Goal: Contribute content: Contribute content

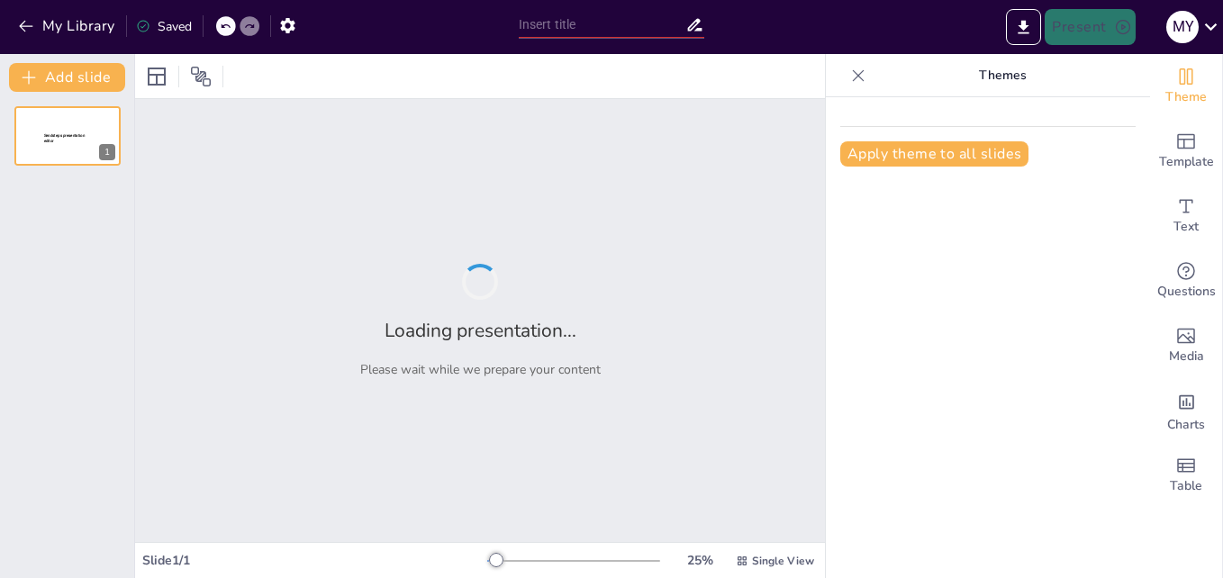
type input "Diseño Dinámico: Integración de Imágenes en Movimiento en Presentaciones"
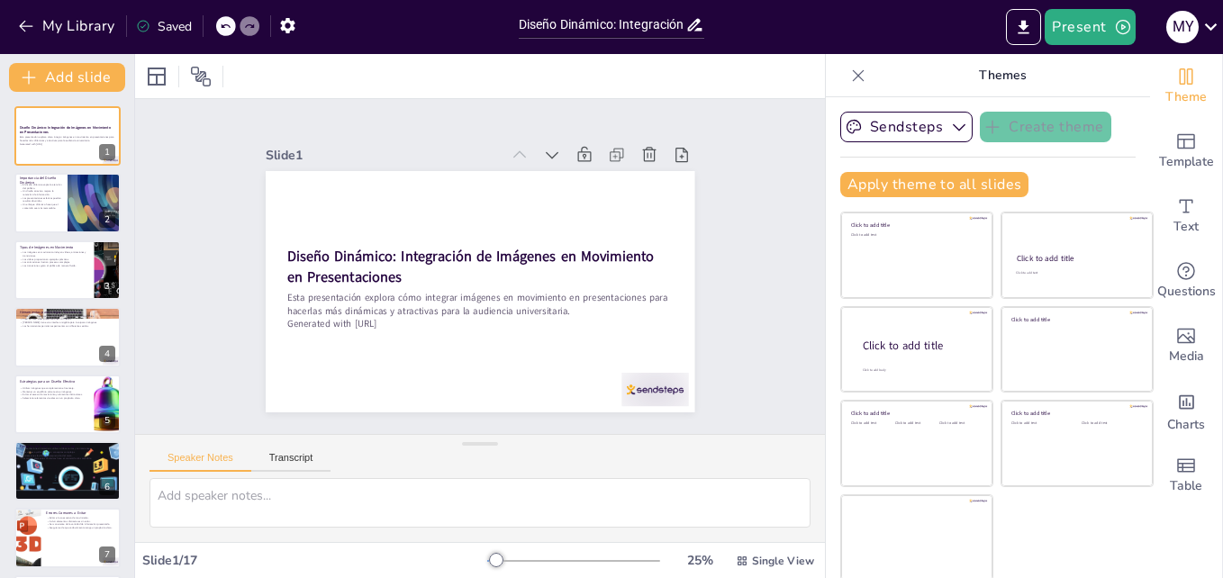
checkbox input "true"
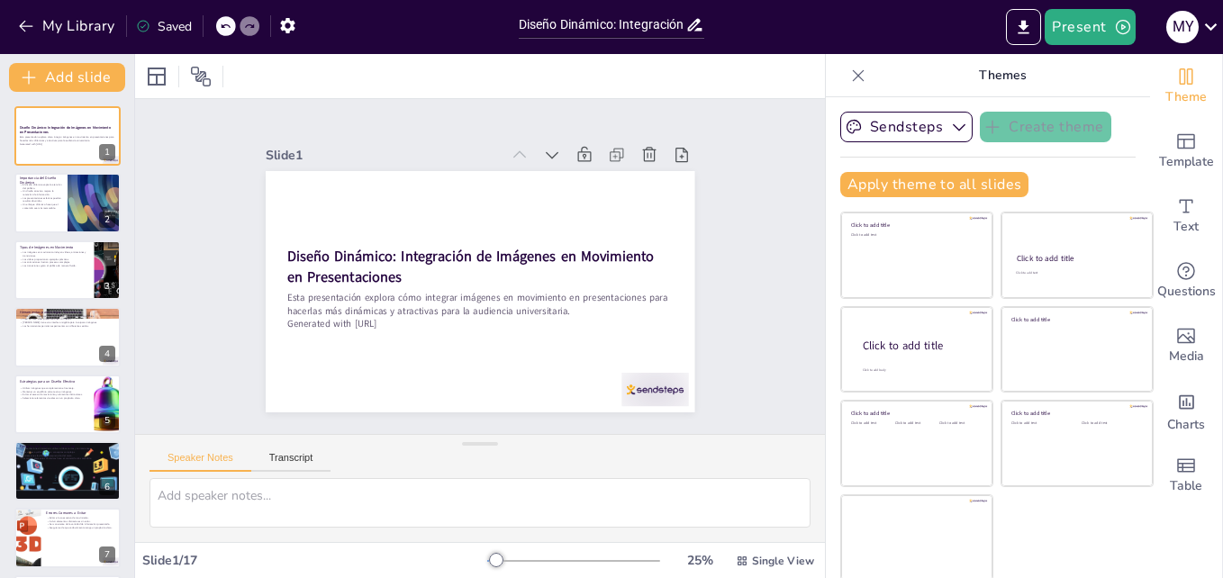
checkbox input "true"
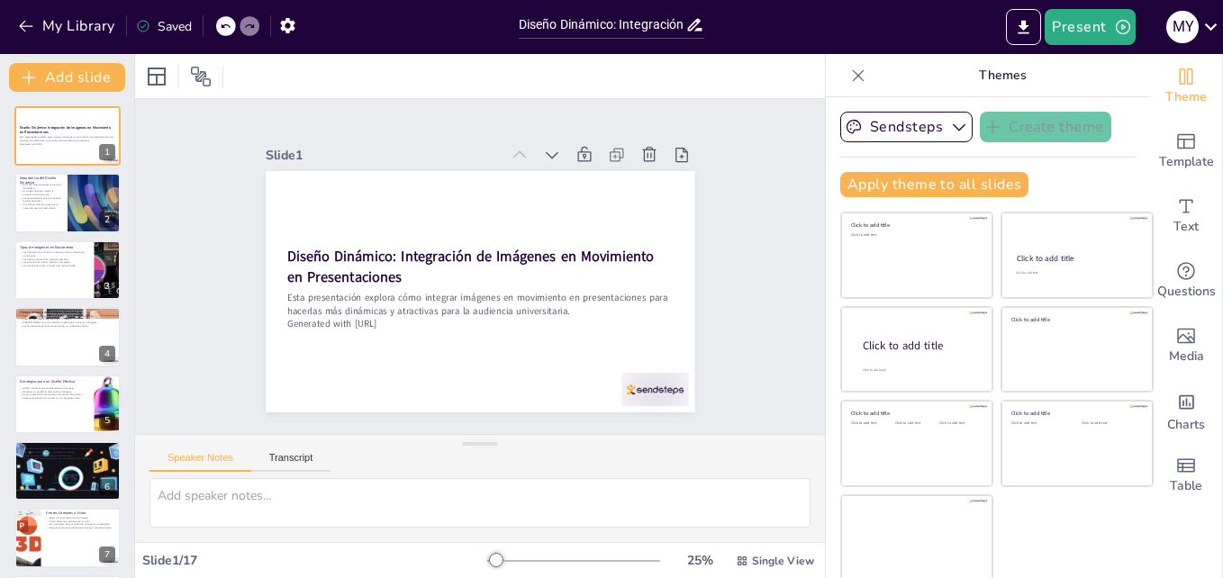
checkbox input "true"
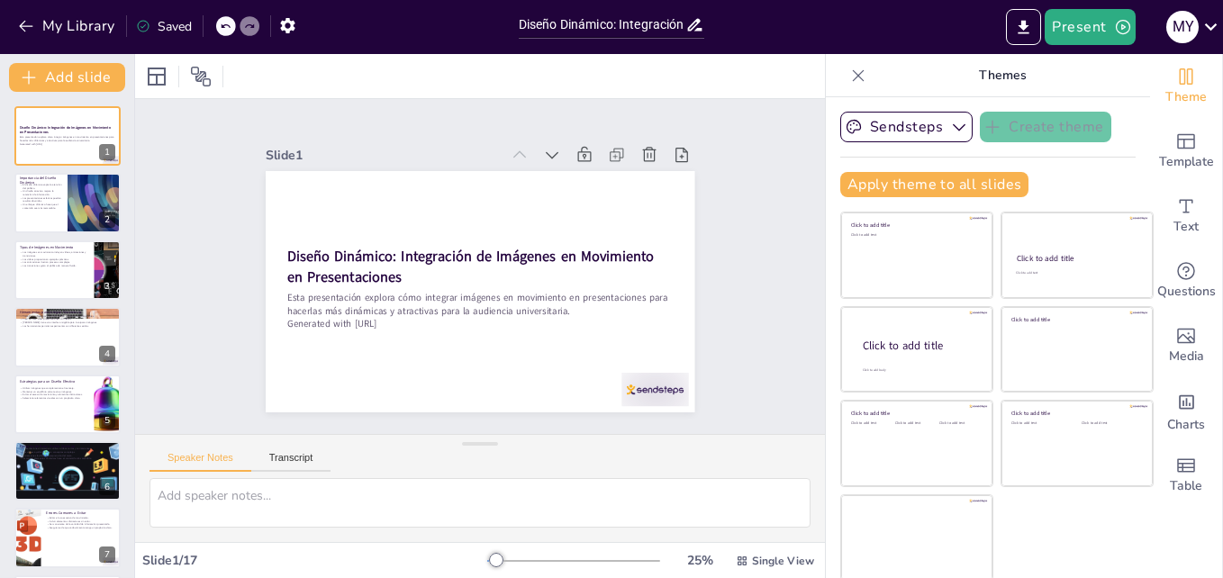
checkbox input "true"
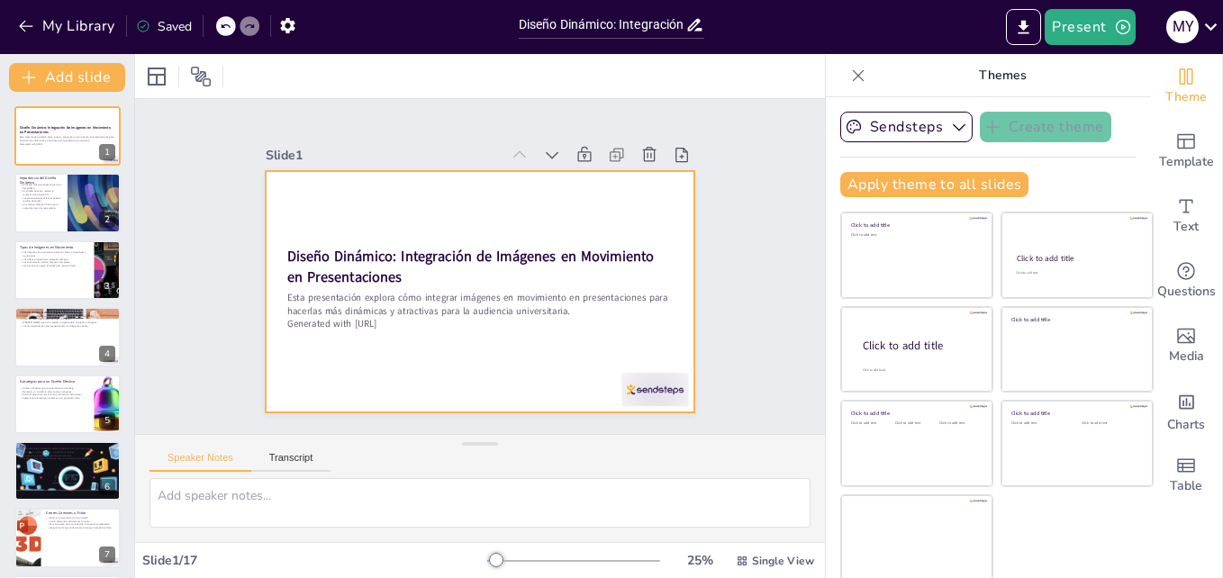
checkbox input "true"
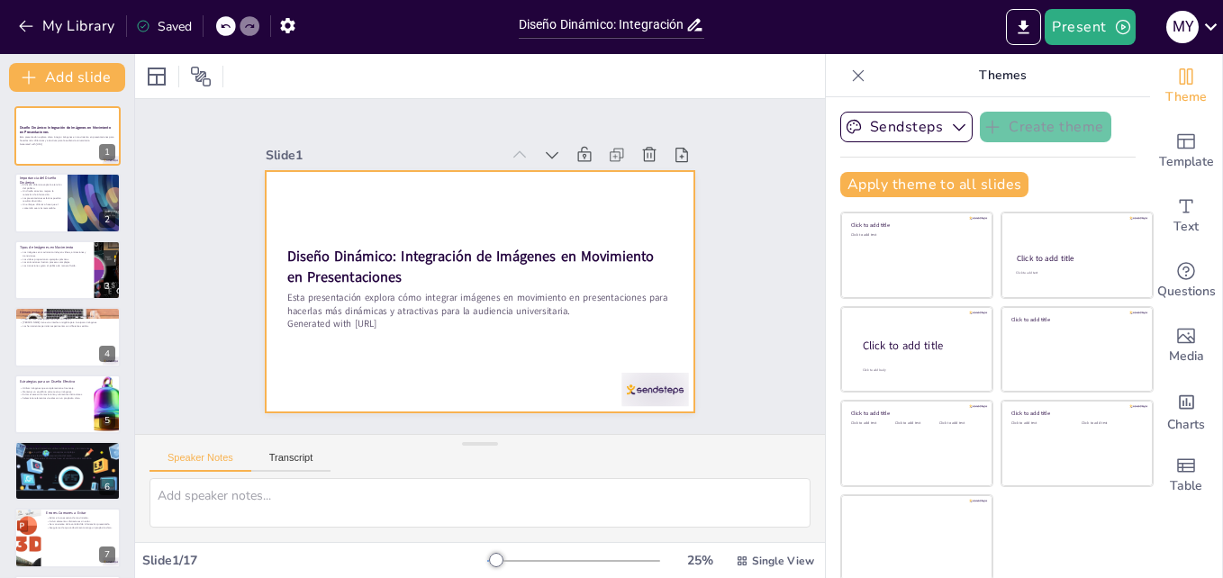
checkbox input "true"
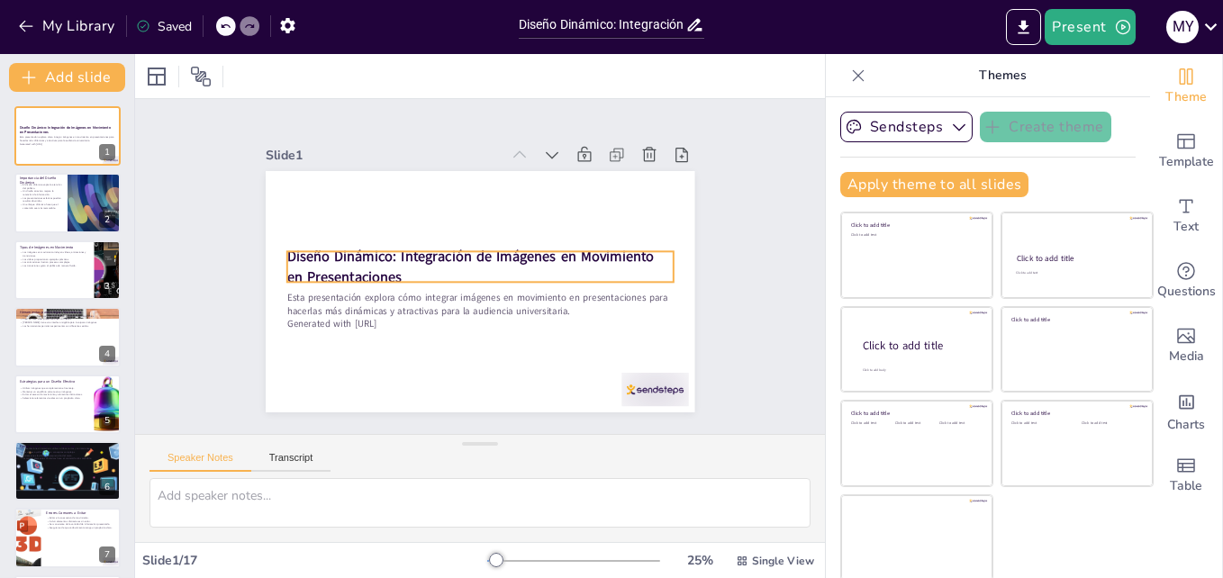
checkbox input "true"
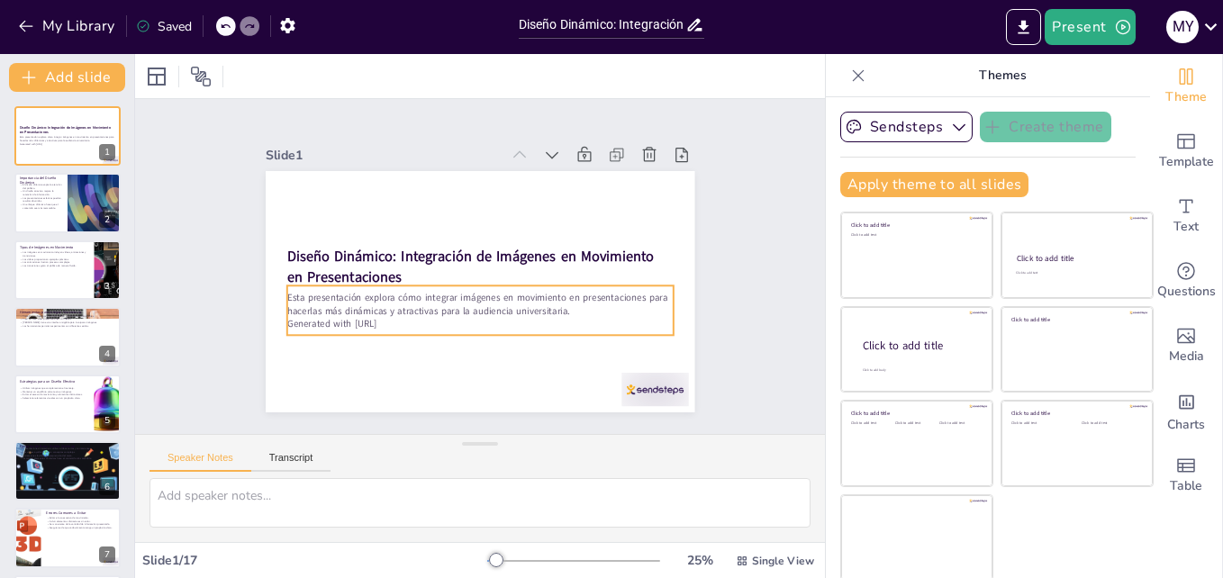
checkbox input "true"
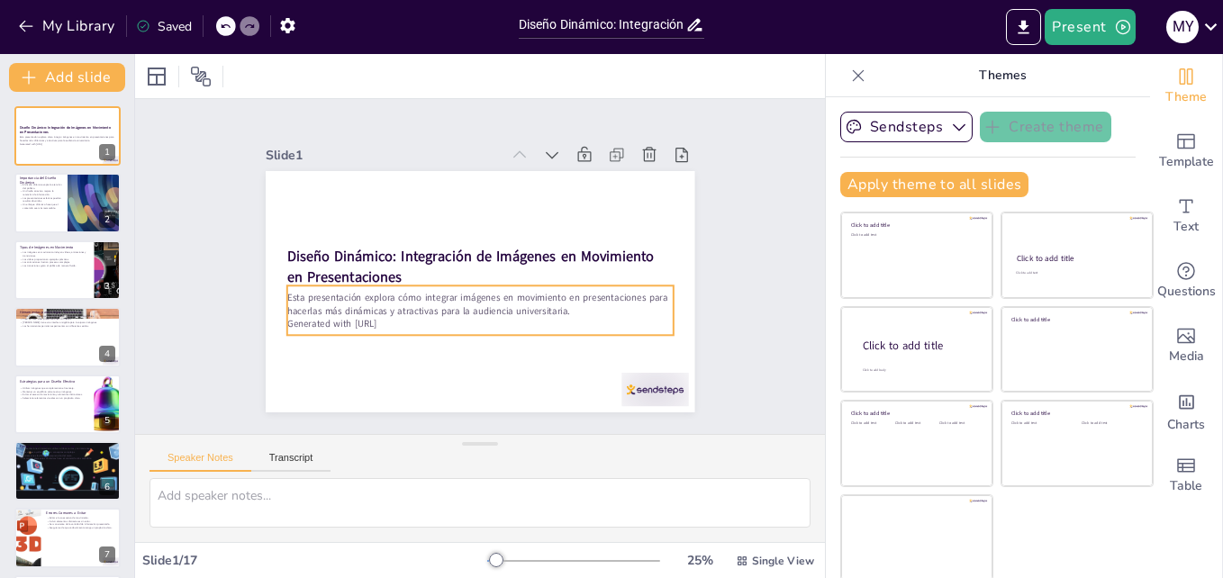
checkbox input "true"
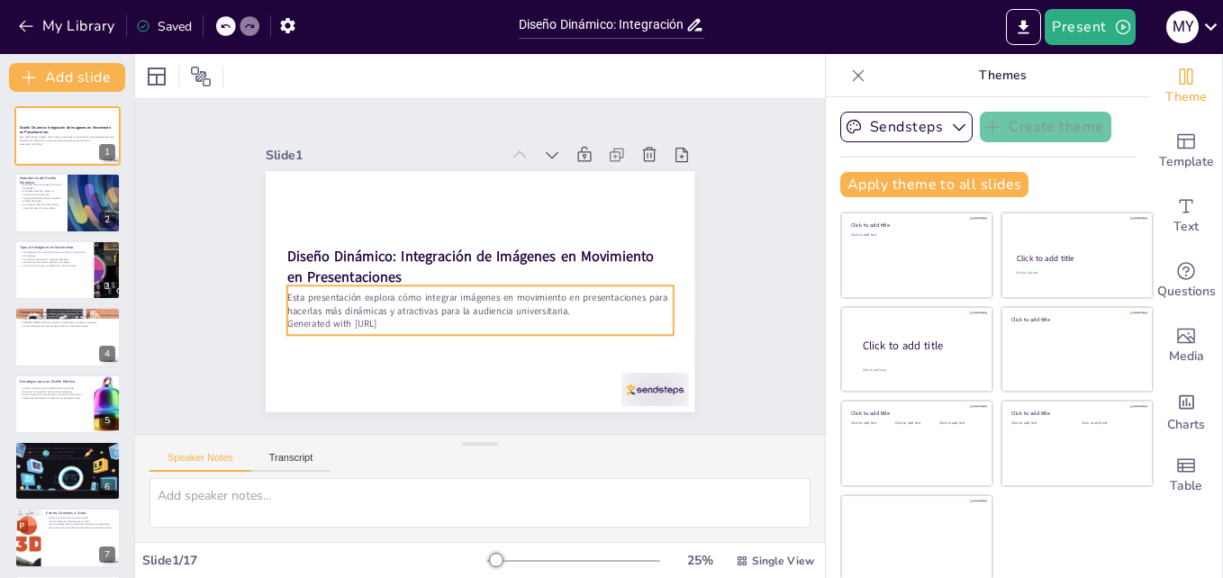
checkbox input "true"
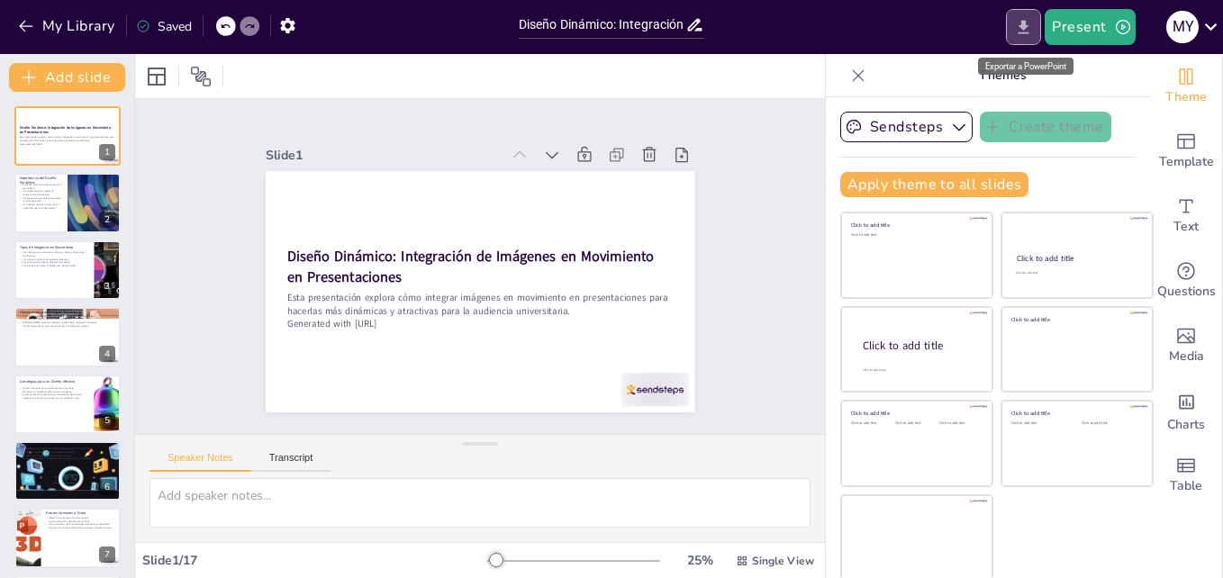
click at [1023, 39] on button "Export to PowerPoint" at bounding box center [1023, 27] width 35 height 36
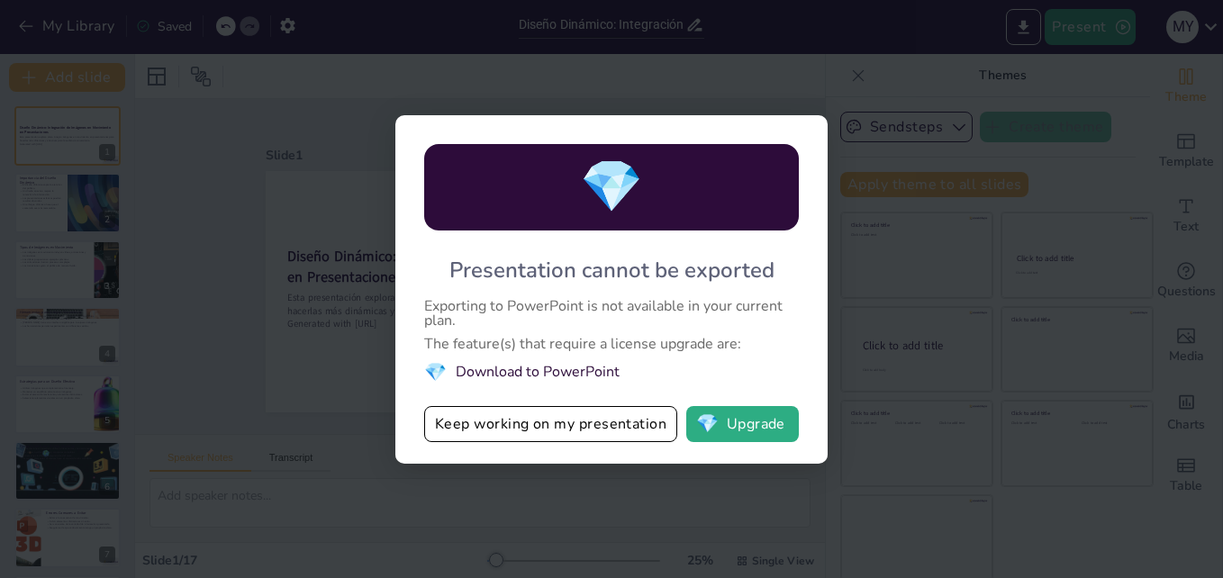
click at [1001, 534] on div "💎 Presentation cannot be exported Exporting to PowerPoint is not available in y…" at bounding box center [611, 289] width 1223 height 578
click at [528, 444] on div "💎 Presentation cannot be exported Exporting to PowerPoint is not available in y…" at bounding box center [611, 289] width 432 height 349
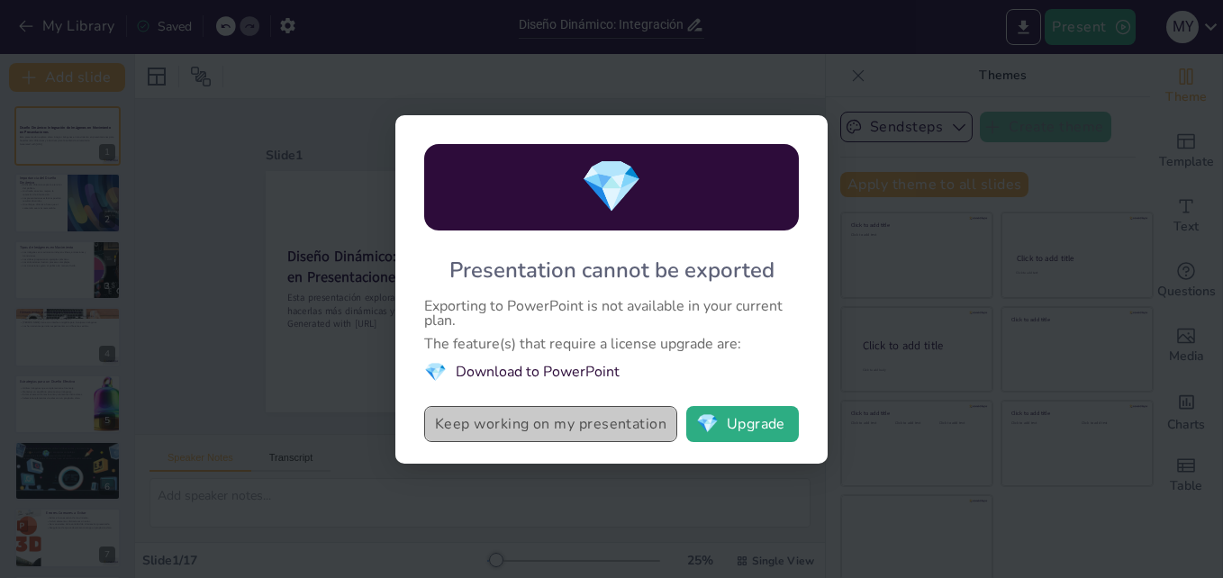
click at [576, 411] on button "Keep working on my presentation" at bounding box center [550, 424] width 253 height 36
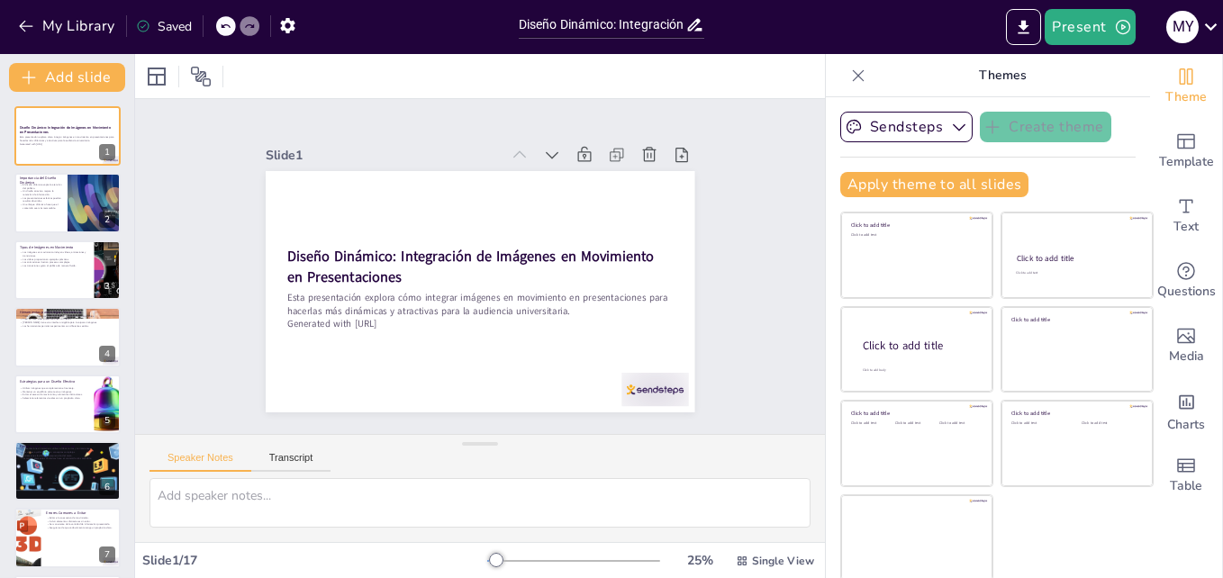
checkbox input "true"
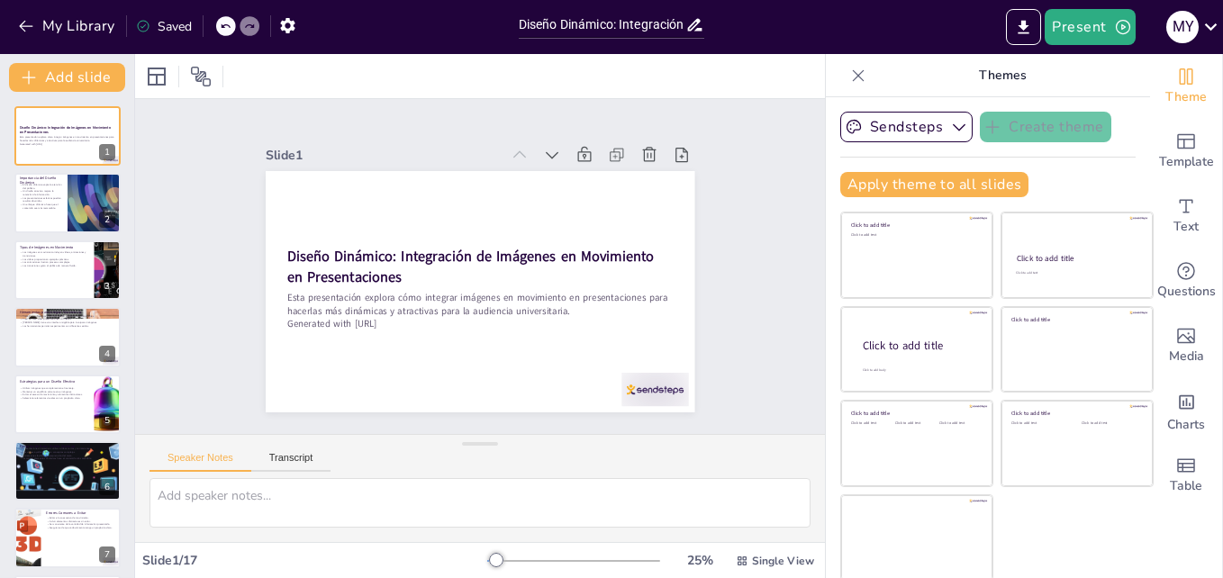
checkbox input "true"
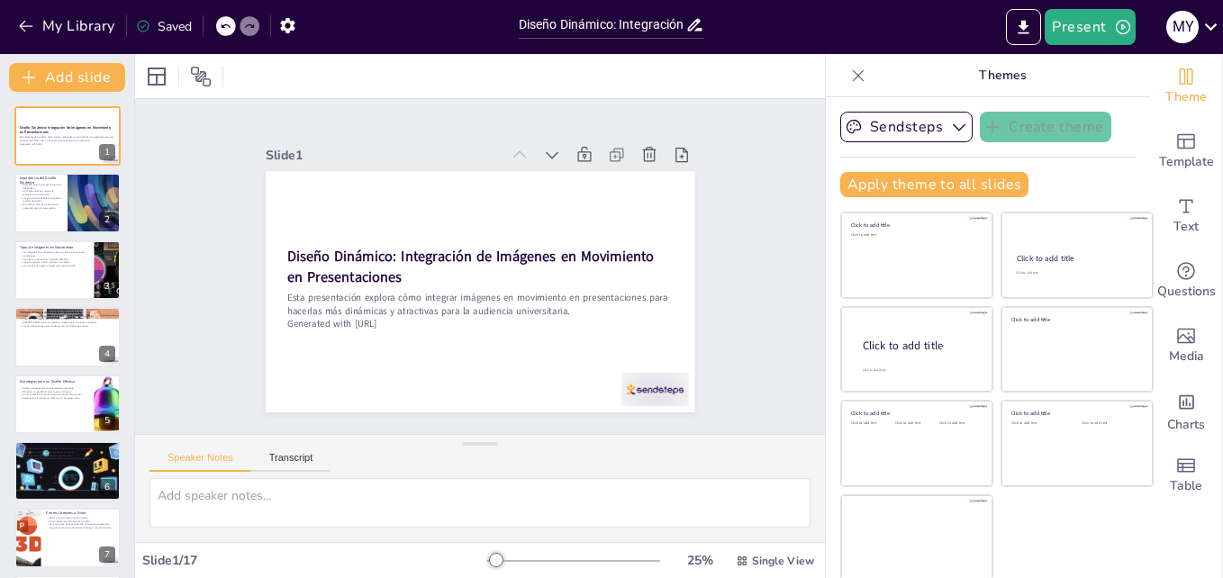
checkbox input "true"
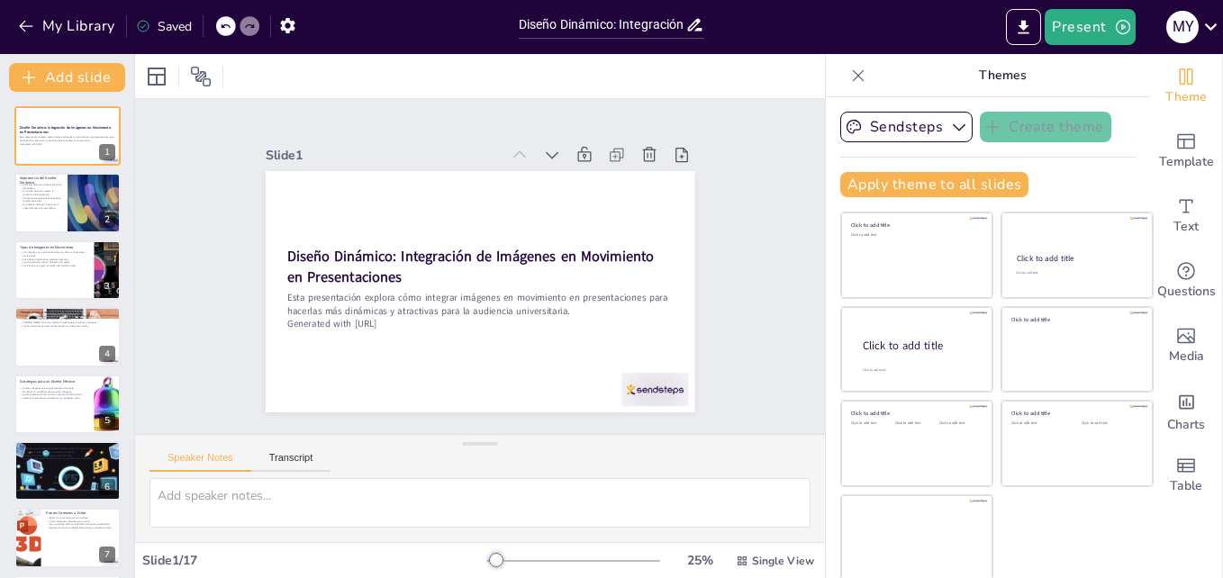
checkbox input "true"
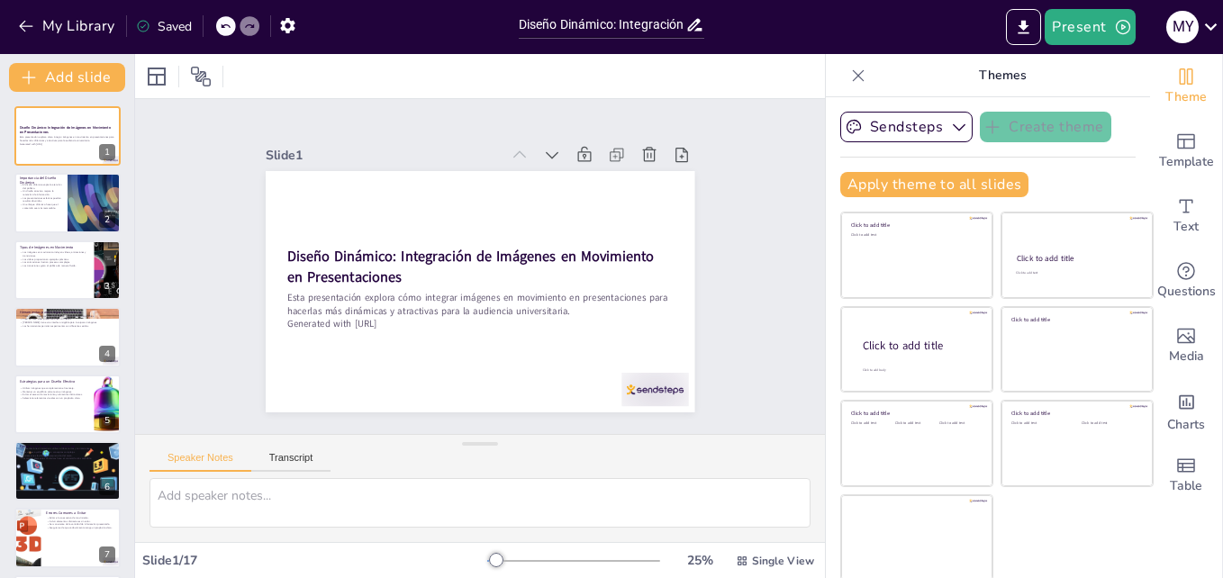
checkbox input "true"
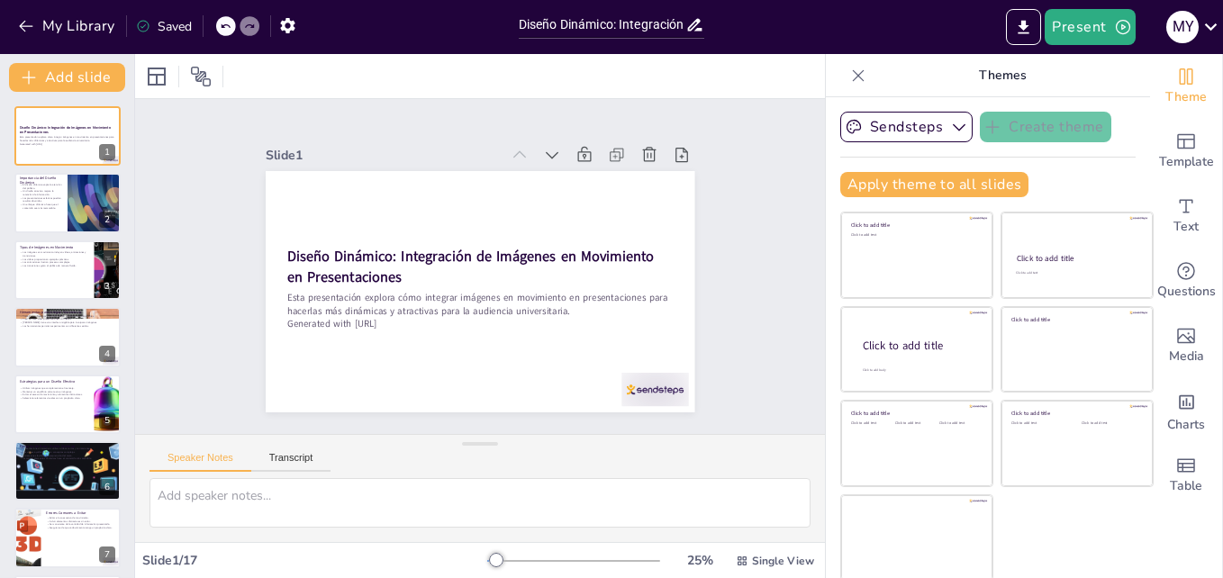
checkbox input "true"
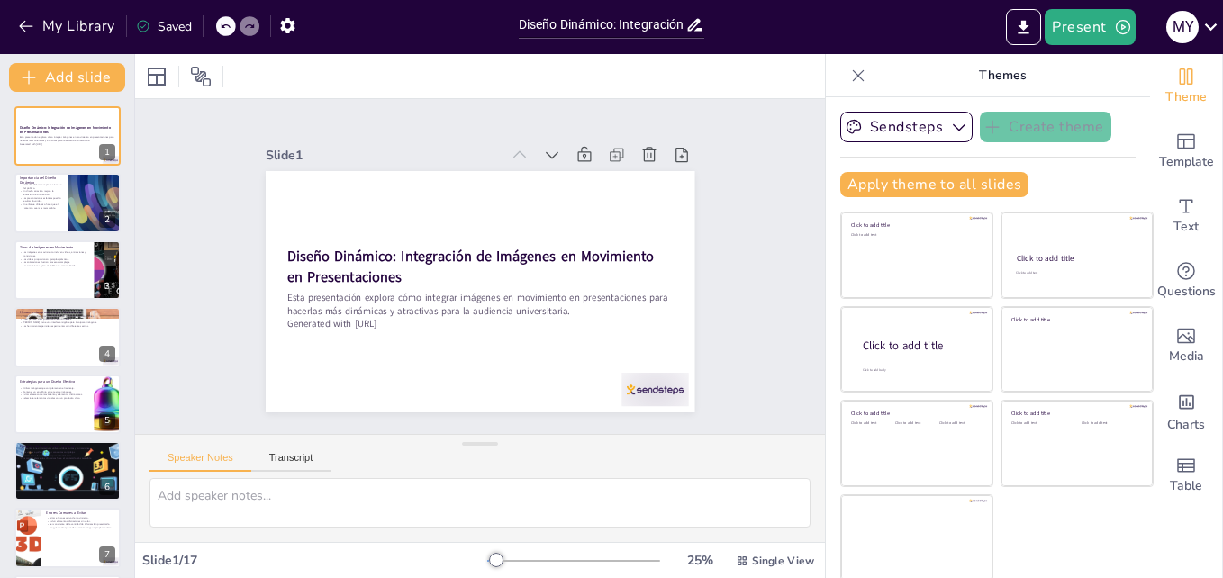
checkbox input "true"
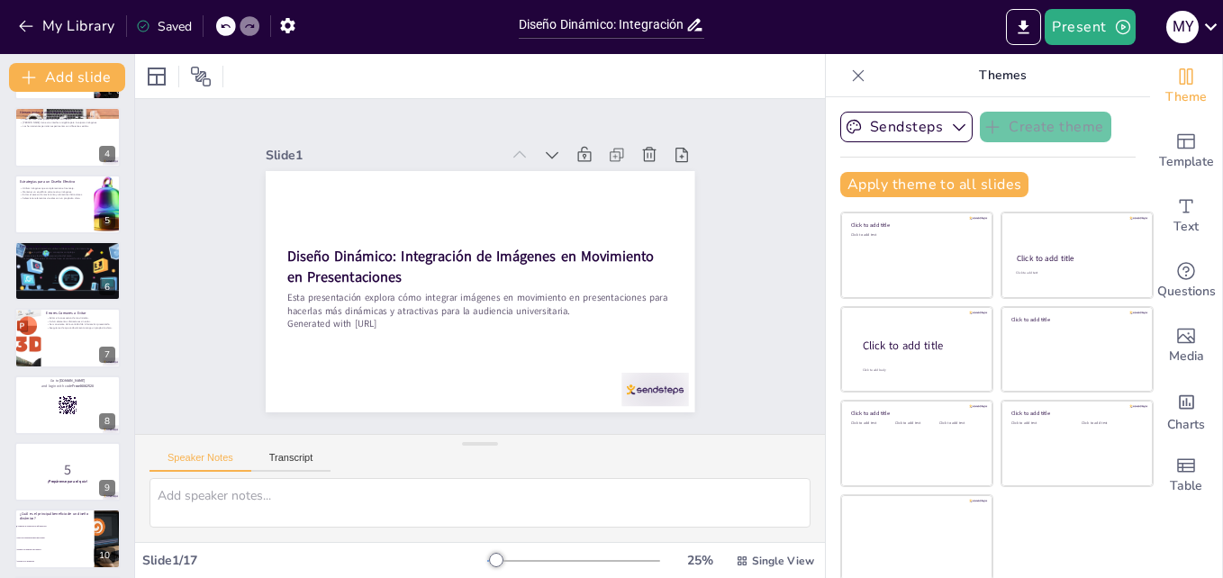
scroll to position [291, 0]
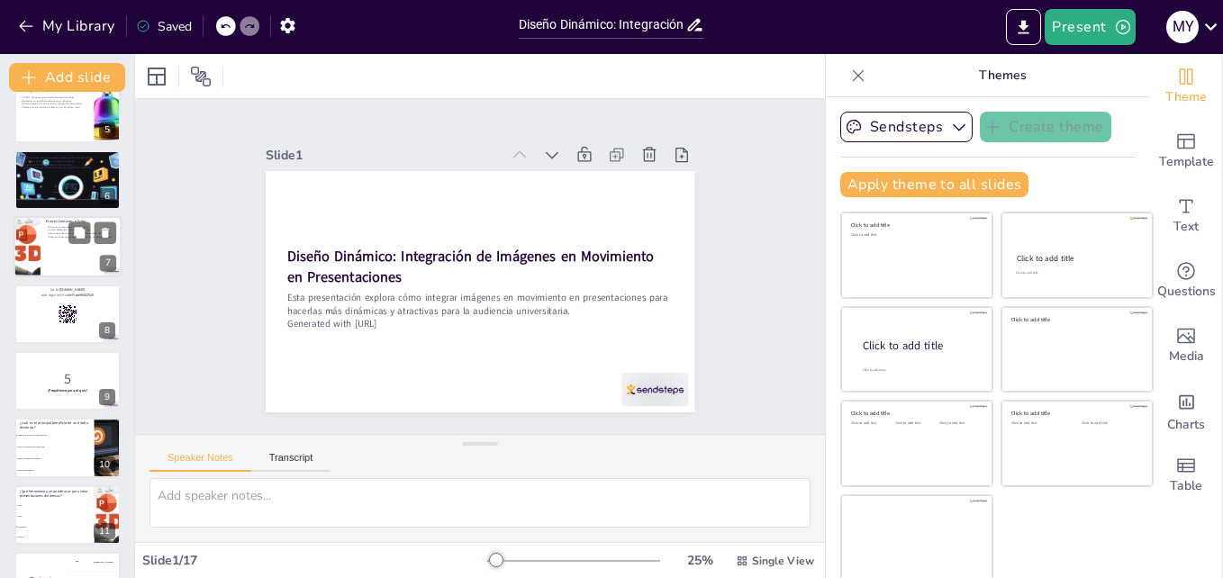
checkbox input "true"
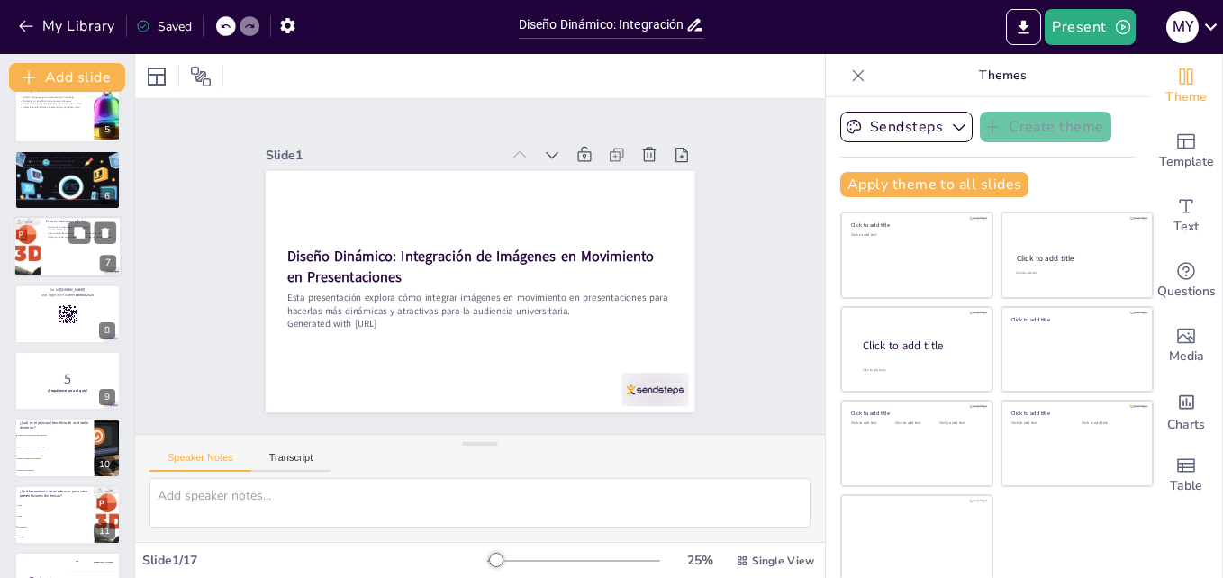
checkbox input "true"
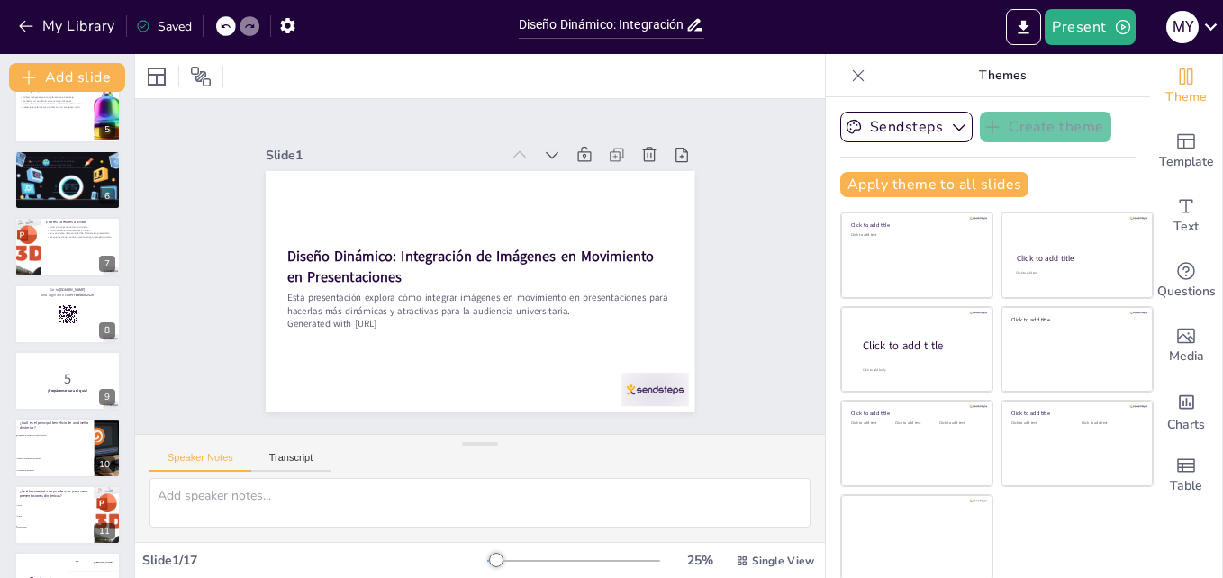
checkbox input "true"
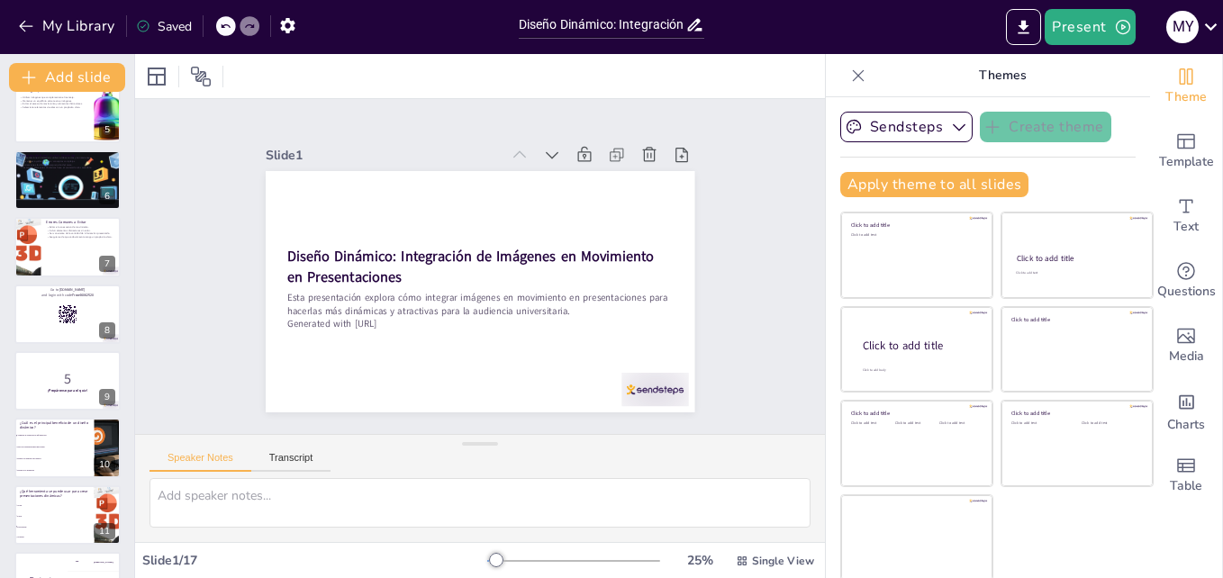
checkbox input "true"
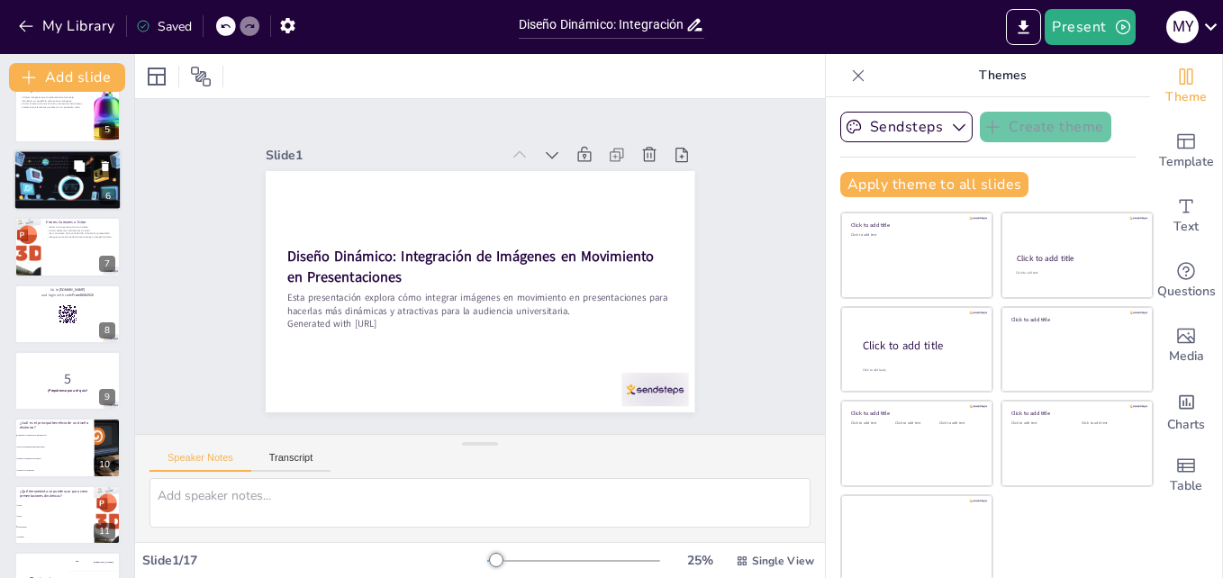
checkbox input "true"
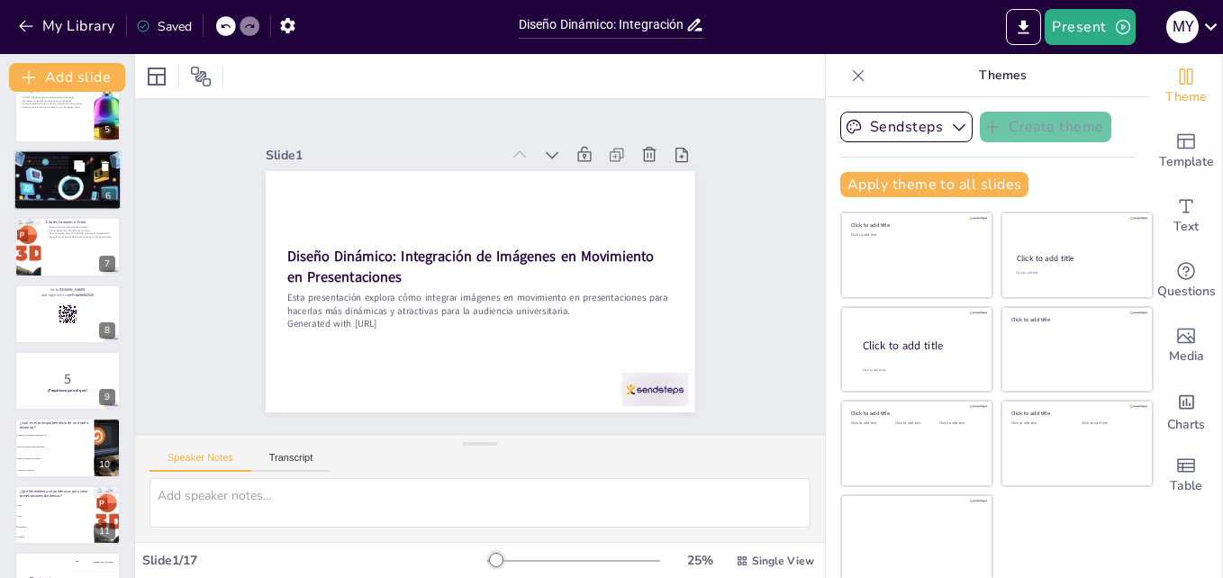
checkbox input "true"
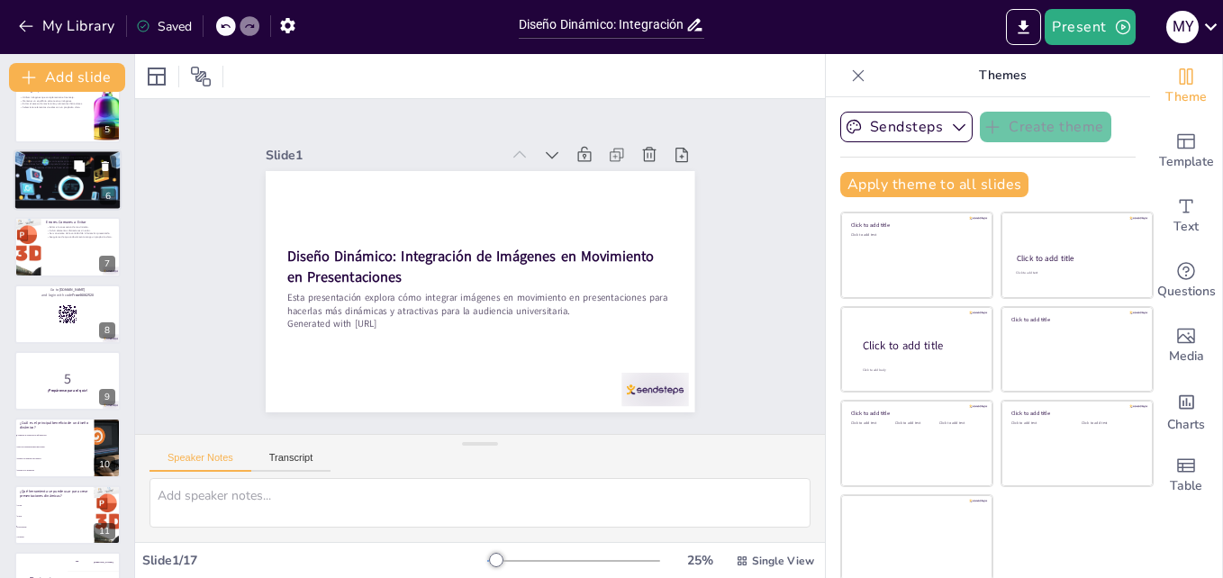
checkbox input "true"
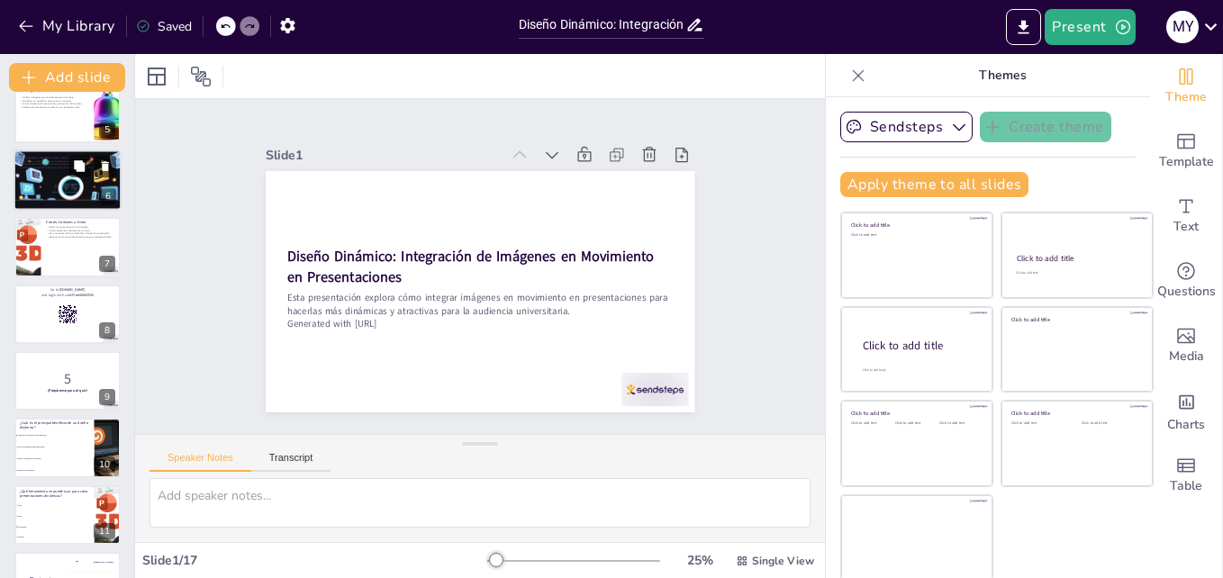
checkbox input "true"
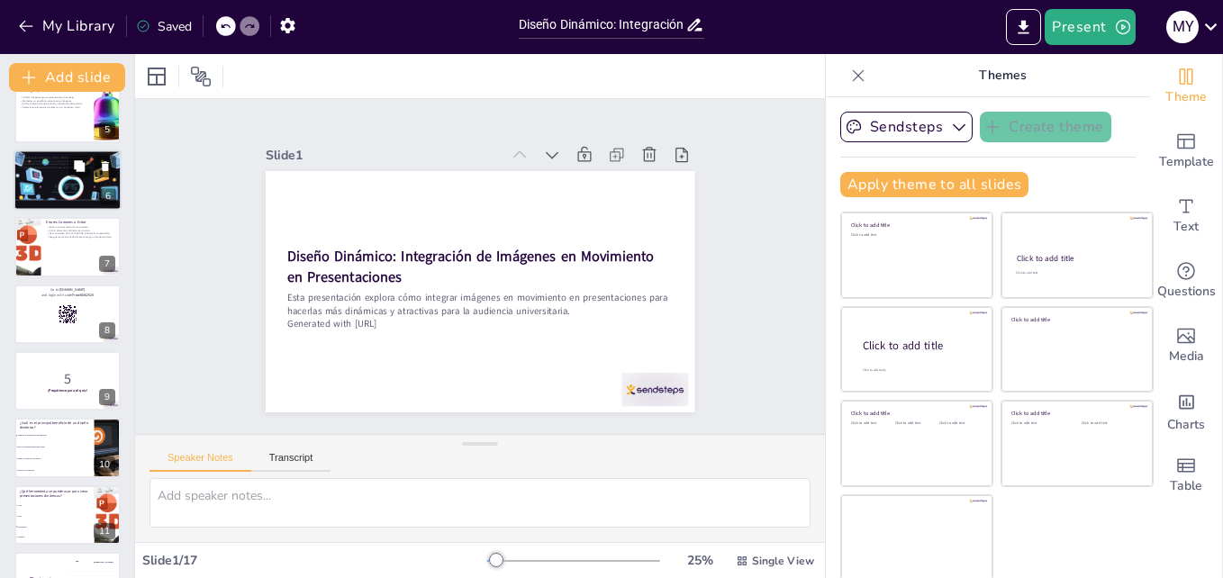
checkbox input "true"
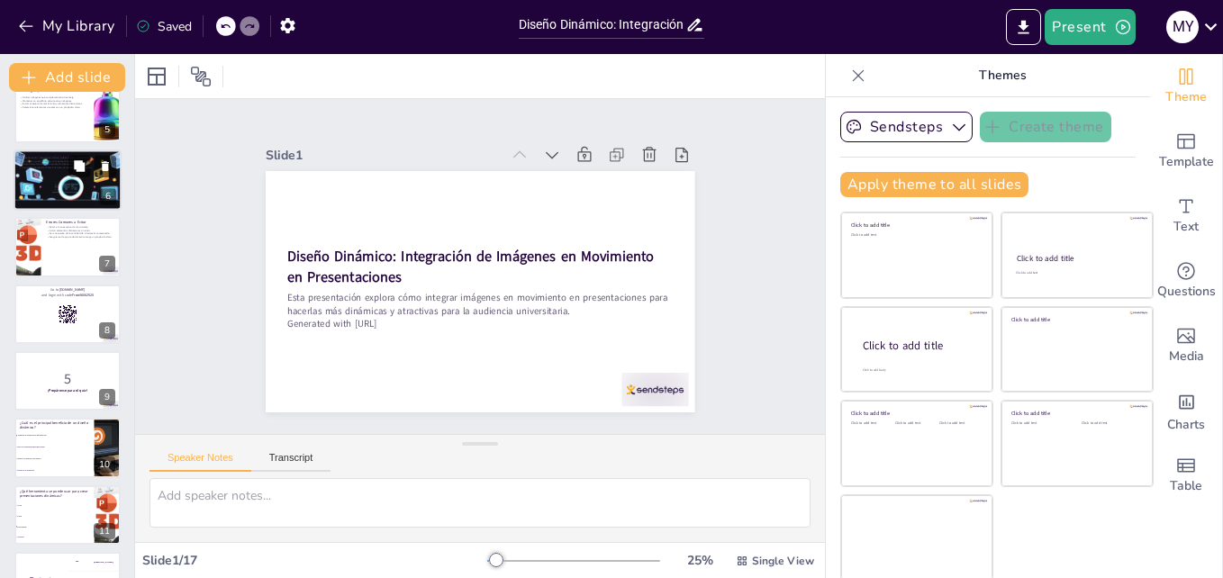
click at [64, 173] on div at bounding box center [68, 180] width 108 height 108
type textarea "La interactividad en las presentaciones es clave para mantener la atención del …"
checkbox input "true"
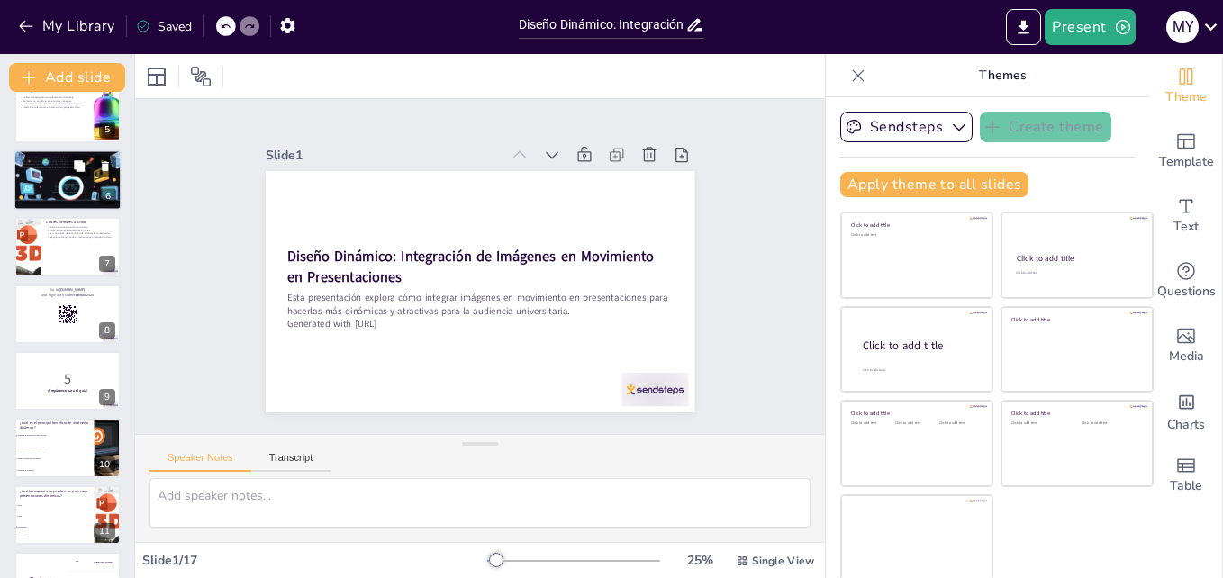
checkbox input "true"
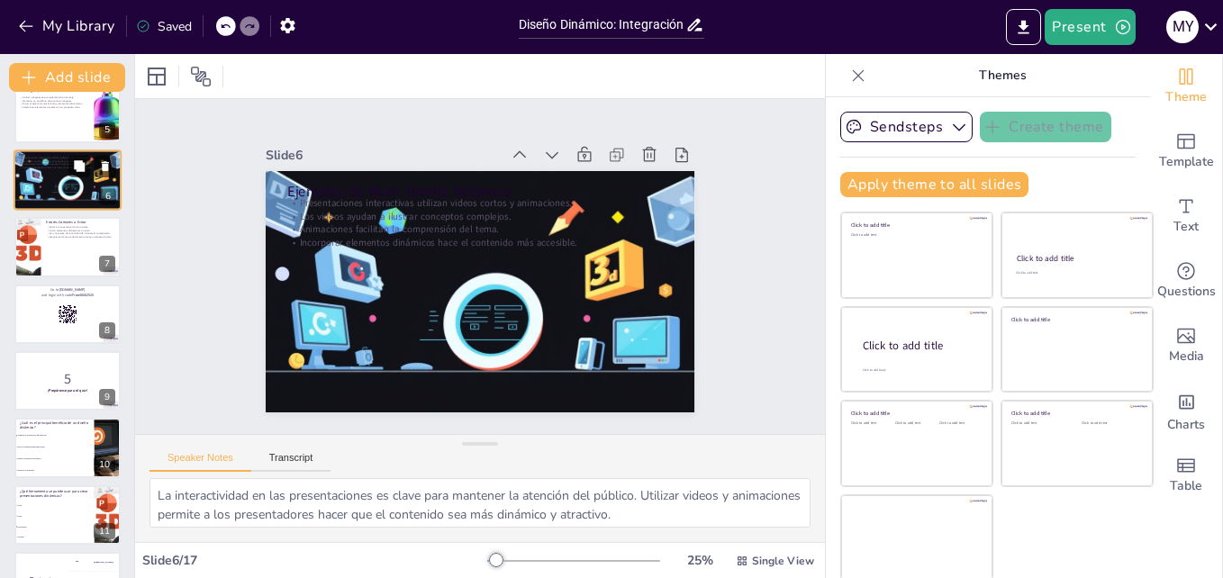
scroll to position [136, 0]
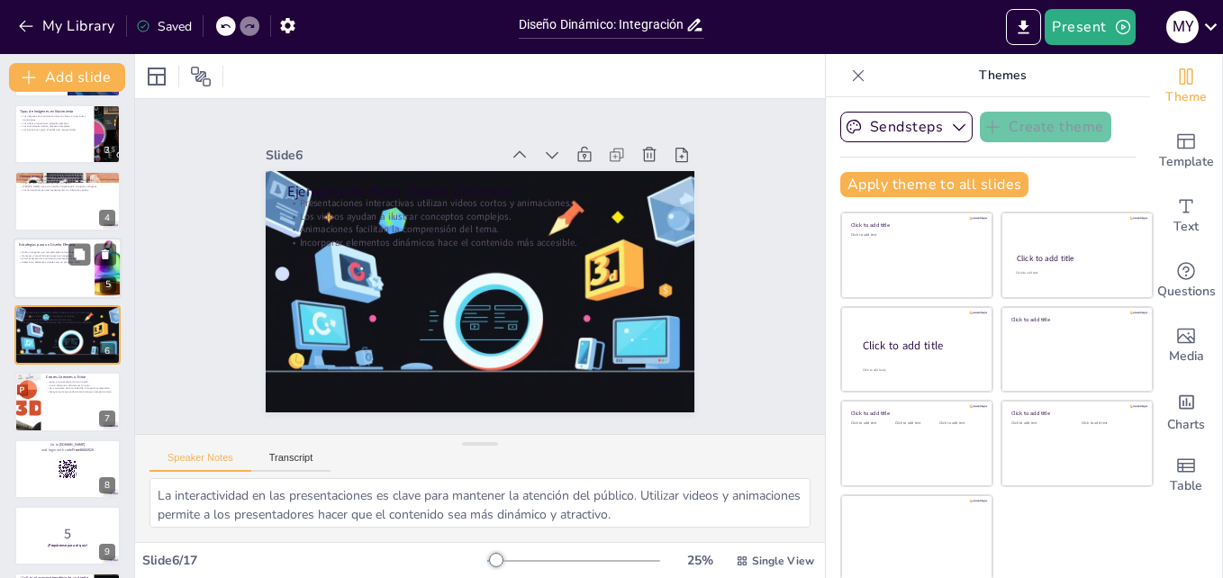
checkbox input "true"
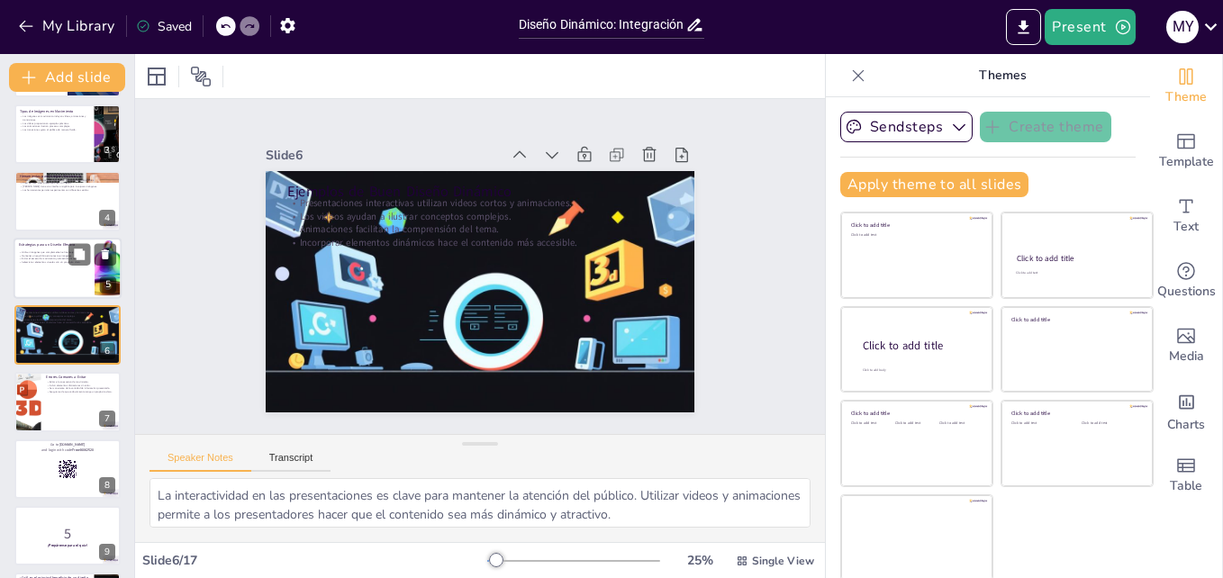
checkbox input "true"
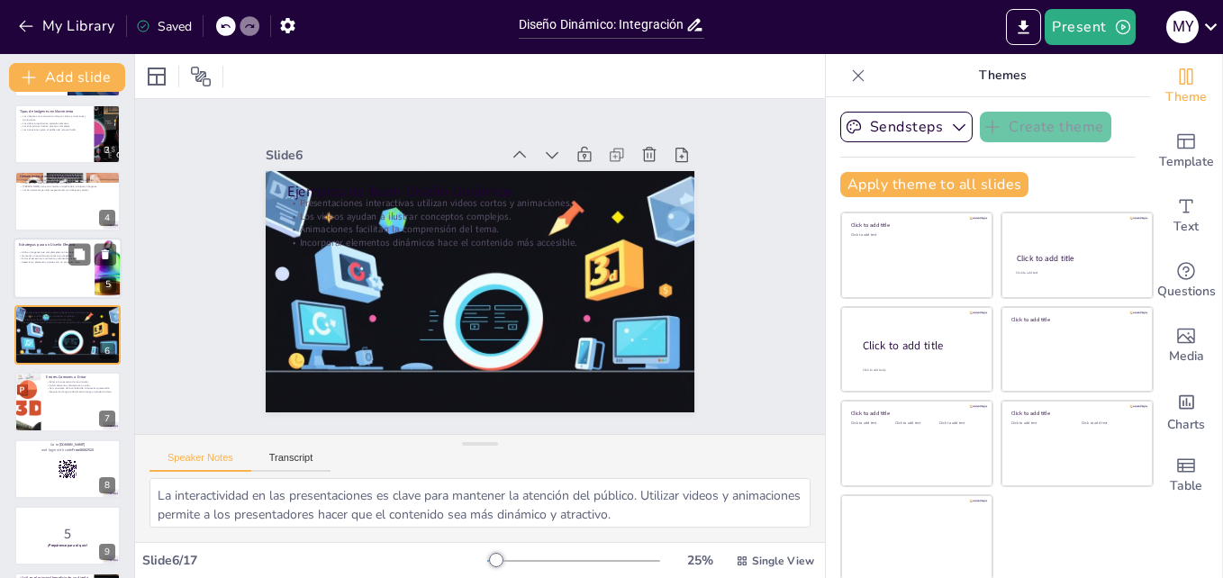
checkbox input "true"
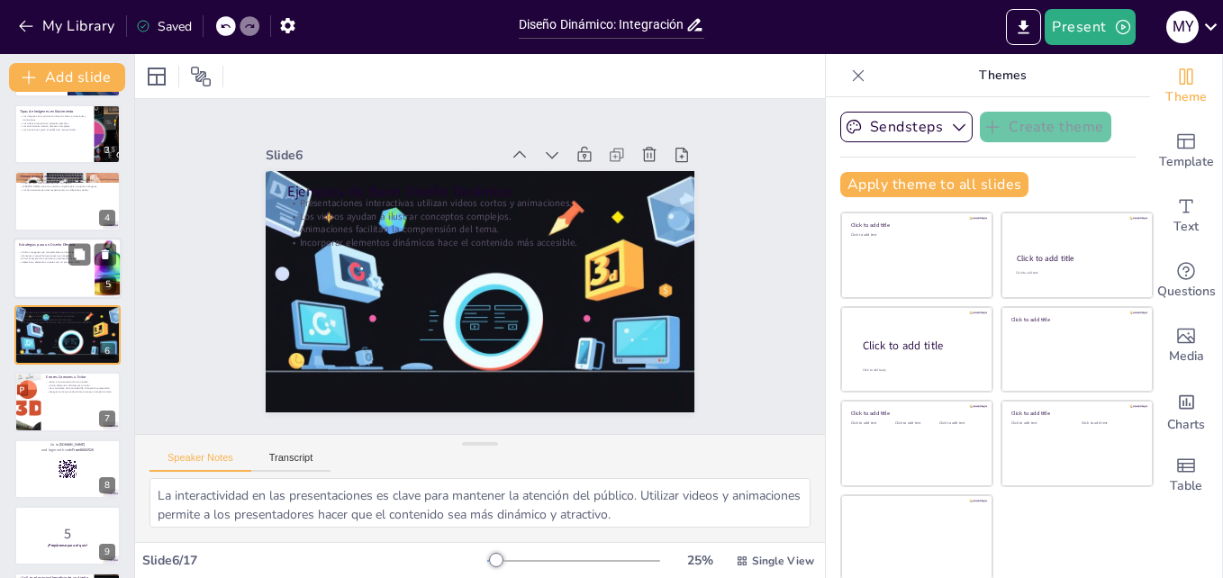
checkbox input "true"
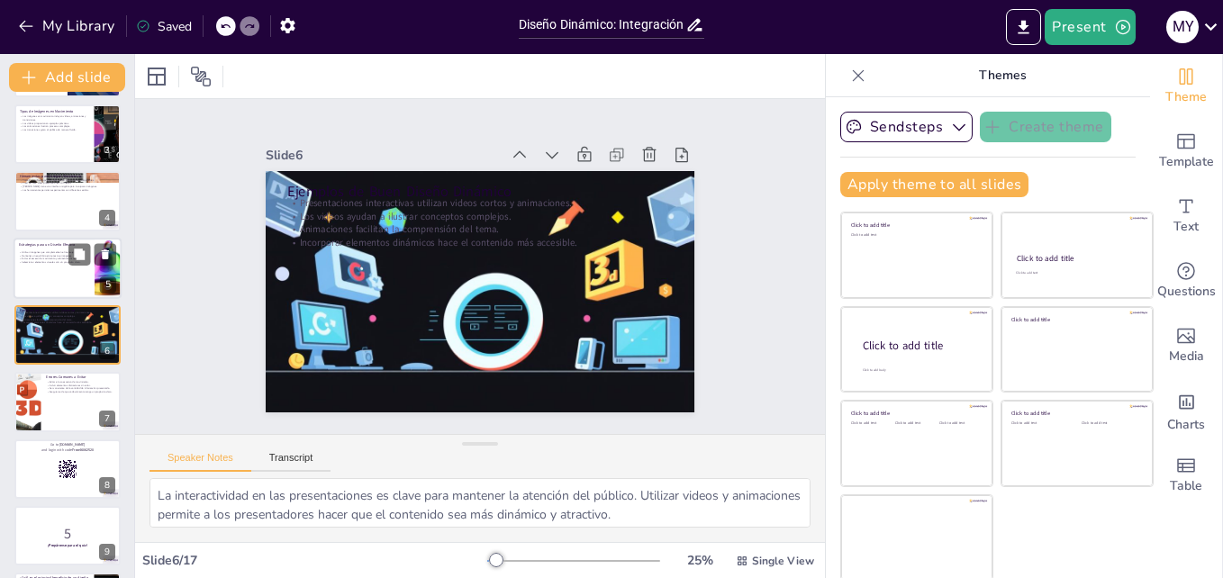
click at [58, 286] on div at bounding box center [68, 268] width 108 height 61
type textarea "Complementar el mensaje con imágenes es fundamental para una presentación efect…"
checkbox input "true"
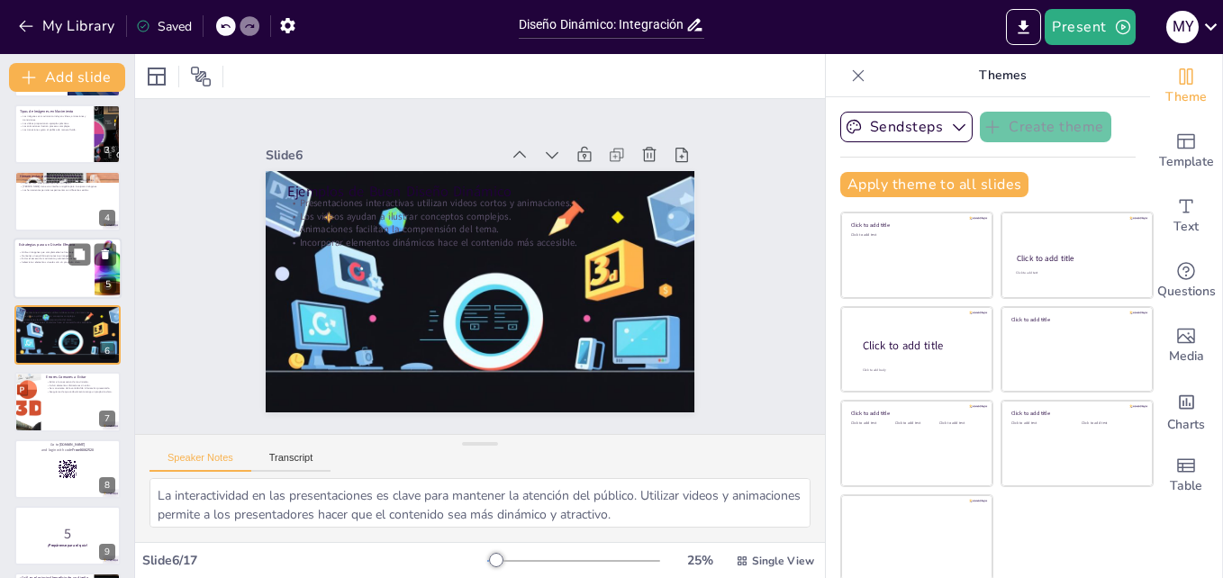
checkbox input "true"
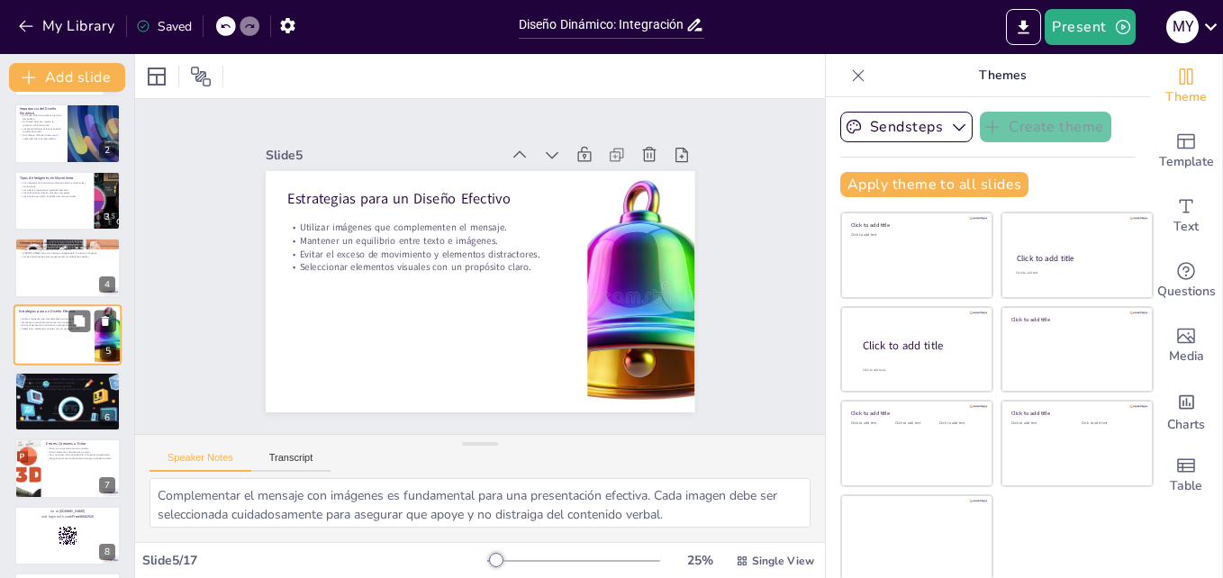
checkbox input "true"
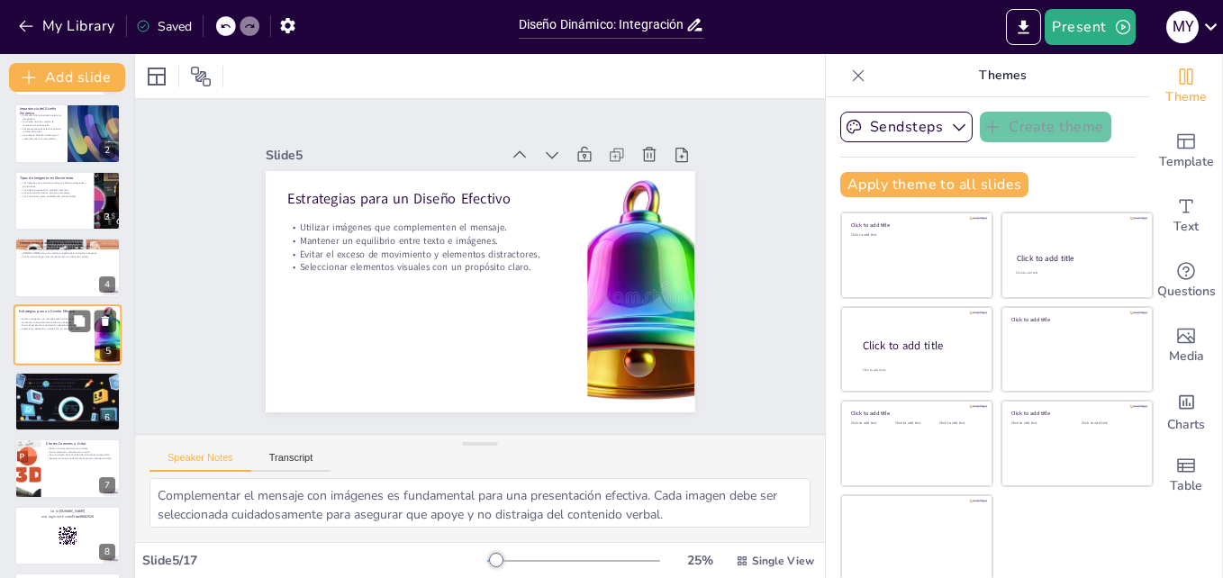
checkbox input "true"
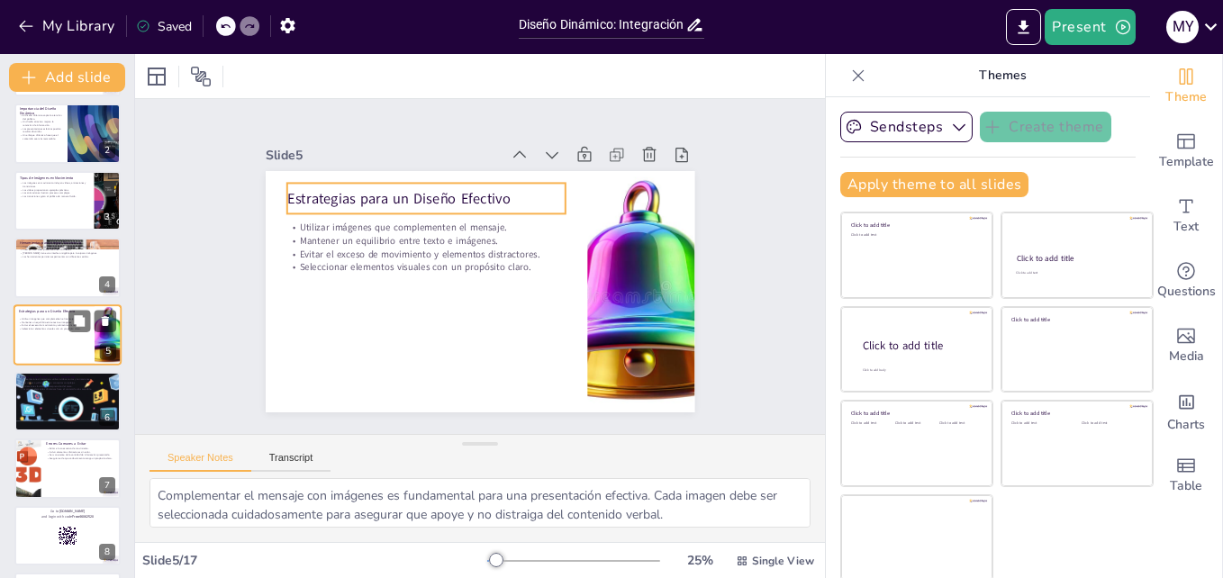
checkbox input "true"
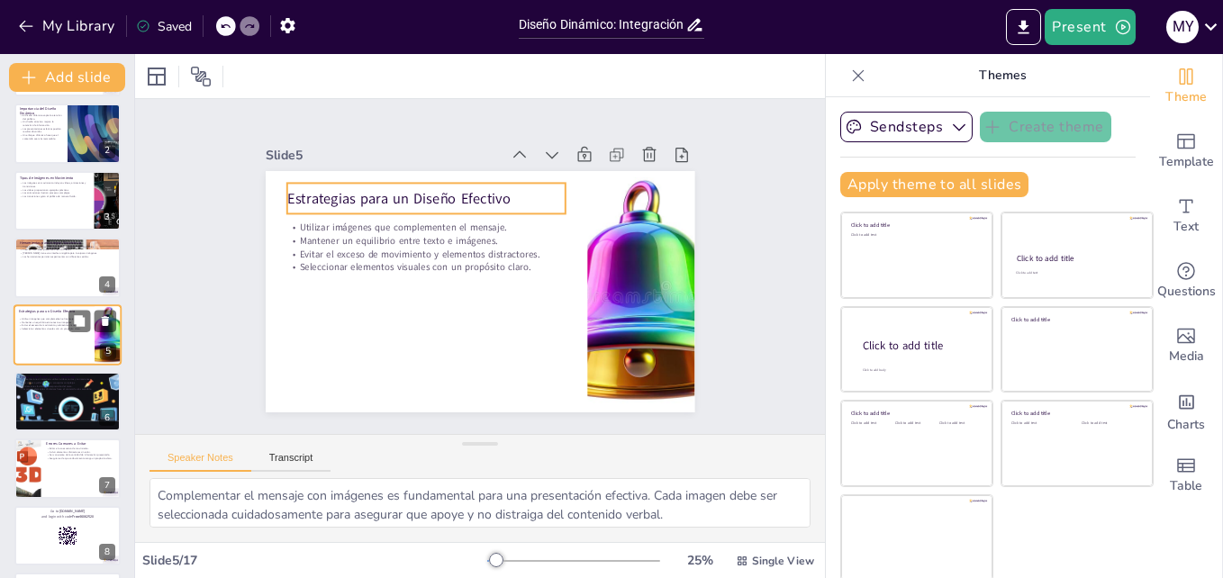
checkbox input "true"
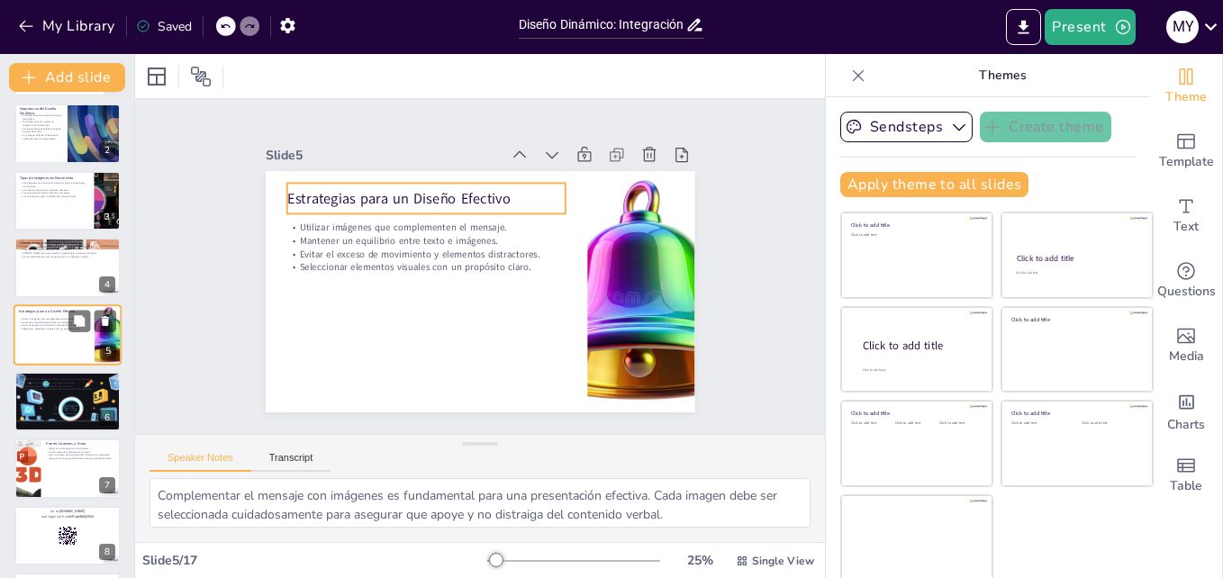
checkbox input "true"
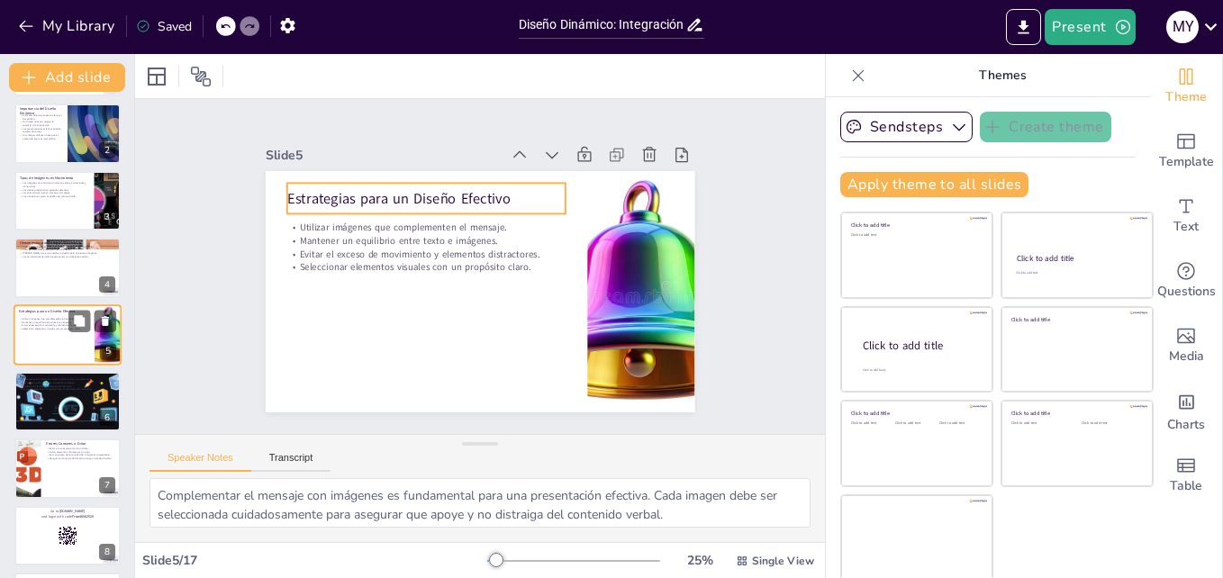
checkbox input "true"
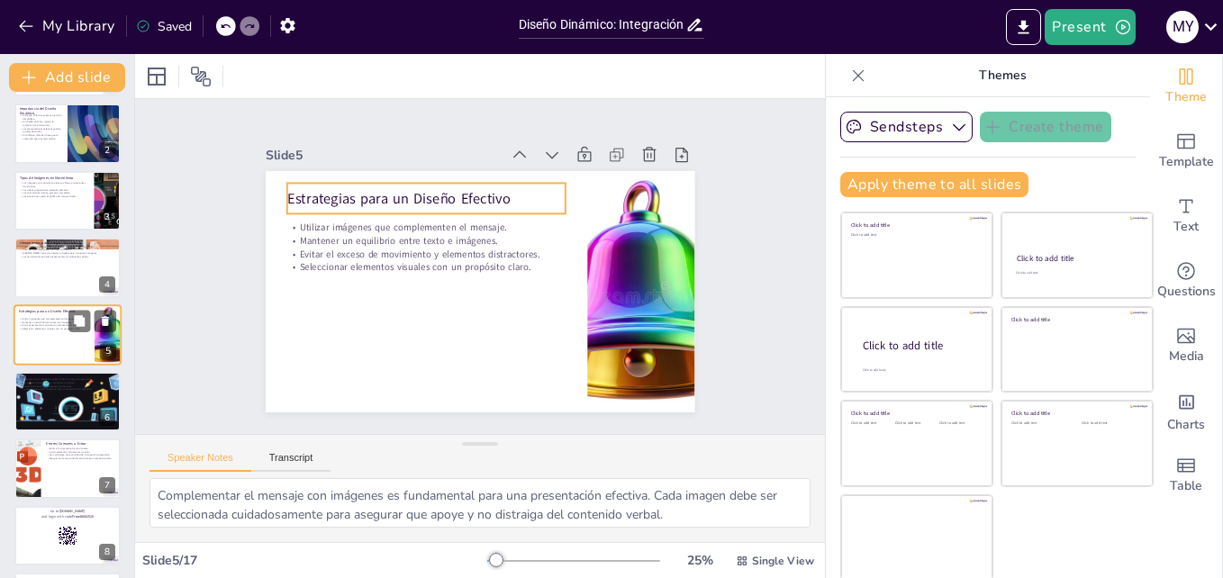
checkbox input "true"
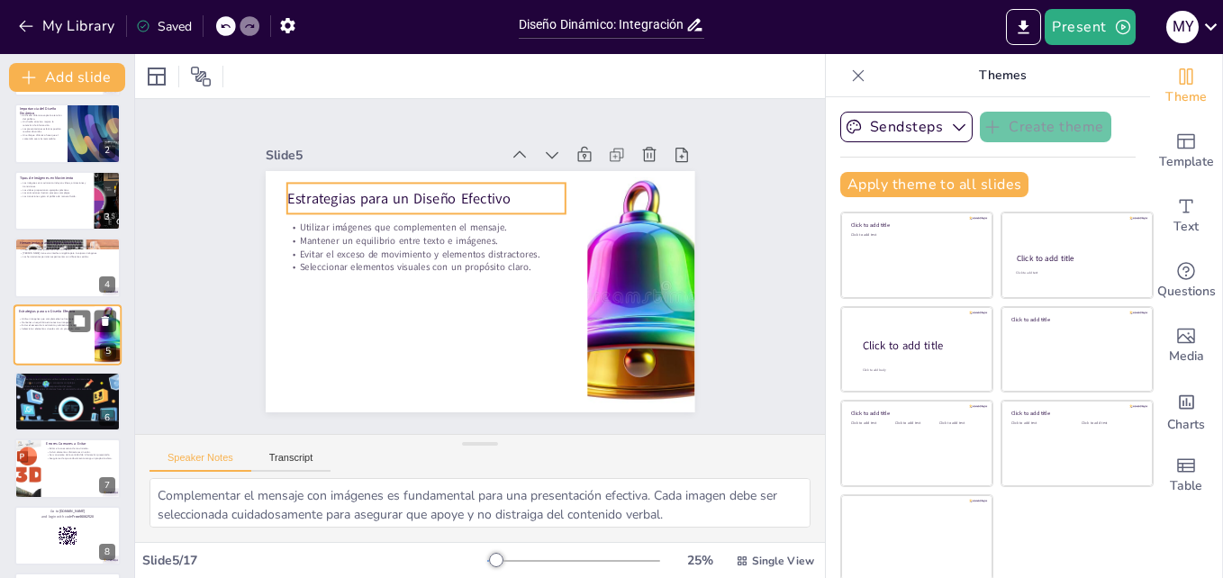
checkbox input "true"
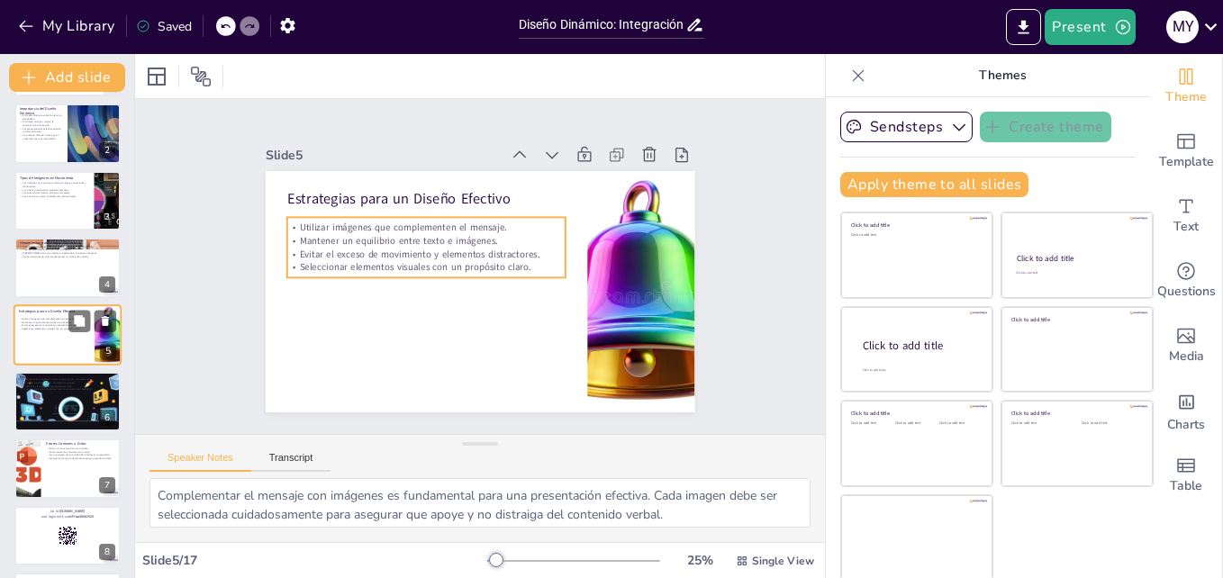
click at [58, 330] on p "Seleccionar elementos visuales con un propósito claro." at bounding box center [54, 329] width 70 height 4
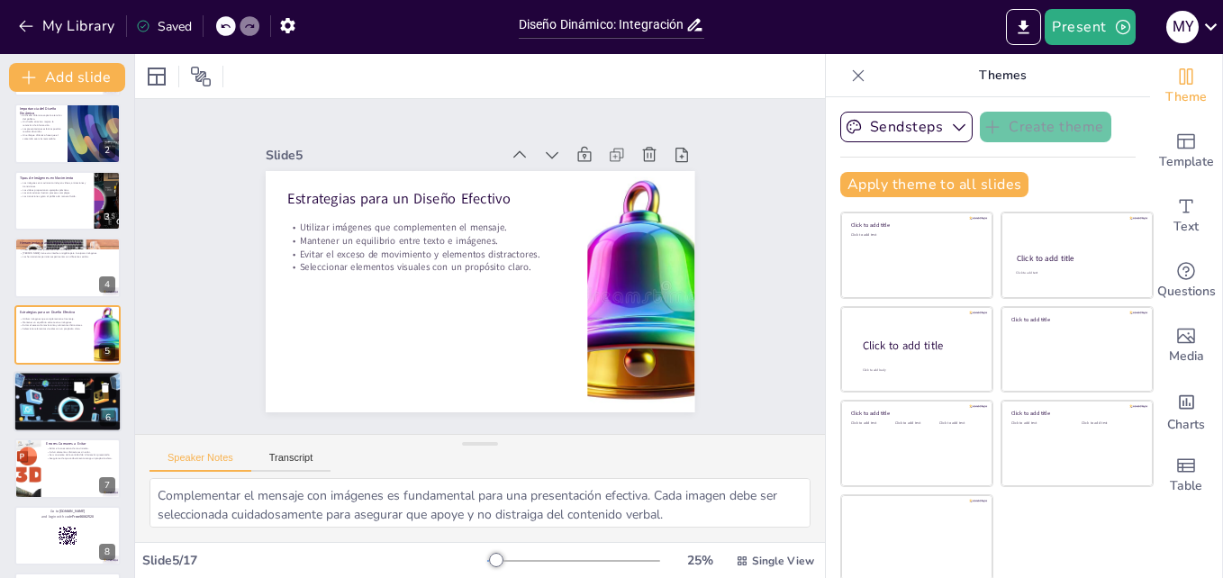
click at [59, 392] on div at bounding box center [68, 402] width 108 height 108
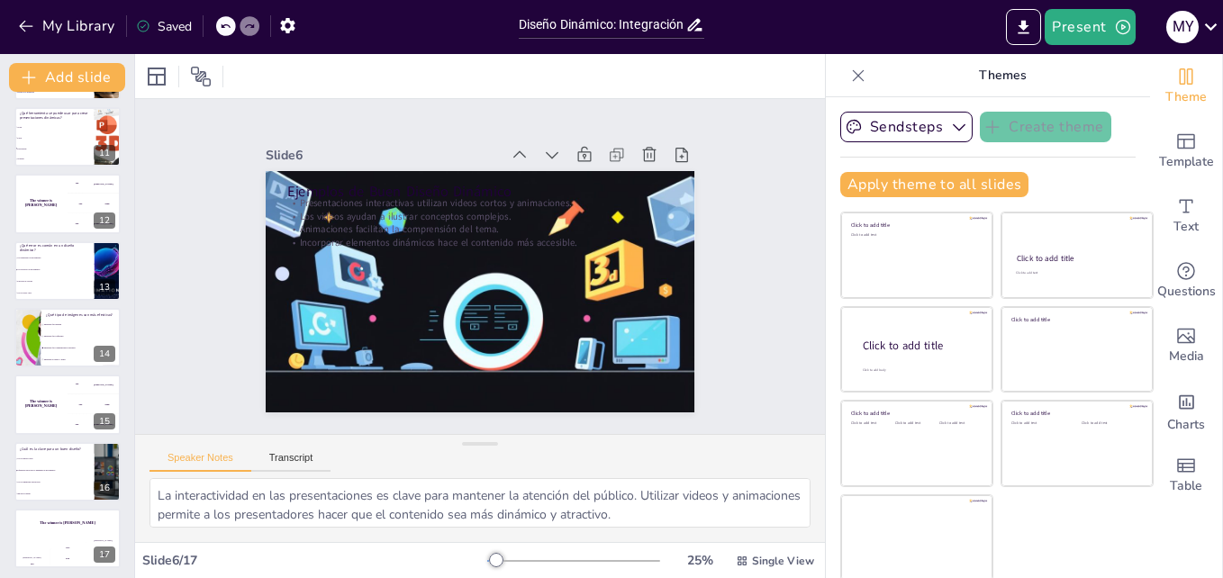
scroll to position [674, 0]
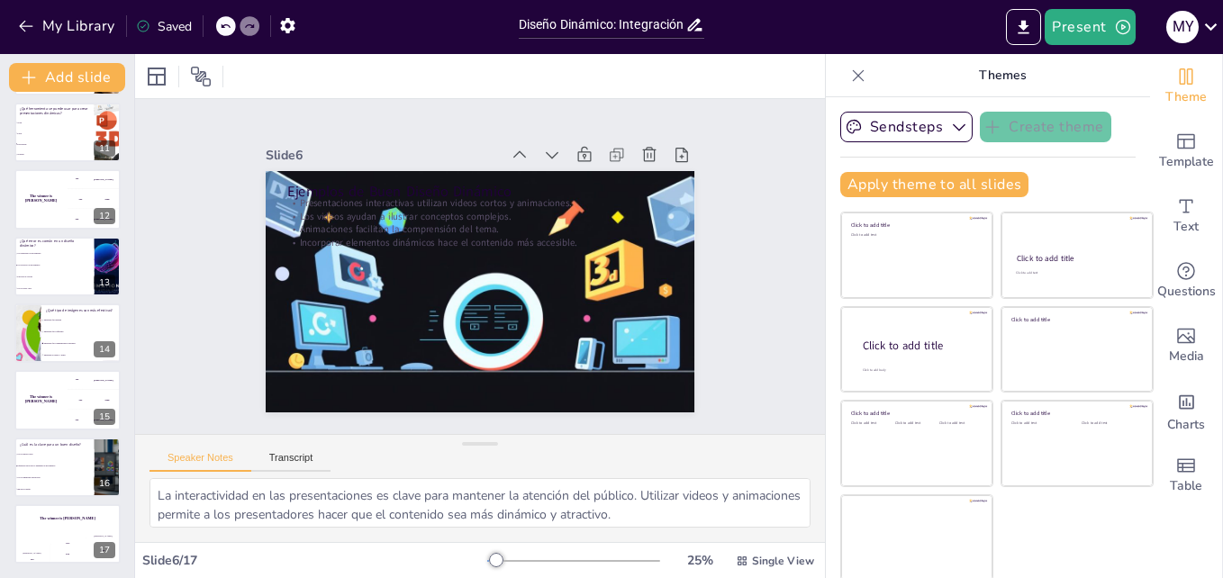
click at [844, 74] on div at bounding box center [858, 75] width 29 height 29
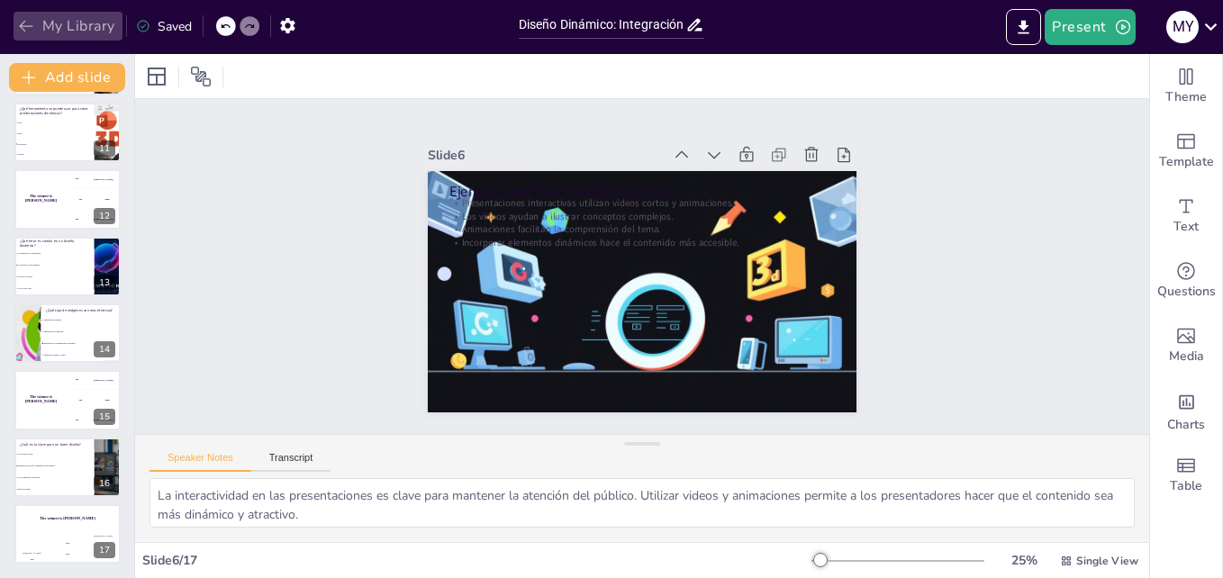
click at [26, 28] on icon "button" at bounding box center [26, 26] width 18 height 18
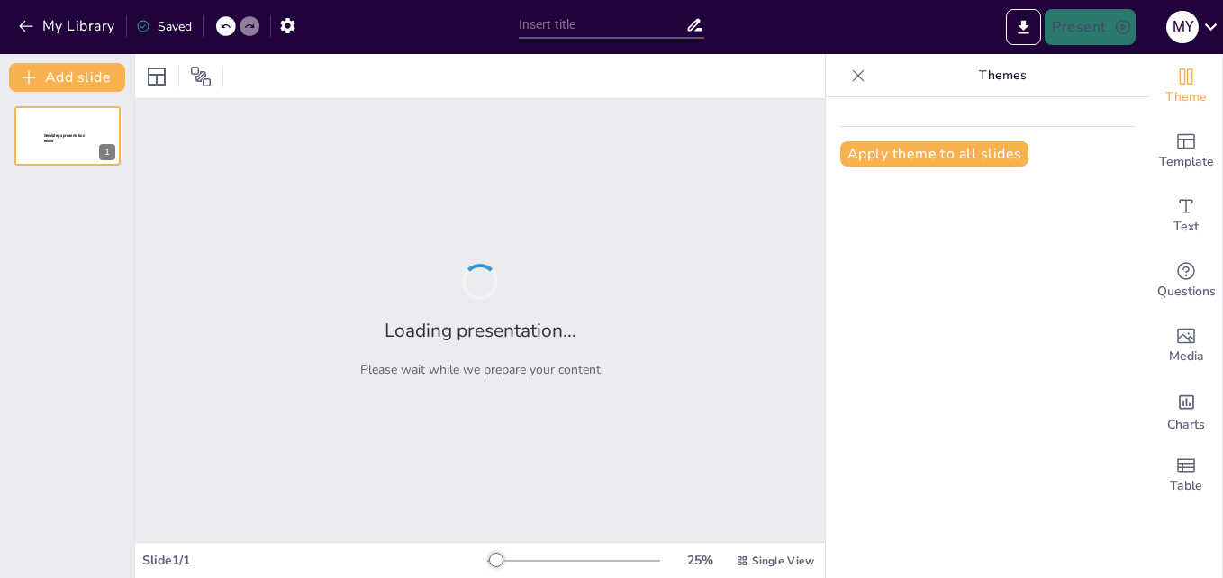
type input "Diseño Dinámico: Integración de Imágenes en Movimiento en Presentaciones"
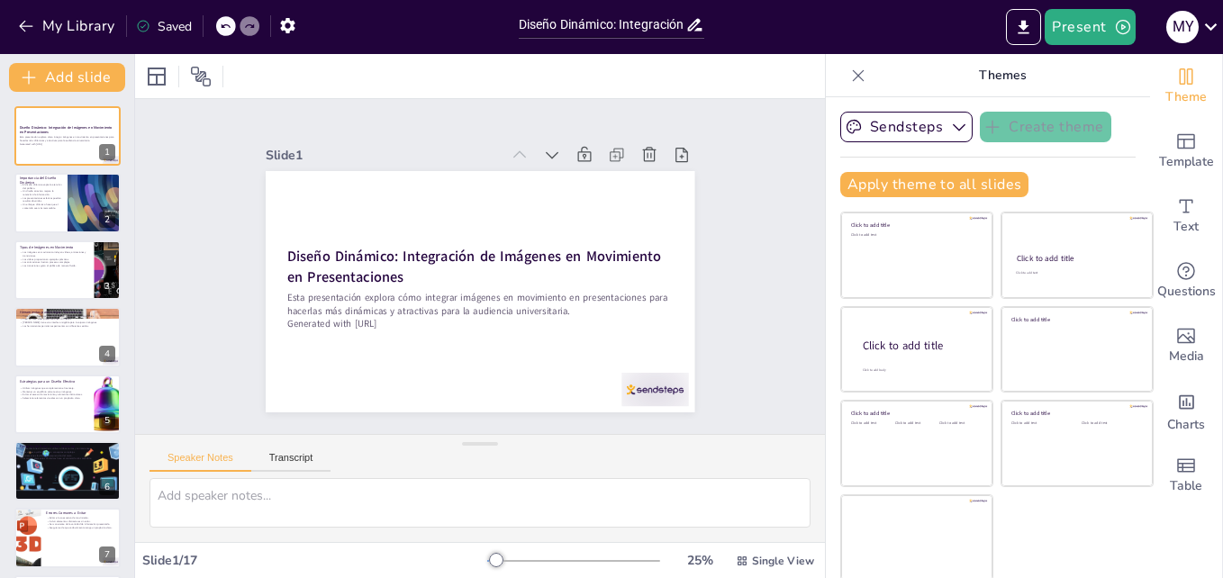
checkbox input "true"
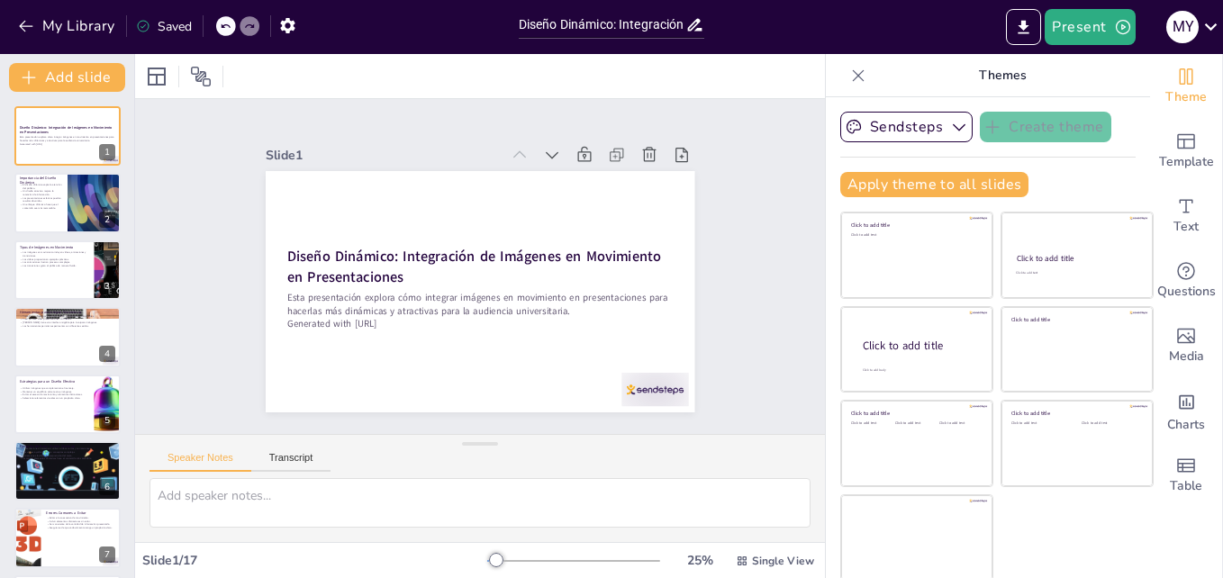
checkbox input "true"
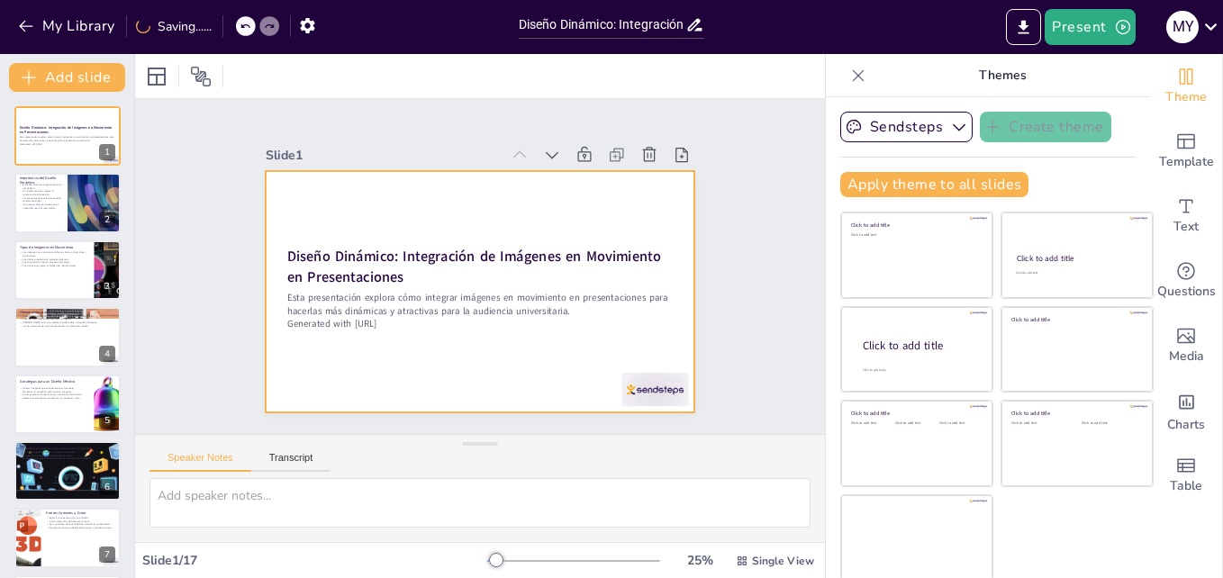
checkbox input "true"
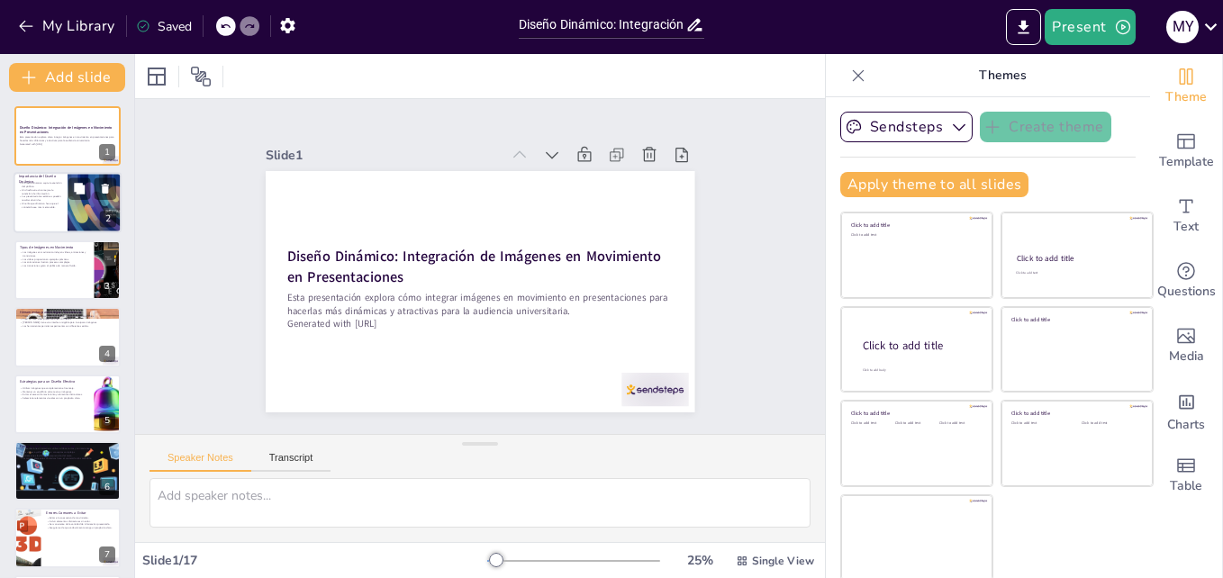
checkbox input "true"
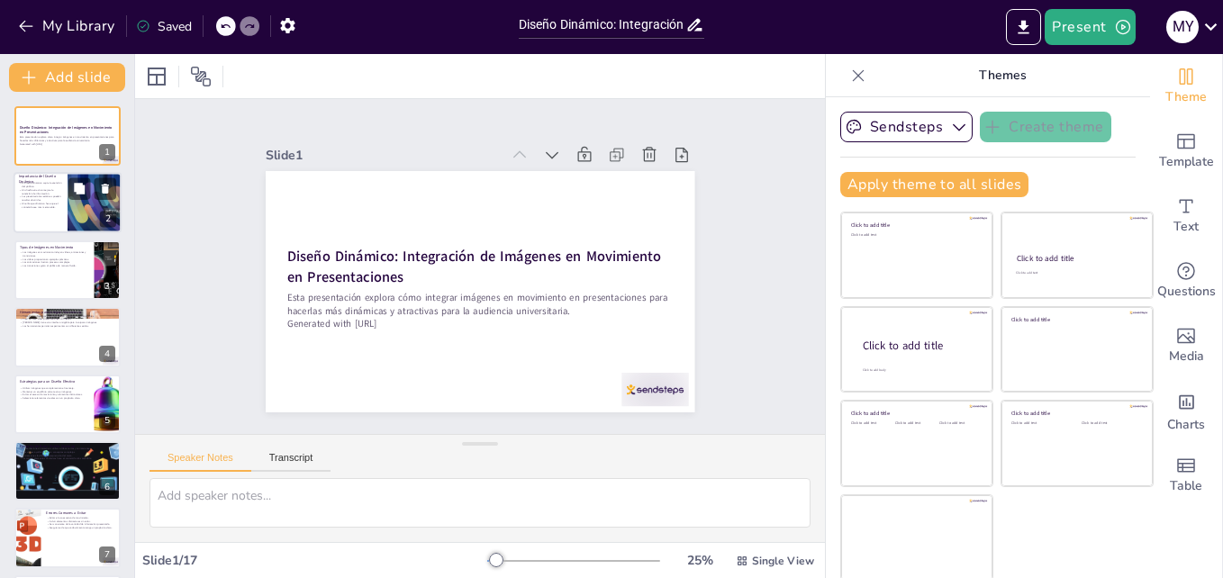
checkbox input "true"
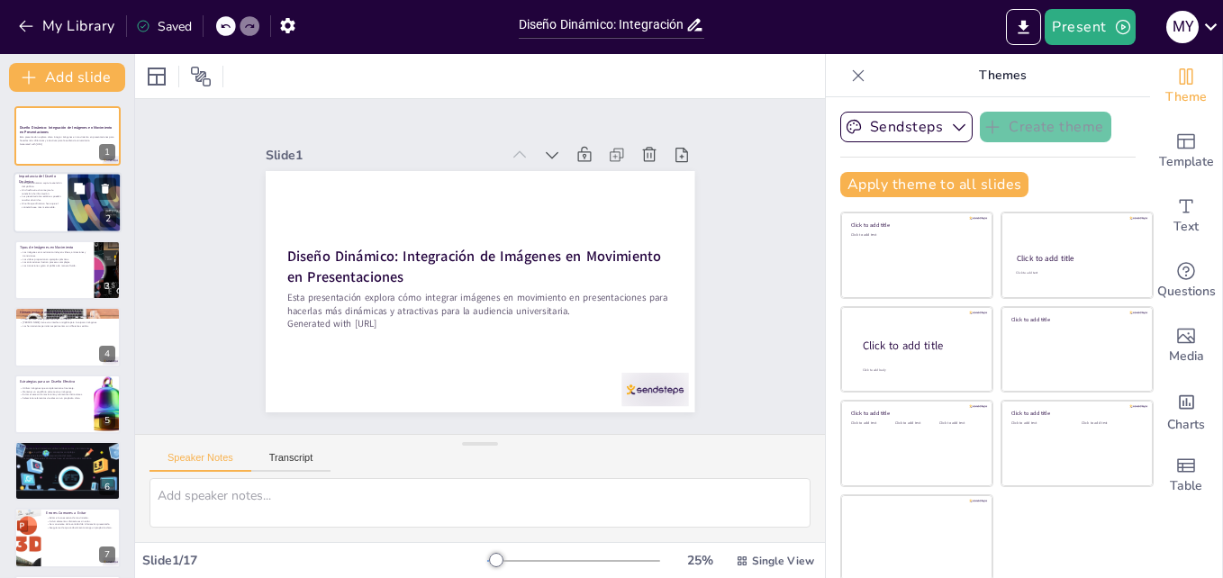
click at [80, 222] on div at bounding box center [94, 203] width 97 height 61
type textarea "La atención del público es crucial para el éxito de cualquier presentación. Un …"
checkbox input "true"
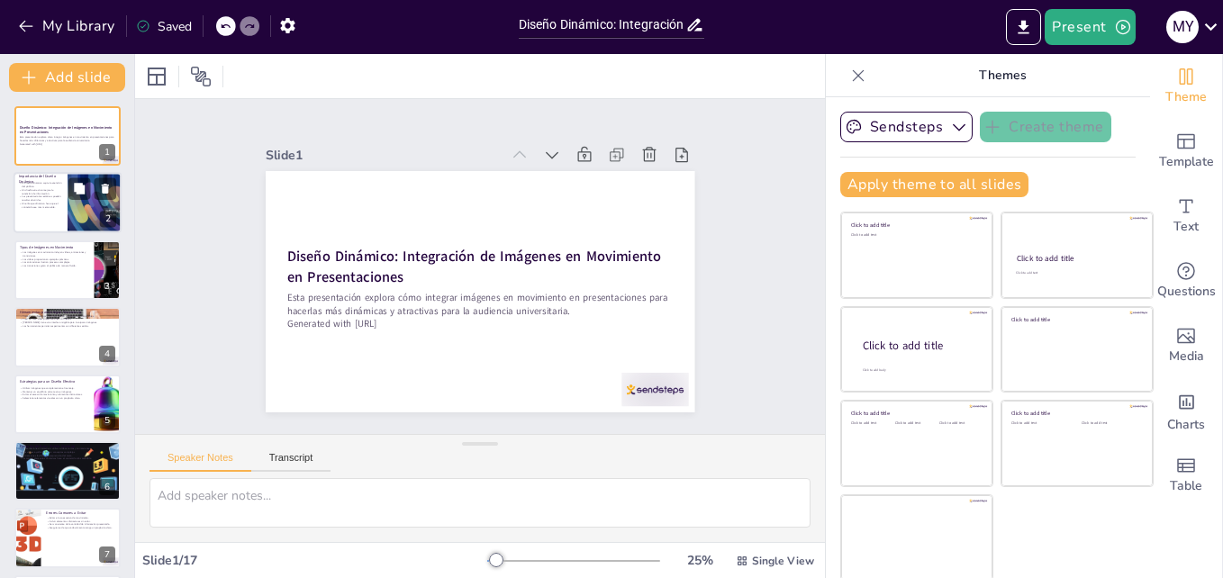
checkbox input "true"
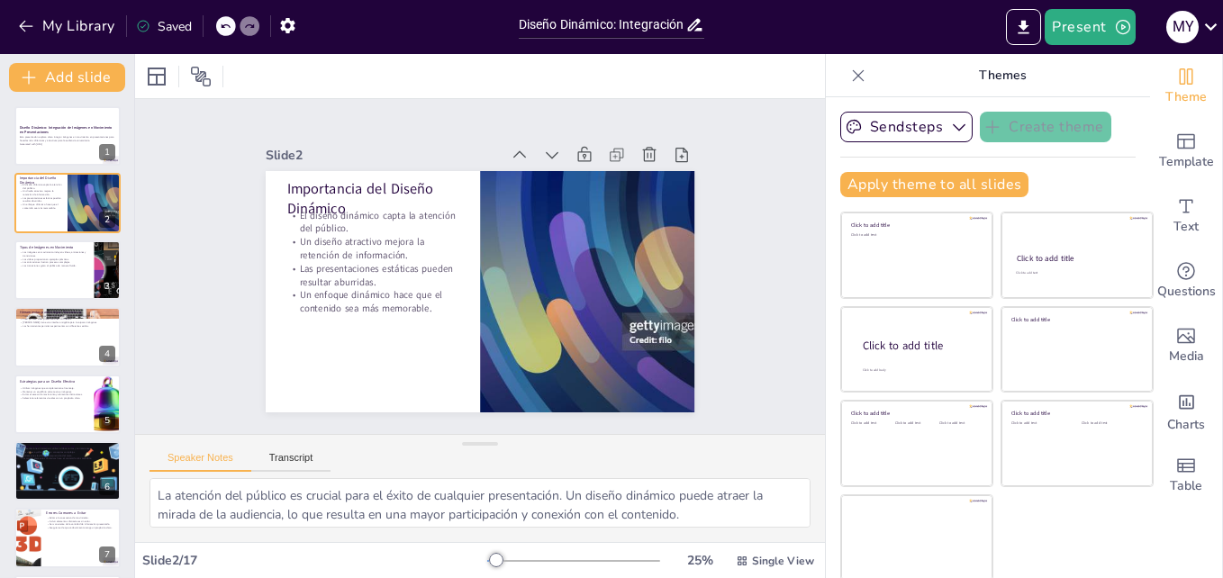
checkbox input "true"
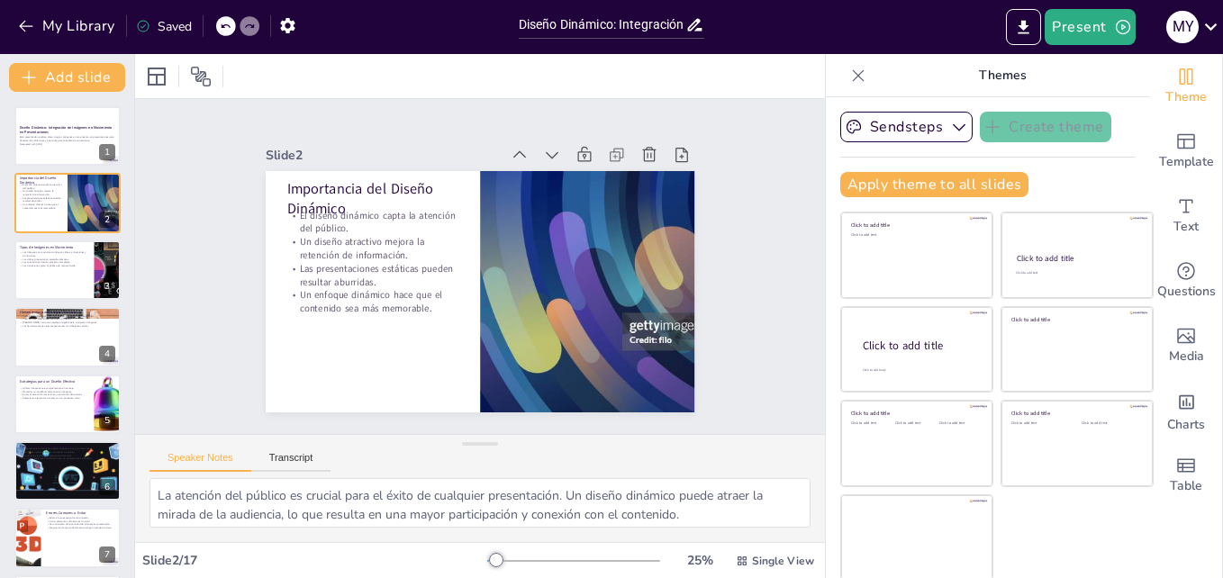
checkbox input "true"
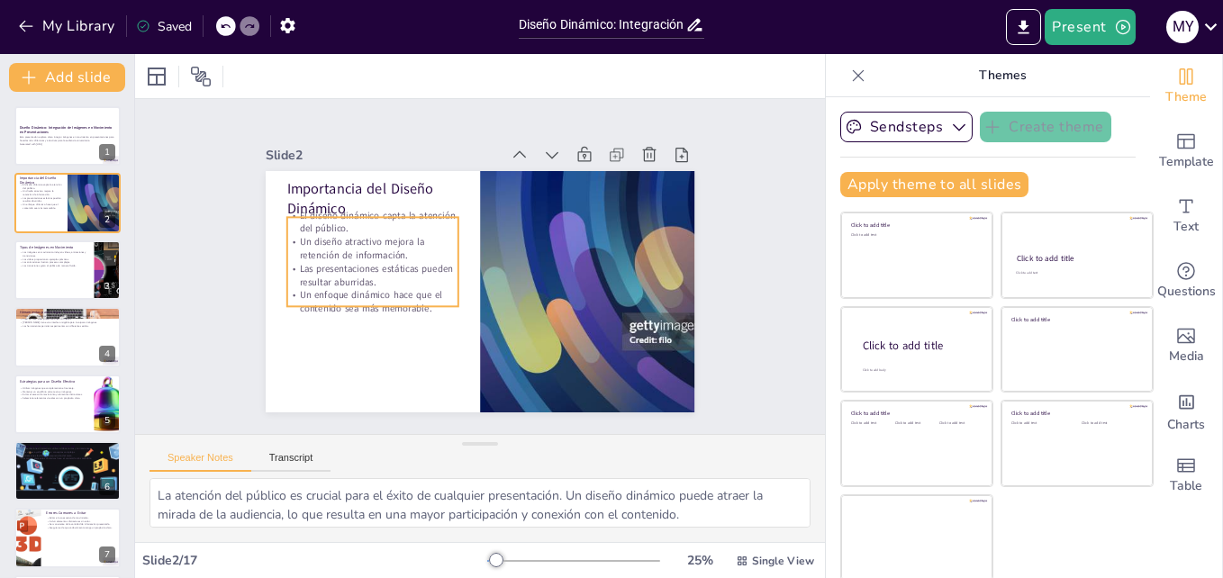
checkbox input "true"
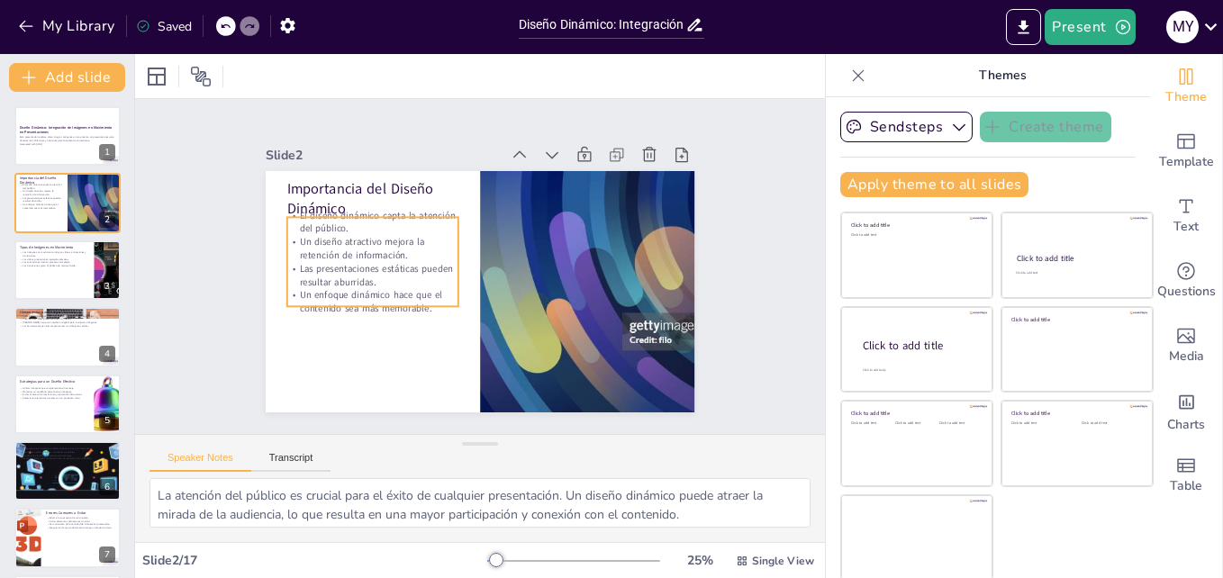
checkbox input "true"
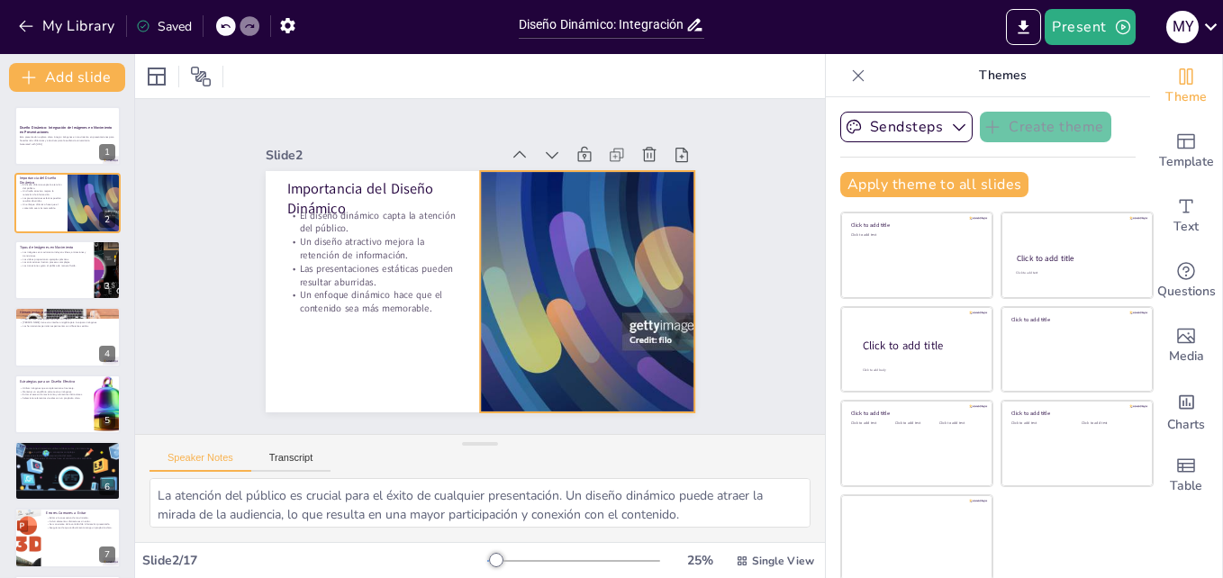
checkbox input "true"
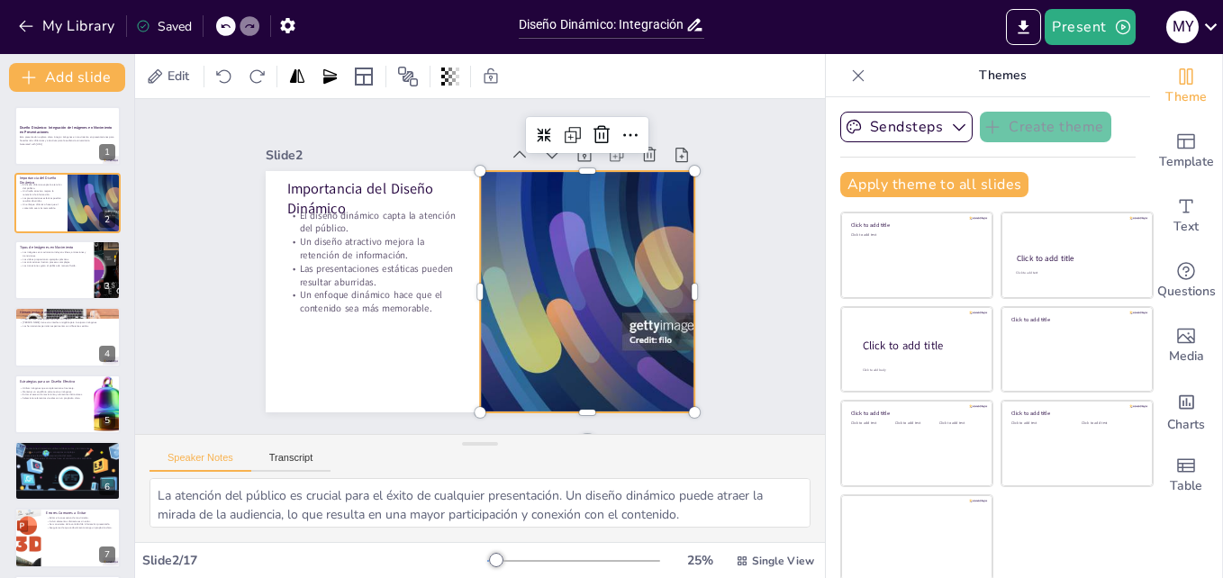
click at [546, 245] on div at bounding box center [584, 303] width 409 height 280
checkbox input "true"
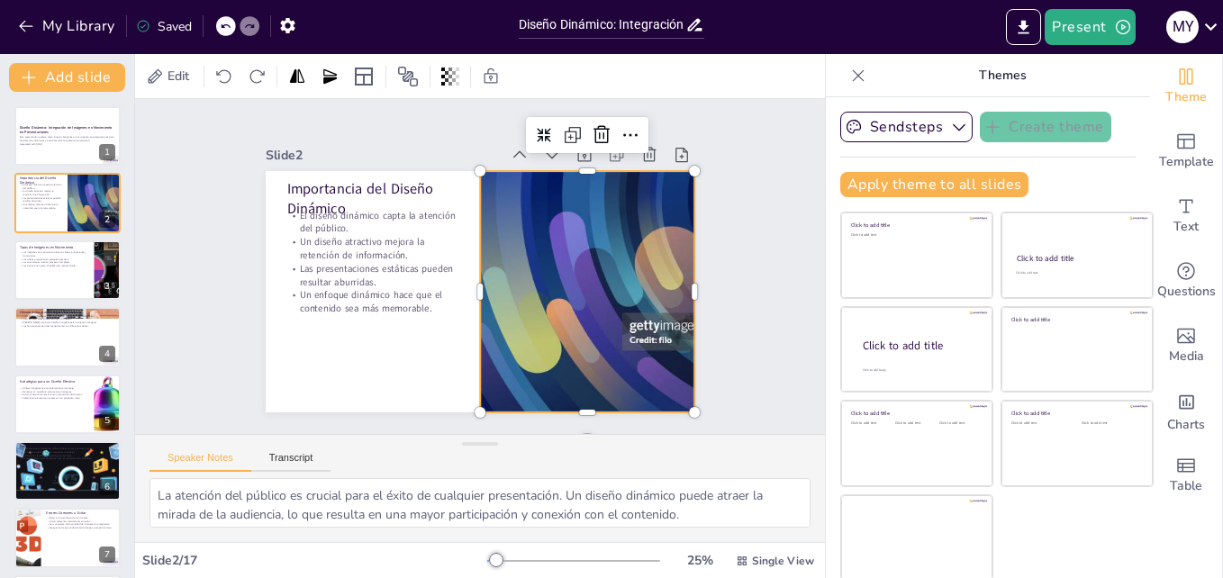
checkbox input "true"
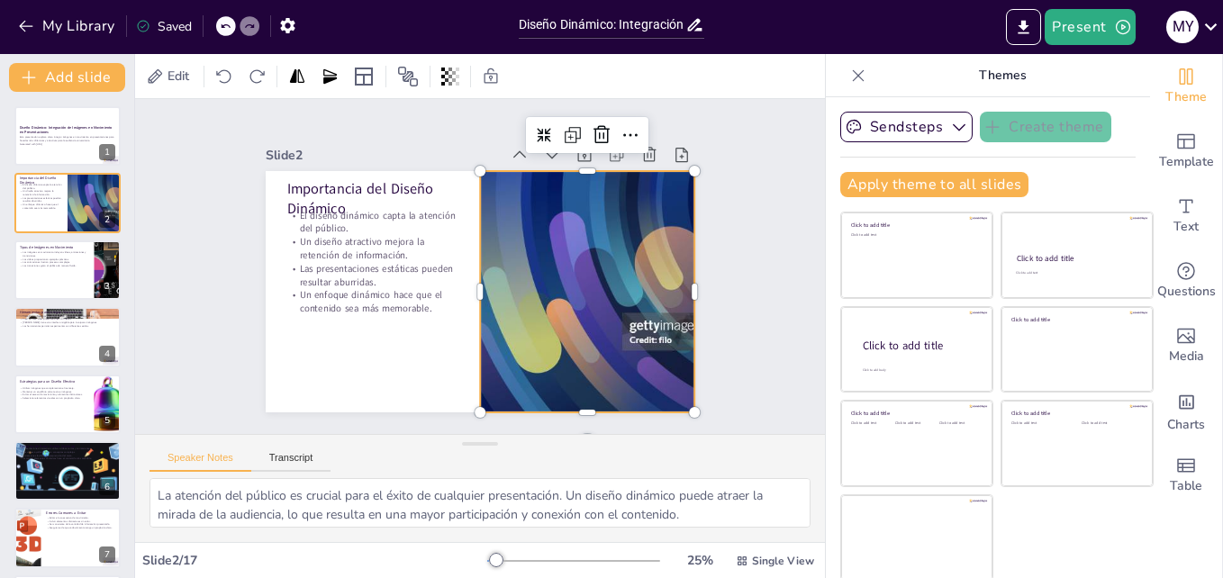
checkbox input "true"
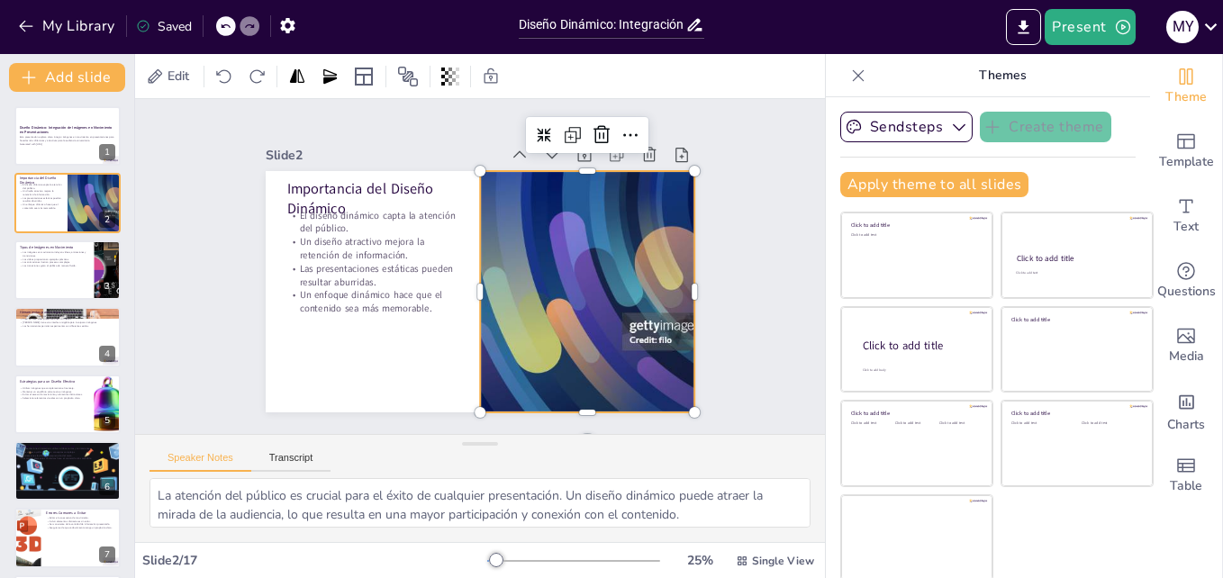
checkbox input "true"
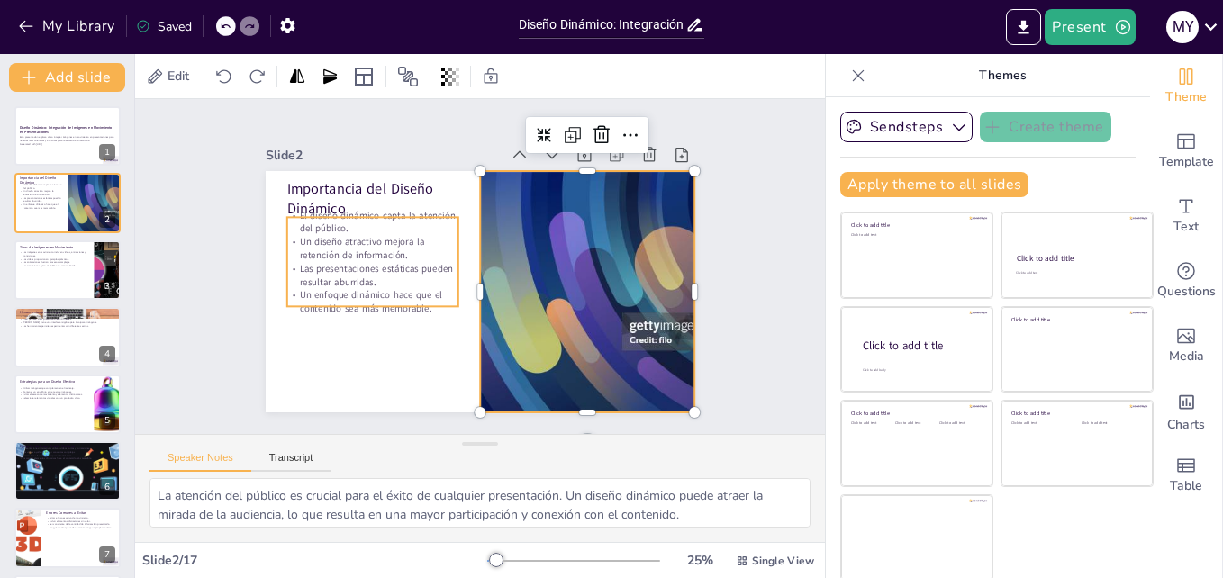
checkbox input "true"
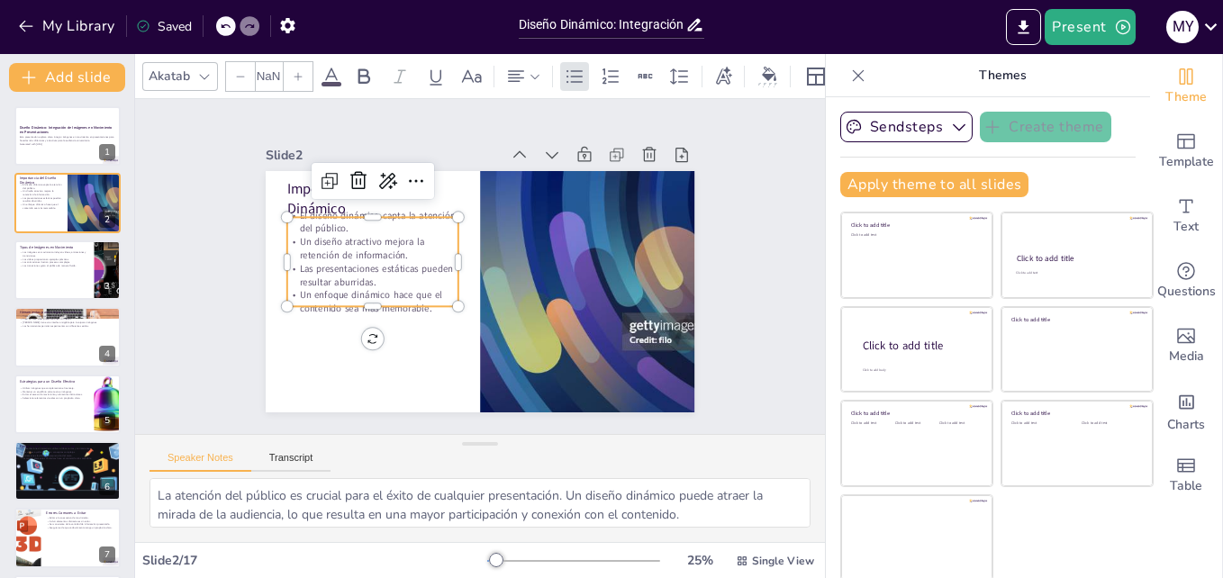
type input "32"
click at [334, 262] on p "Las presentaciones estáticas pueden resultar aburridas." at bounding box center [373, 275] width 172 height 27
checkbox input "true"
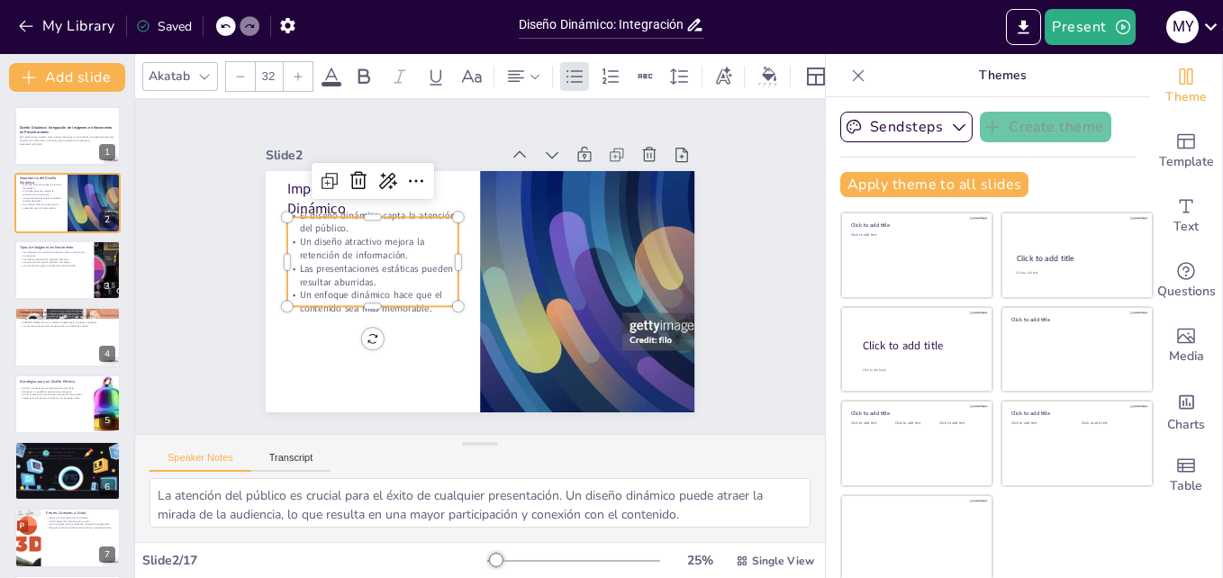
checkbox input "true"
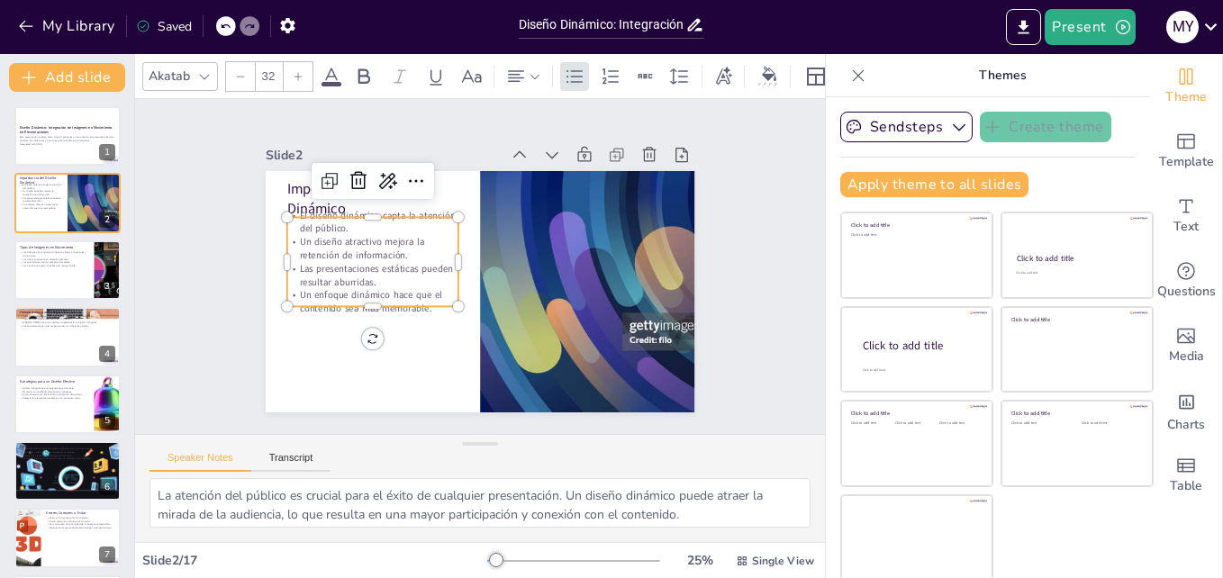
checkbox input "true"
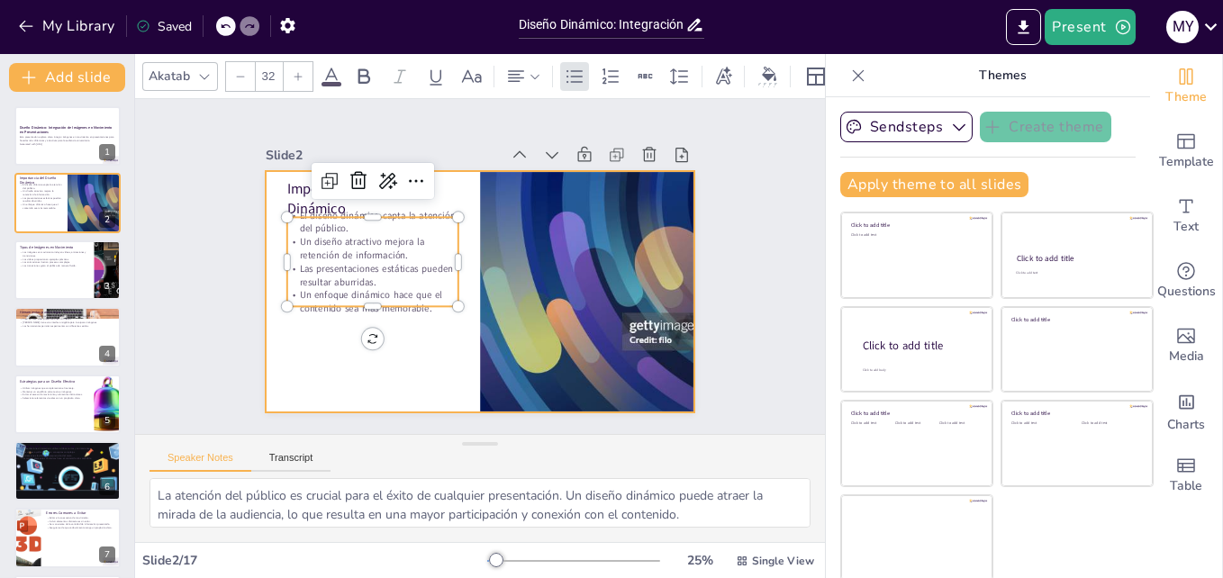
checkbox input "true"
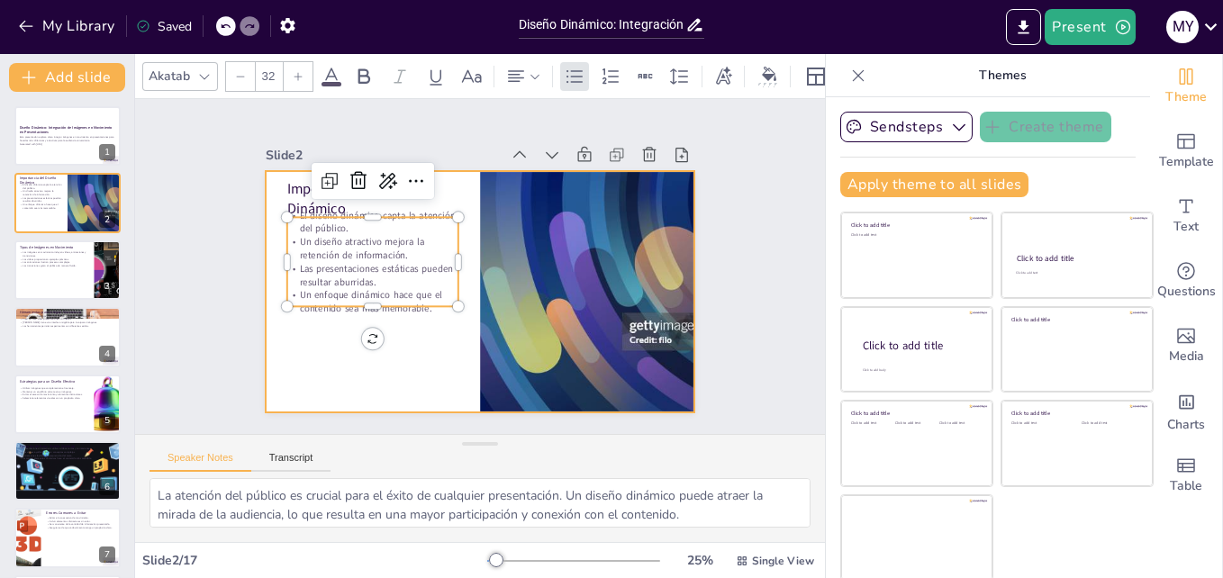
checkbox input "true"
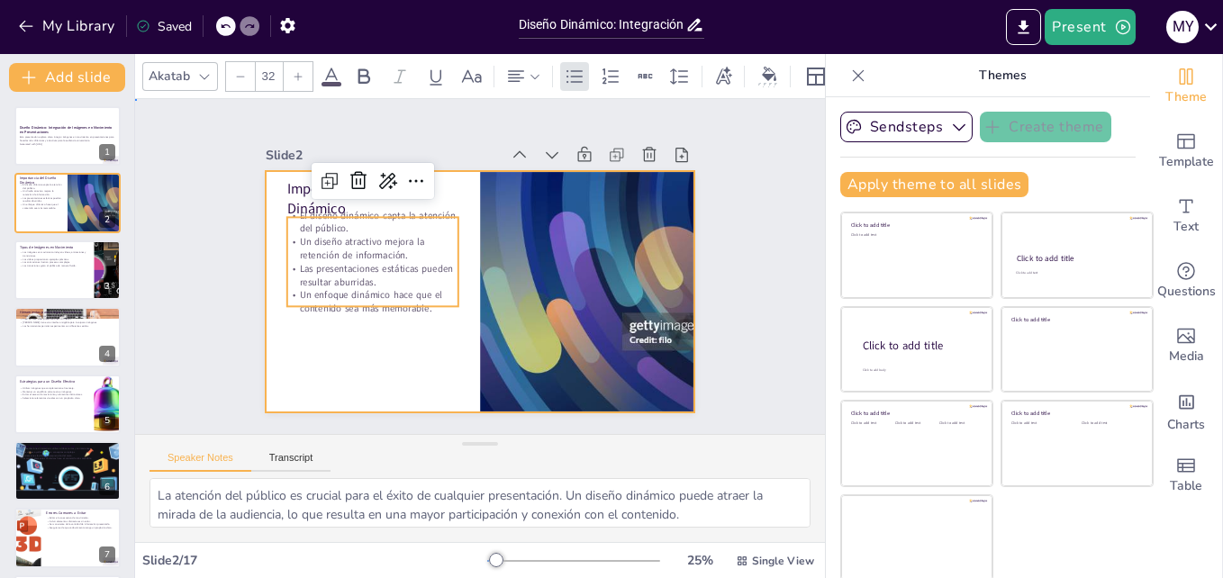
click at [330, 325] on div at bounding box center [480, 291] width 429 height 241
checkbox input "true"
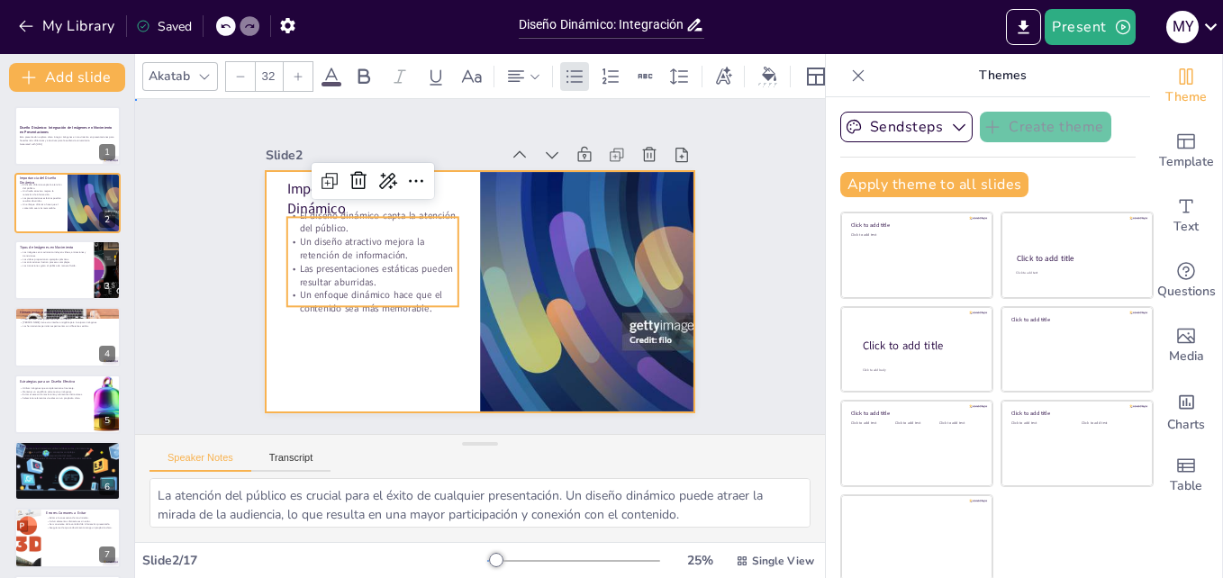
checkbox input "true"
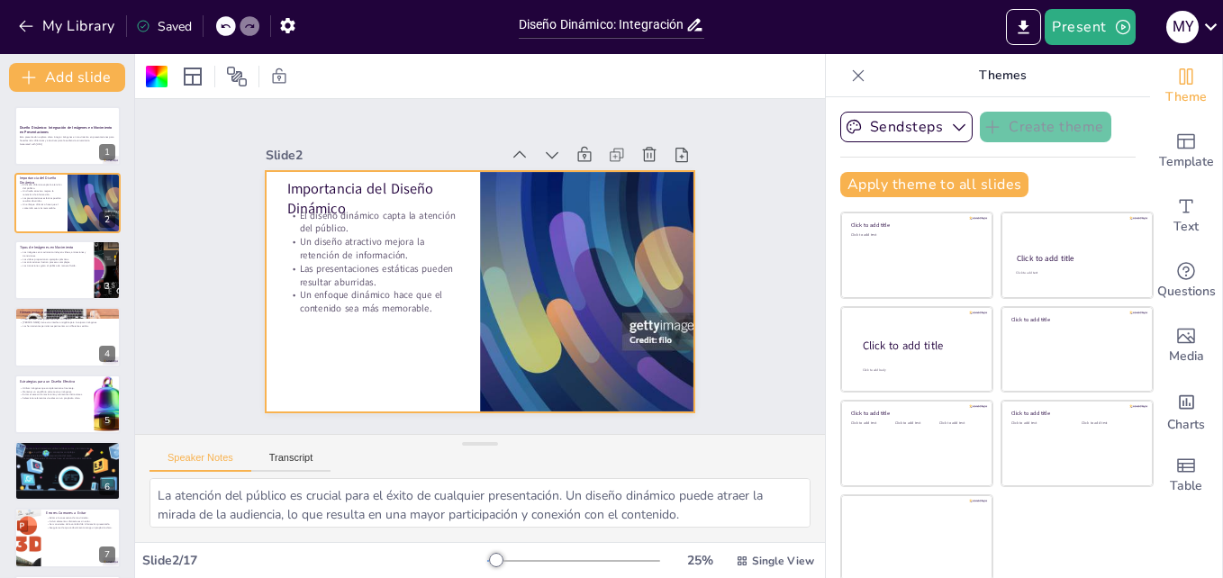
checkbox input "true"
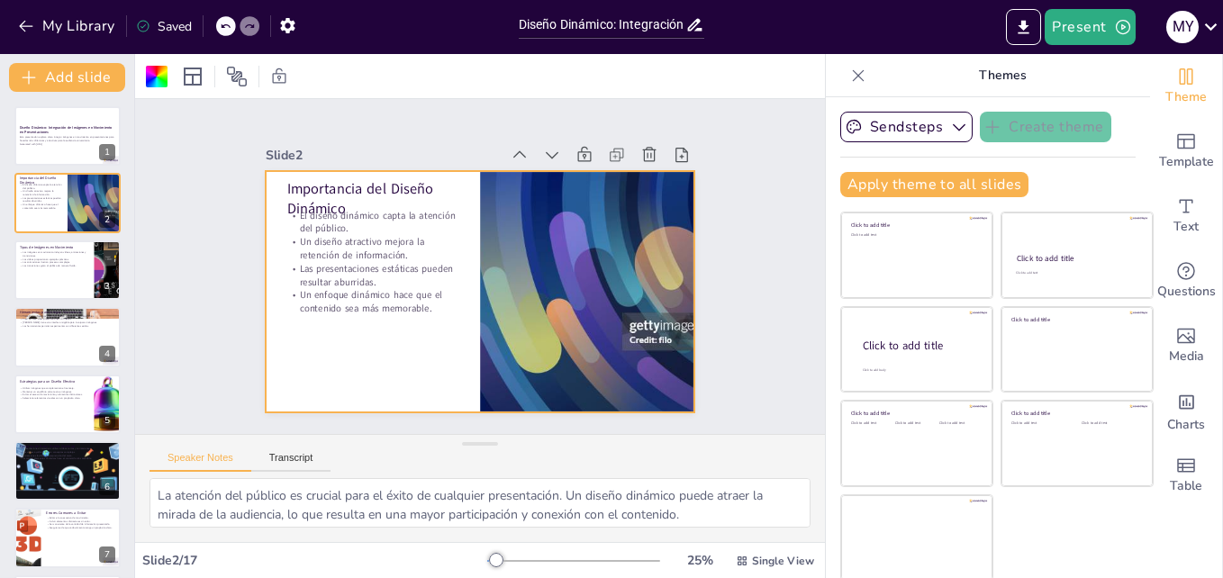
checkbox input "true"
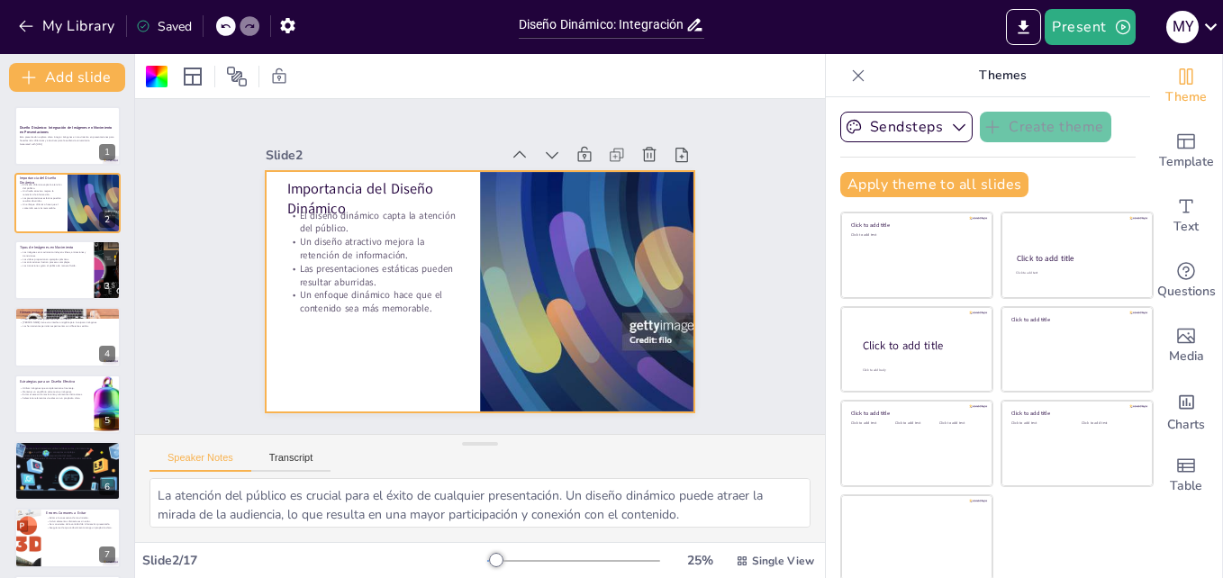
checkbox input "true"
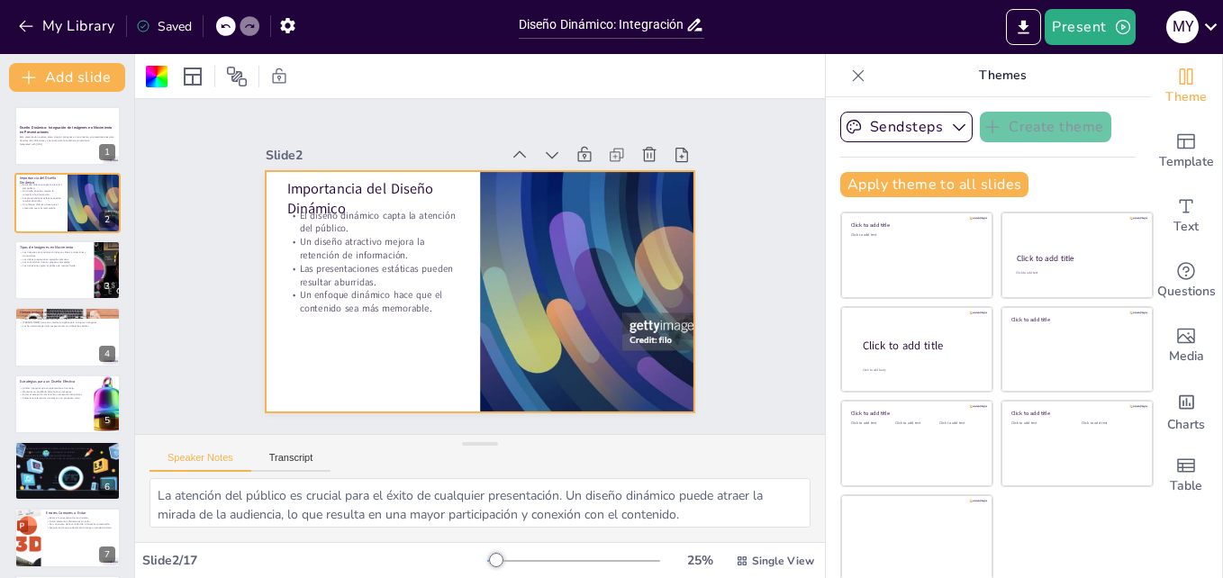
checkbox input "true"
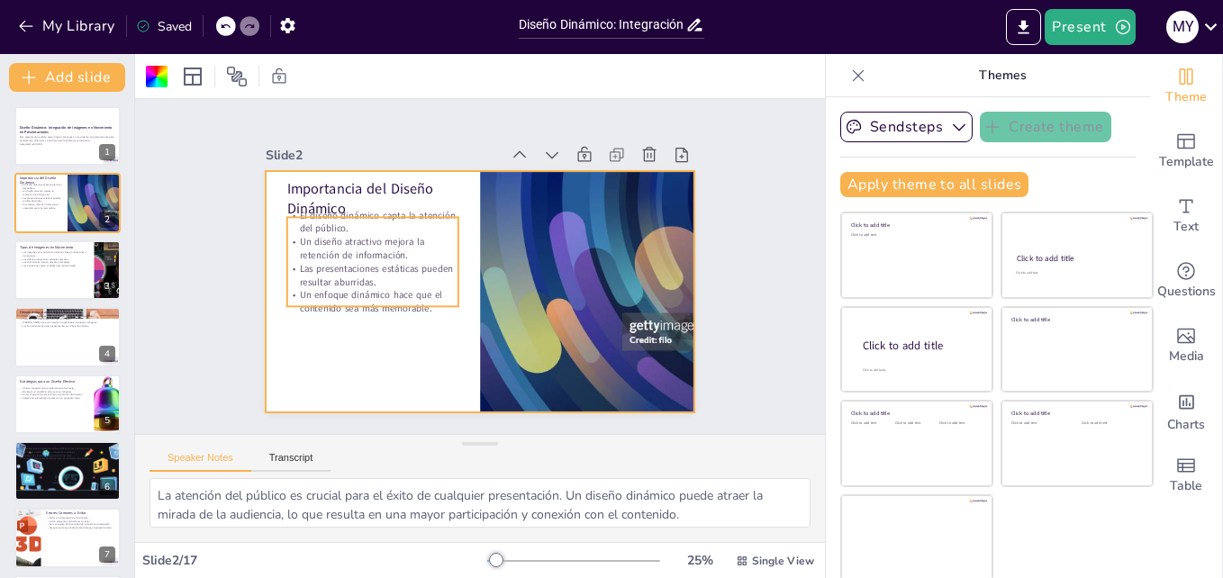
checkbox input "true"
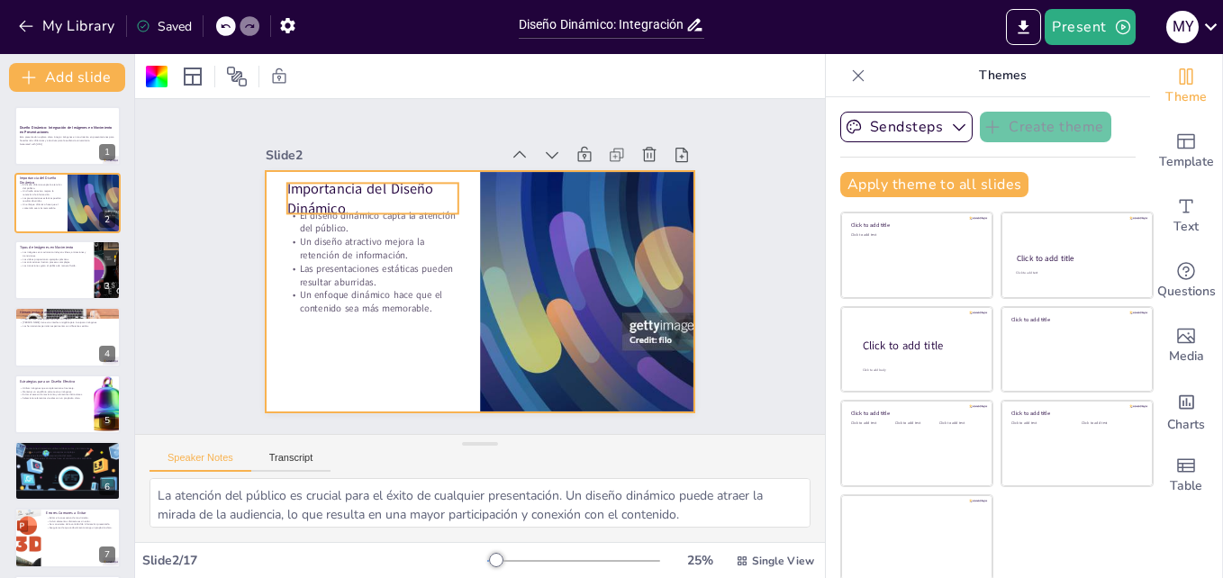
checkbox input "true"
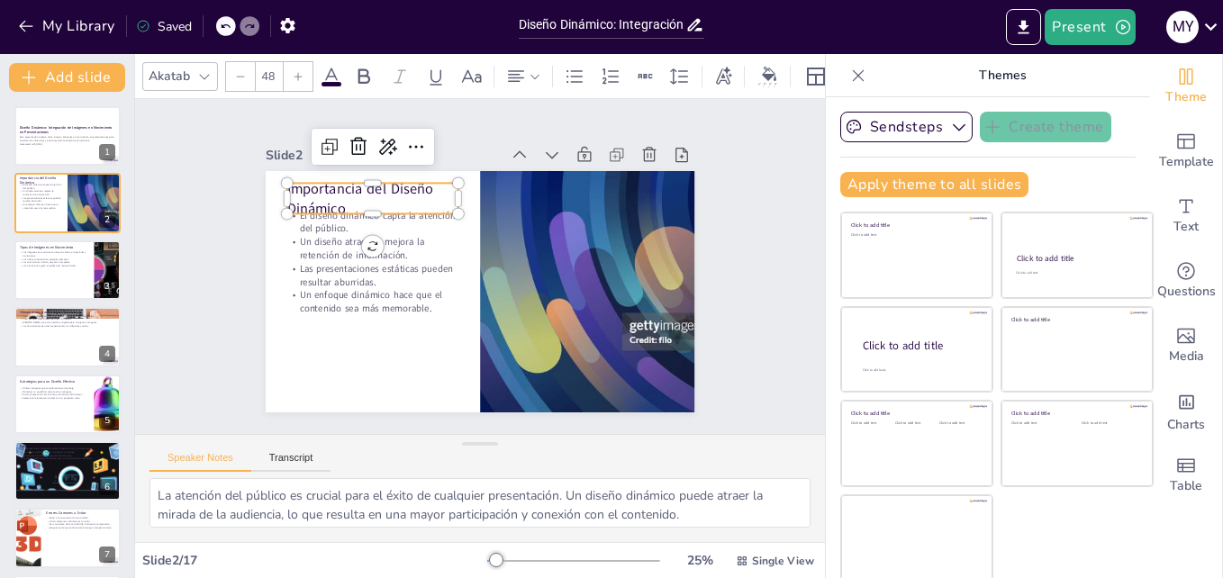
click at [287, 192] on p "Importancia del Diseño Dinámico" at bounding box center [373, 198] width 172 height 40
checkbox input "true"
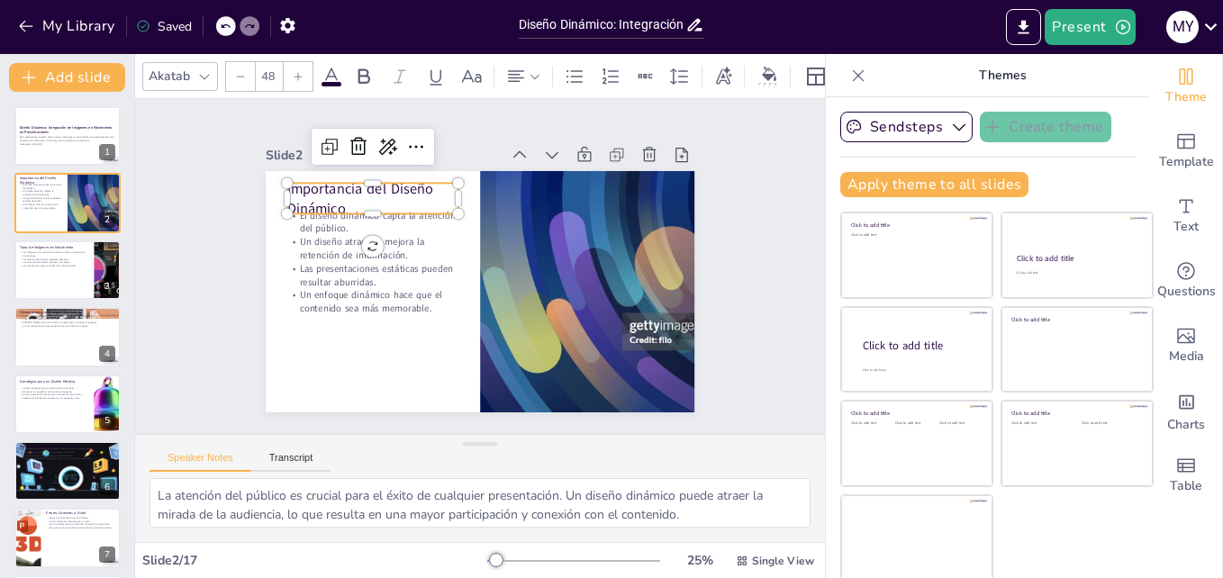
checkbox input "true"
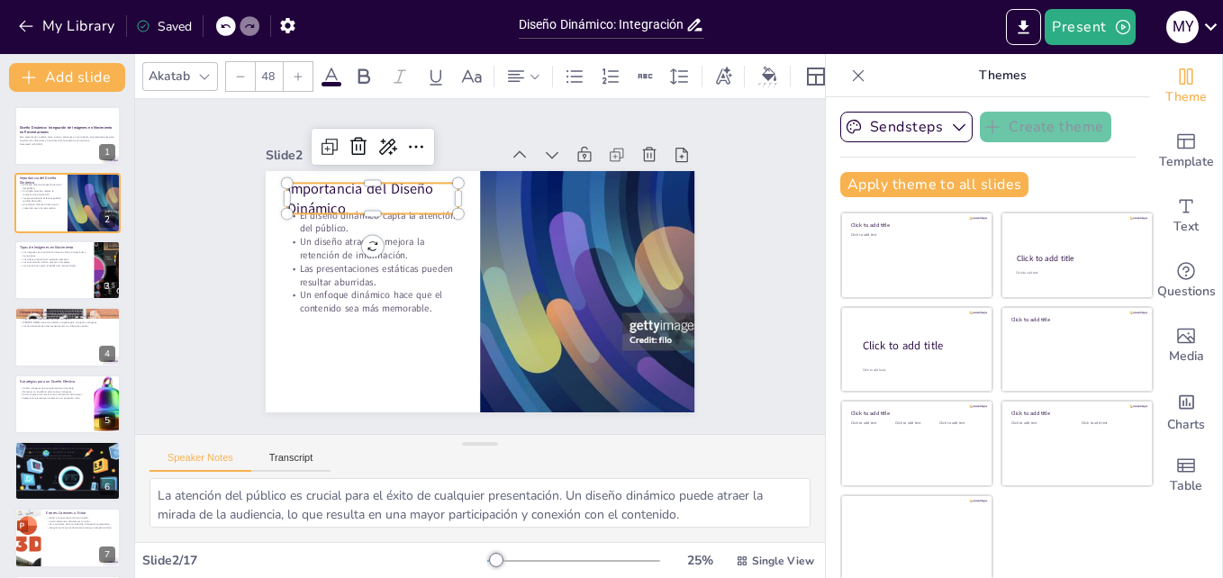
checkbox input "true"
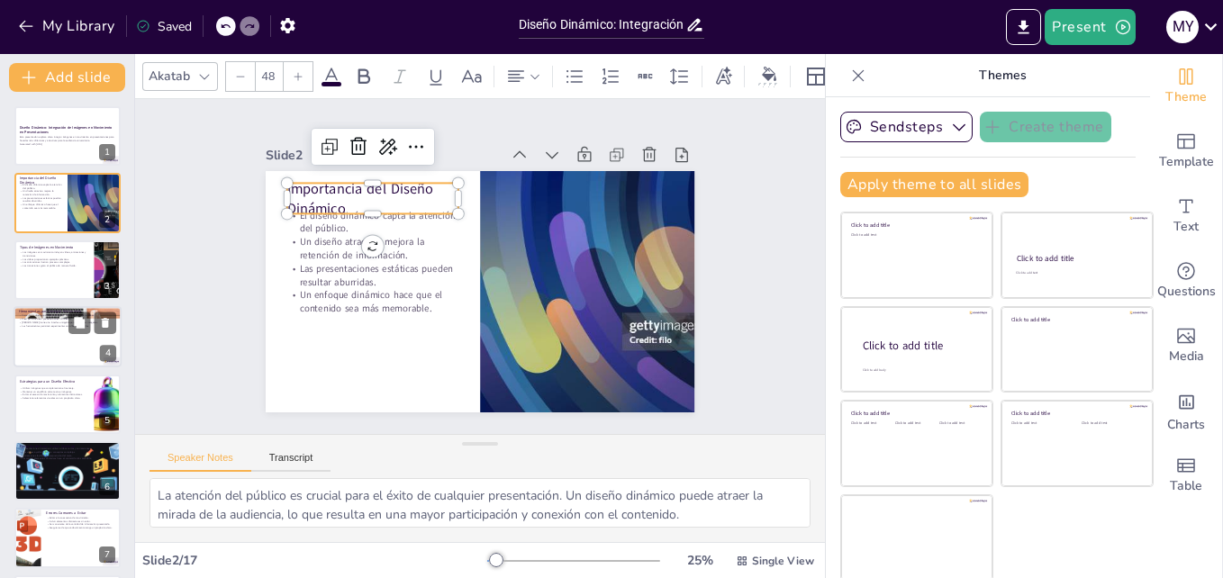
checkbox input "true"
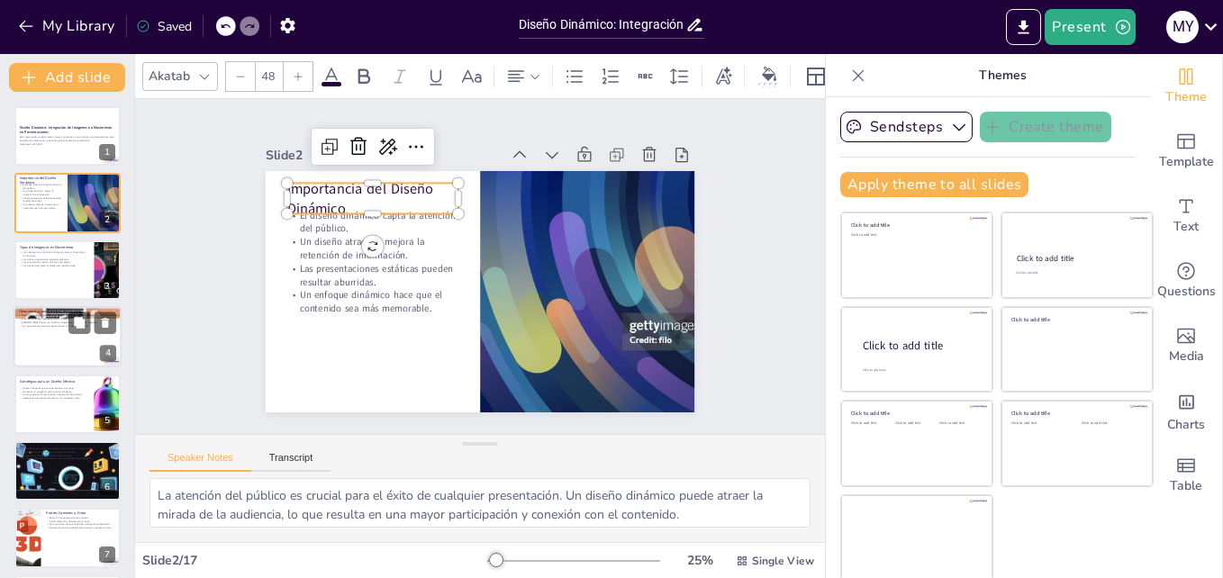
checkbox input "true"
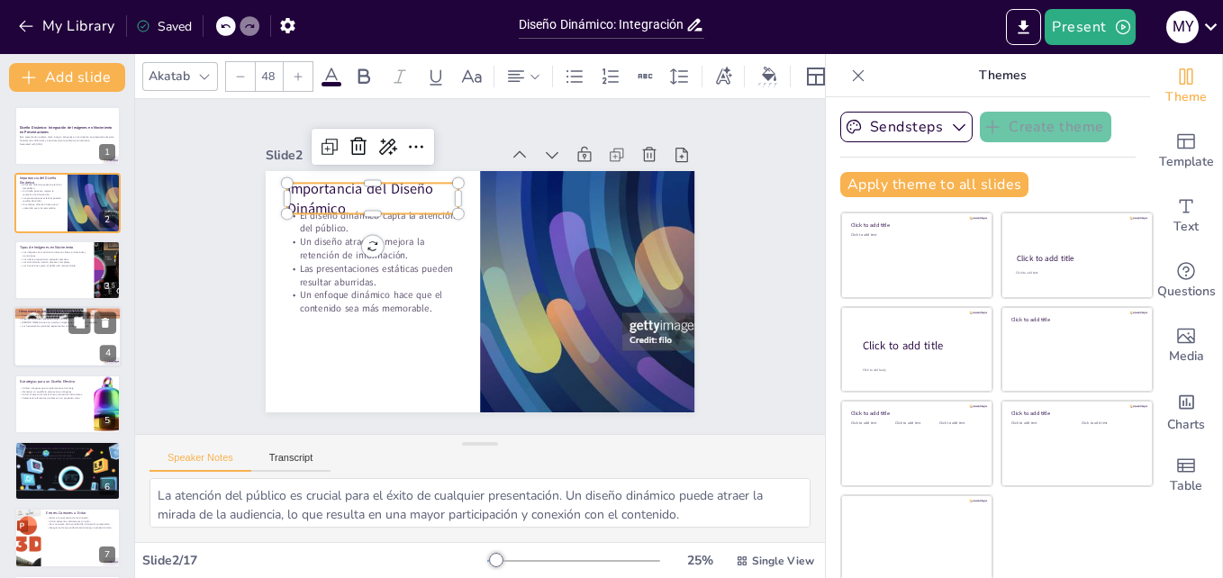
checkbox input "true"
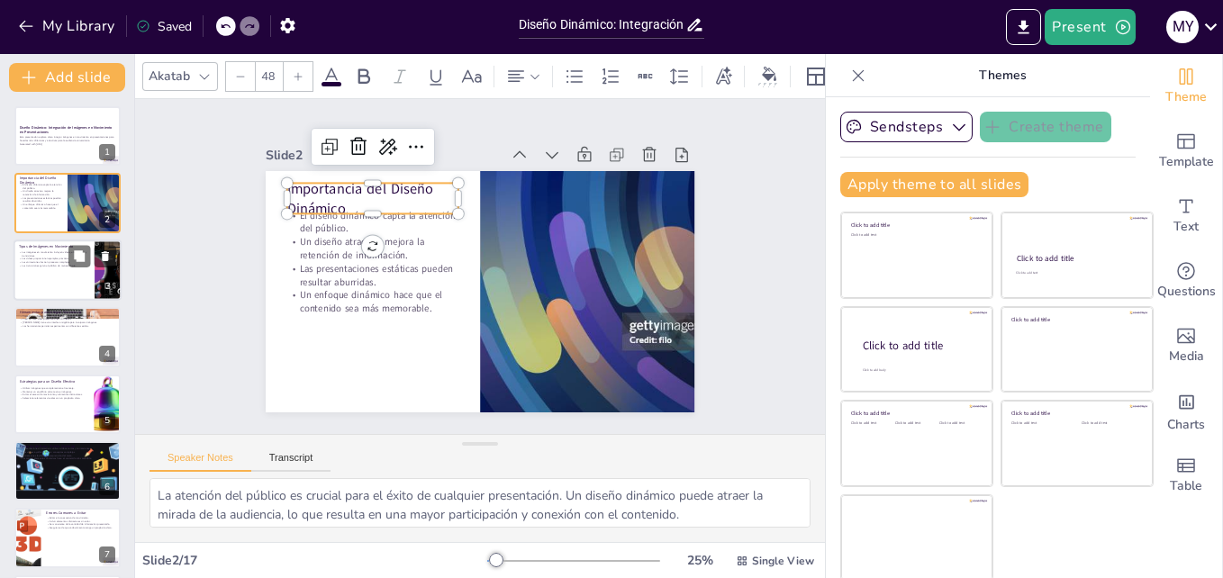
checkbox input "true"
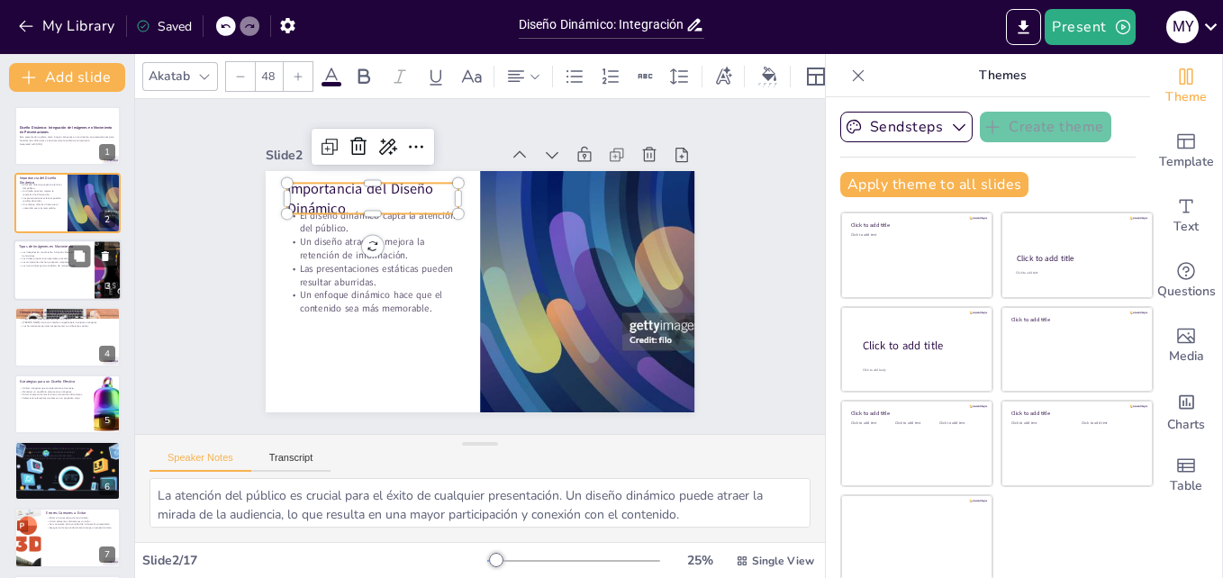
checkbox input "true"
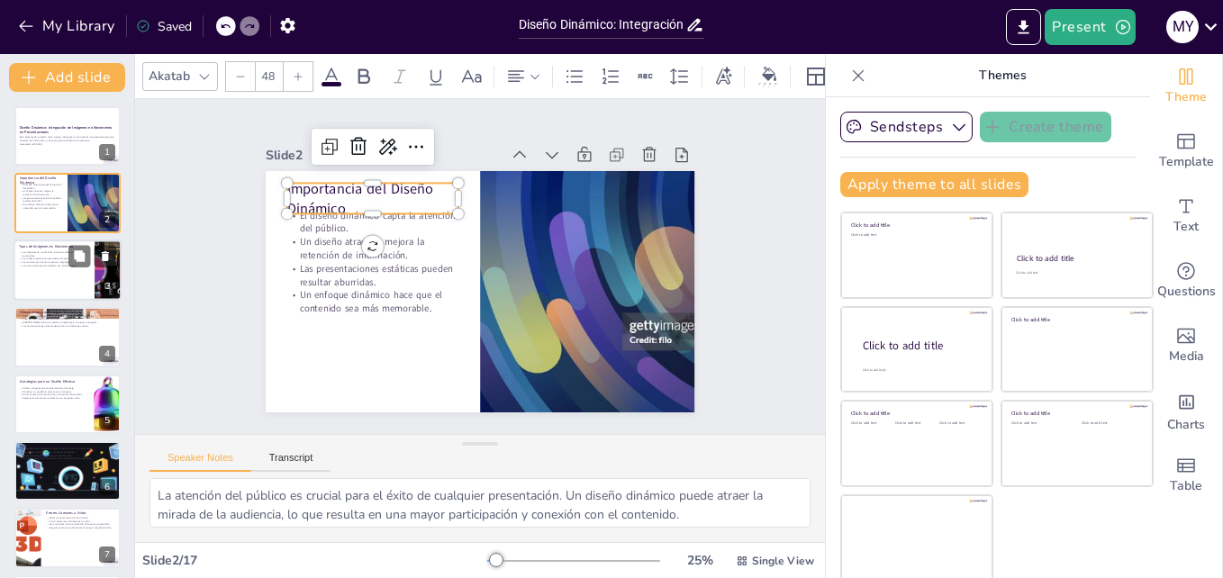
checkbox input "true"
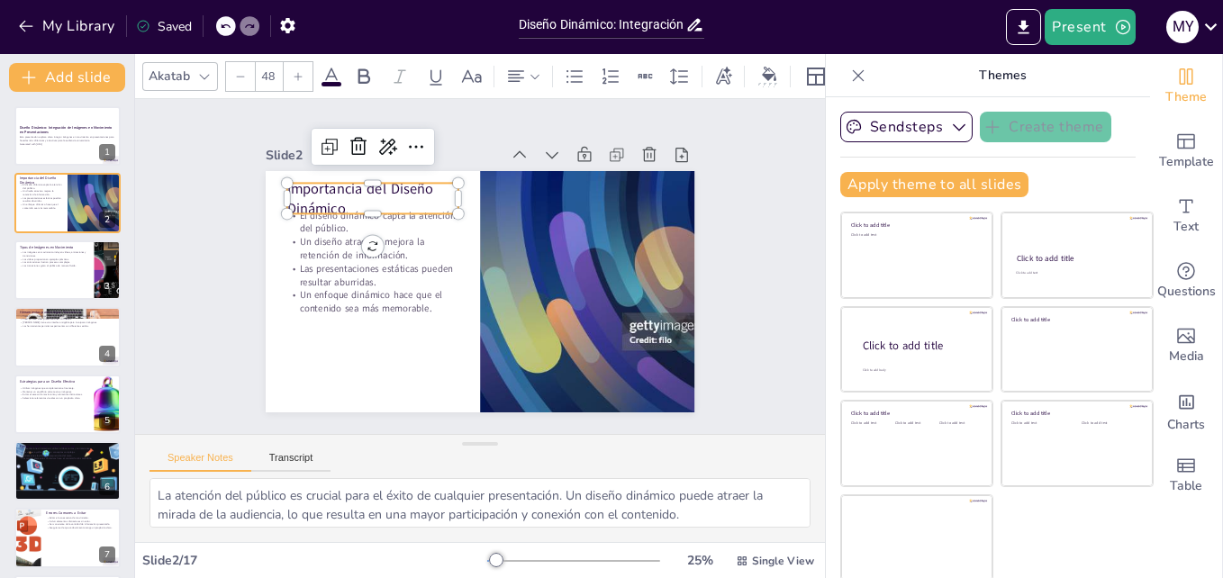
checkbox input "true"
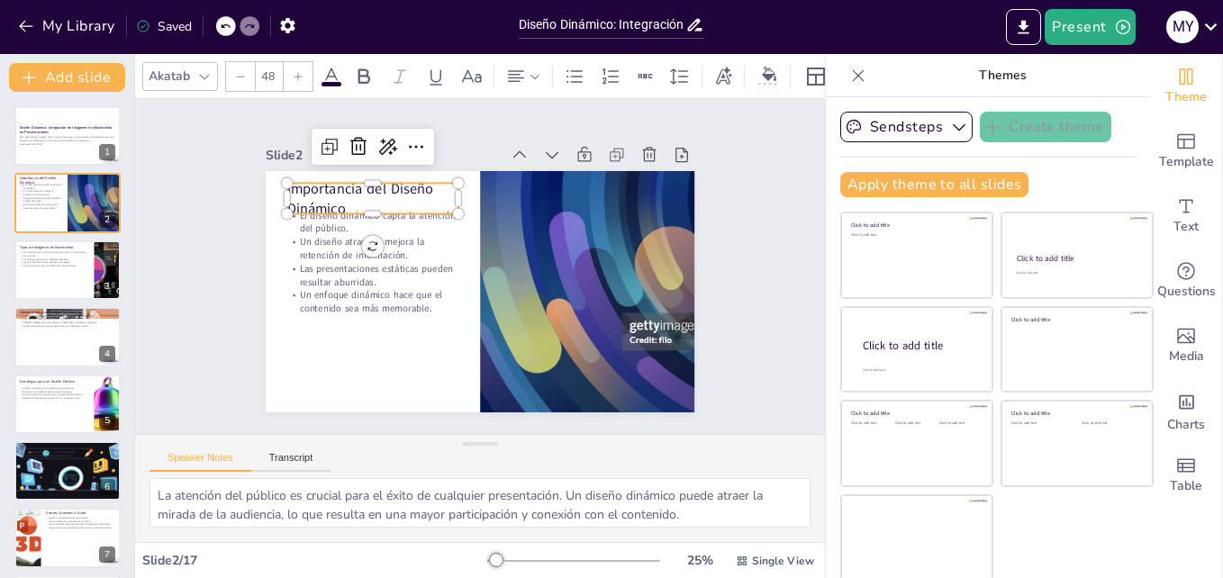
checkbox input "true"
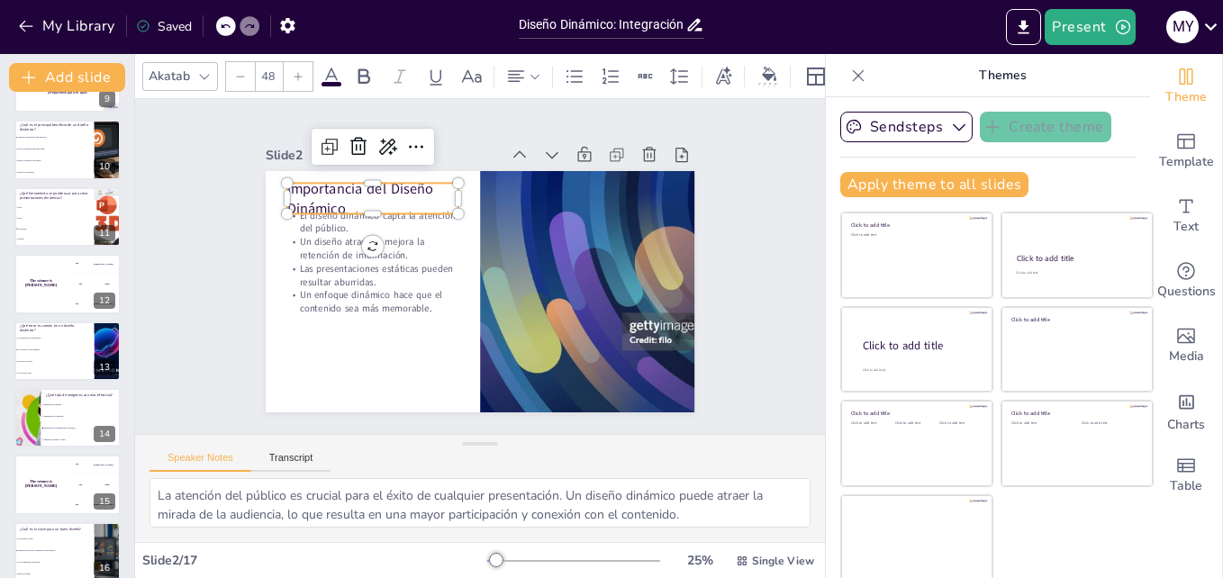
scroll to position [674, 0]
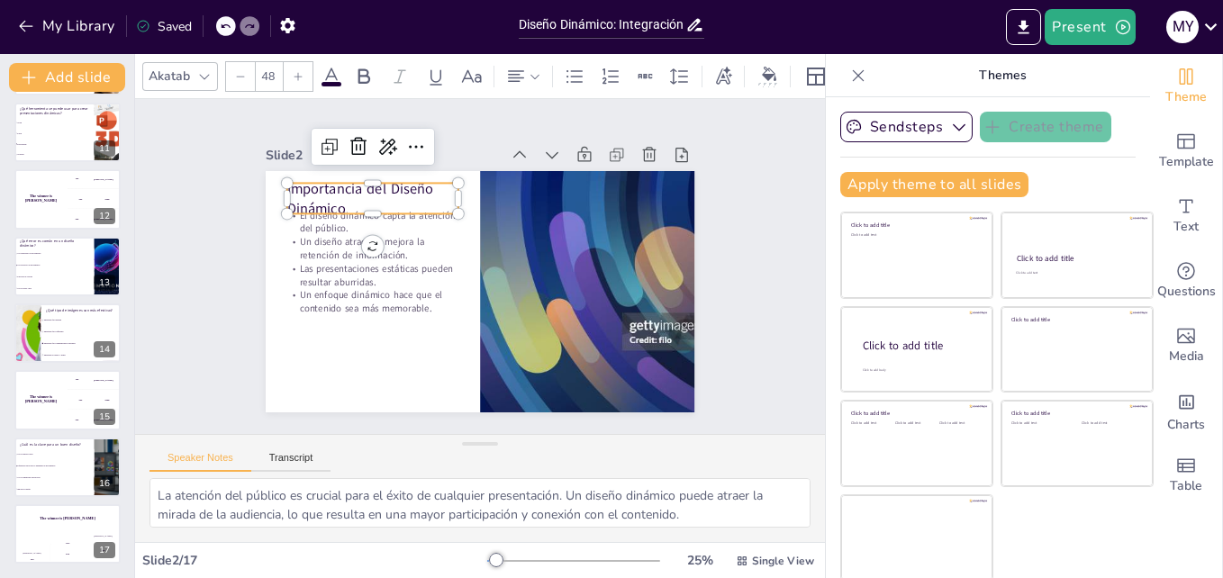
drag, startPoint x: 146, startPoint y: 571, endPoint x: 140, endPoint y: 370, distance: 200.9
click at [140, 371] on div "Akatab 48 Slide 1 Diseño Dinámico: Integración de Imágenes en Movimiento en Pre…" at bounding box center [480, 316] width 690 height 524
checkbox input "true"
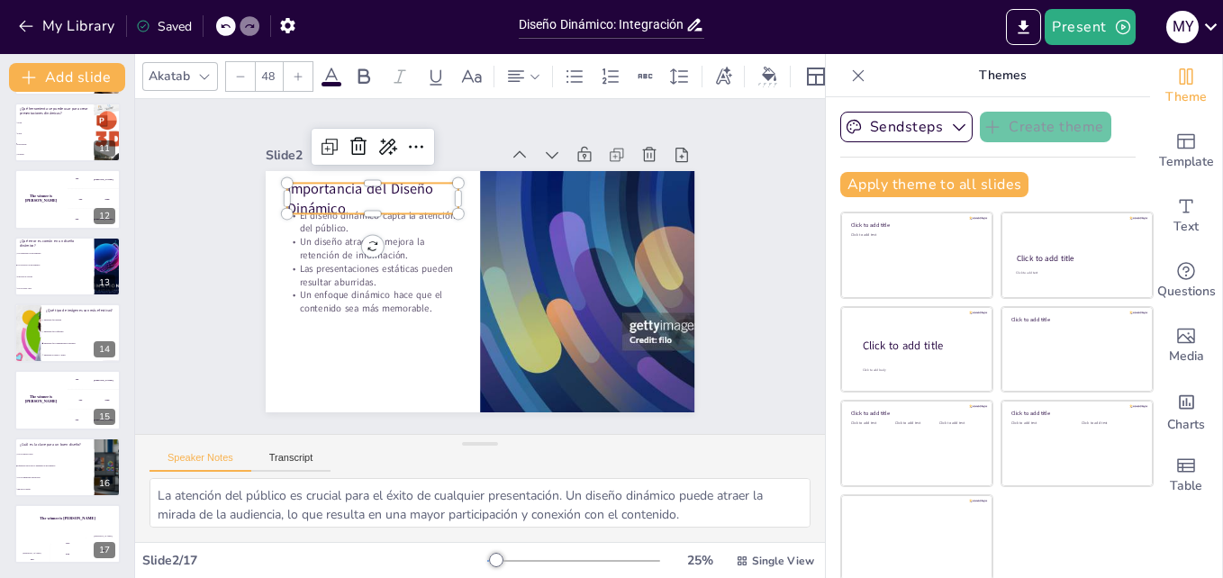
checkbox input "true"
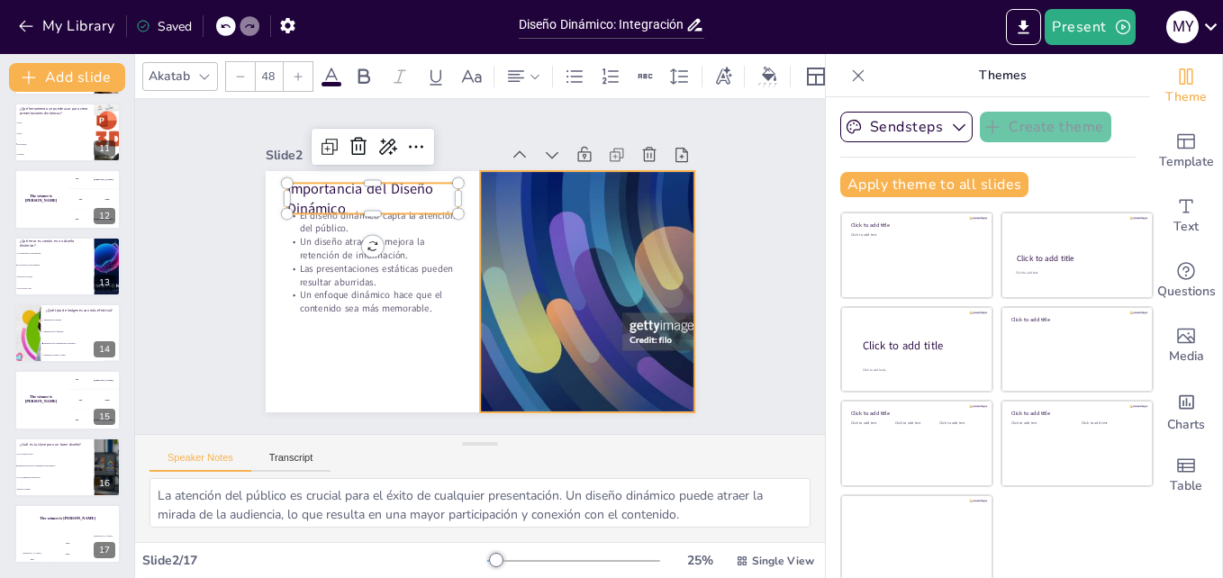
checkbox input "true"
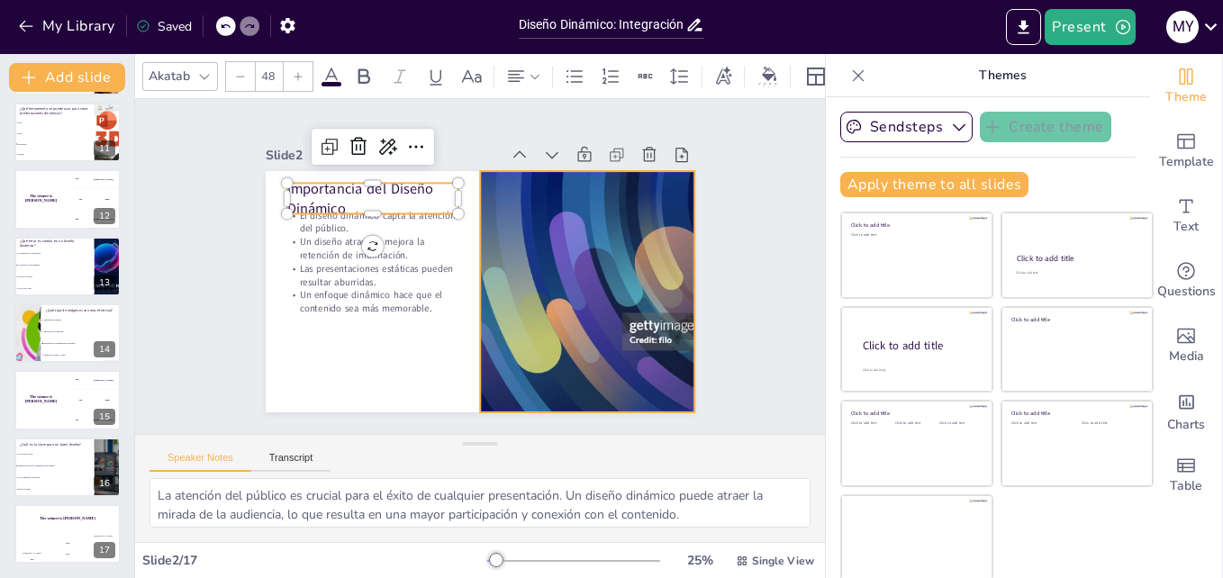
checkbox input "true"
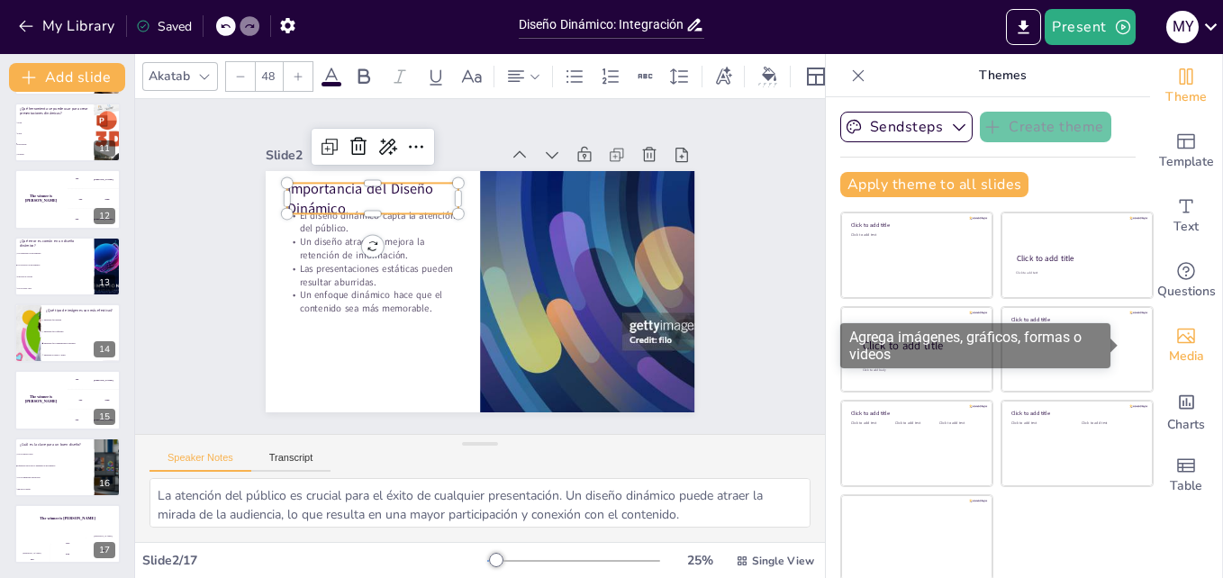
click at [1169, 356] on span "Media" at bounding box center [1186, 357] width 35 height 20
checkbox input "true"
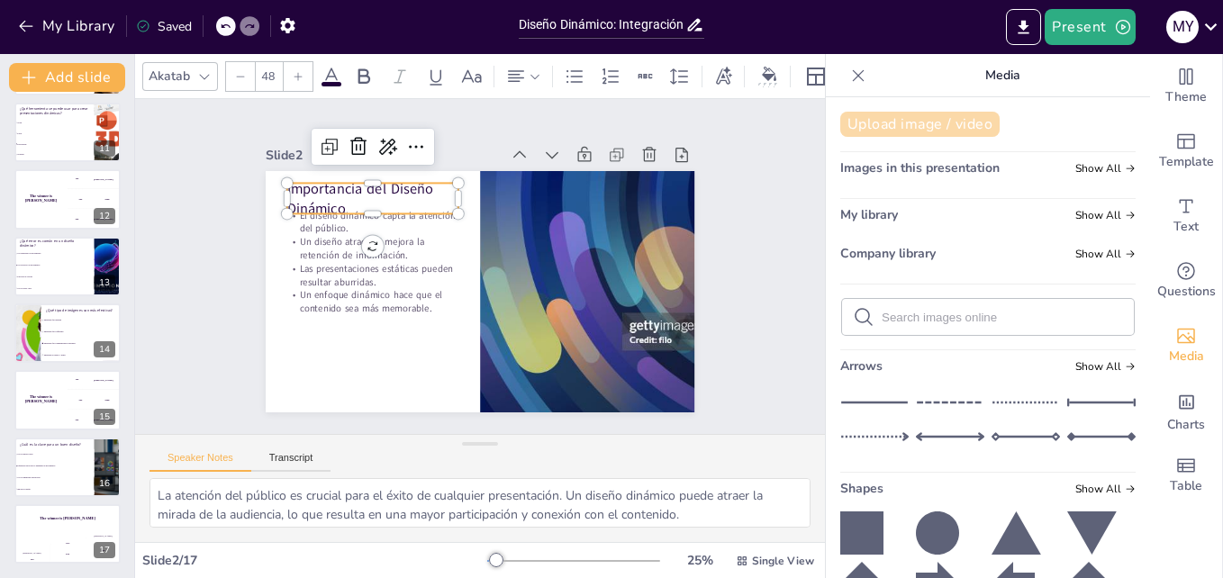
click at [870, 134] on button "Upload image / video" at bounding box center [919, 124] width 159 height 25
